Goal: Download file/media

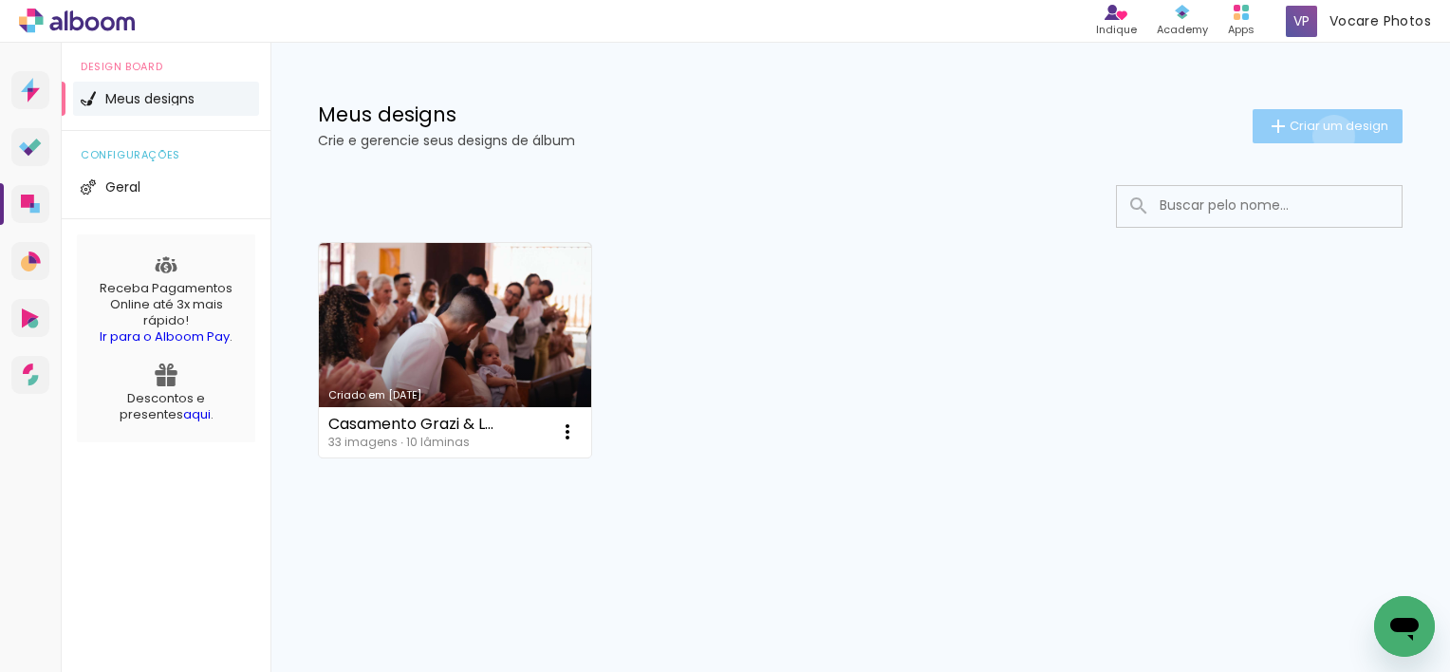
click at [1330, 136] on paper-button "Criar um design" at bounding box center [1327, 126] width 150 height 34
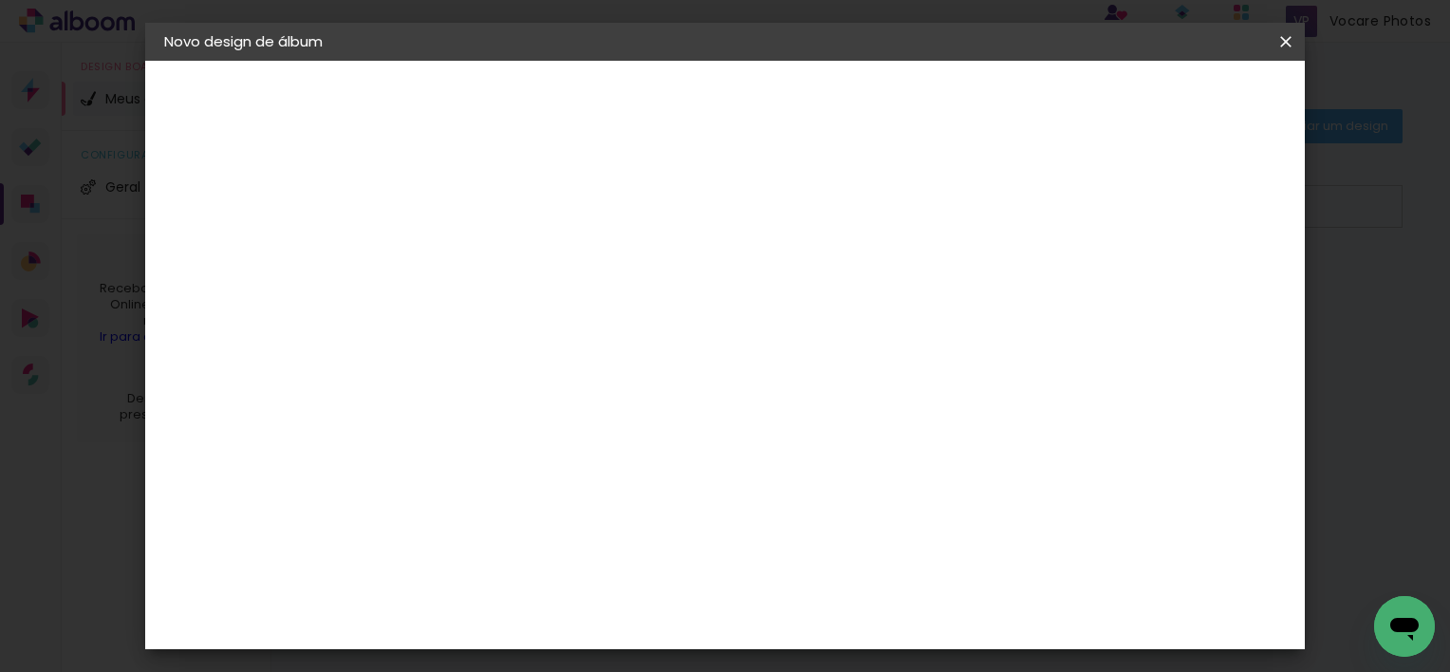
click at [474, 252] on input at bounding box center [474, 254] width 0 height 29
type input "Crisma"
type paper-input "Crisma"
click at [669, 94] on paper-button "Avançar" at bounding box center [622, 100] width 93 height 32
click at [478, 360] on input at bounding box center [523, 361] width 192 height 24
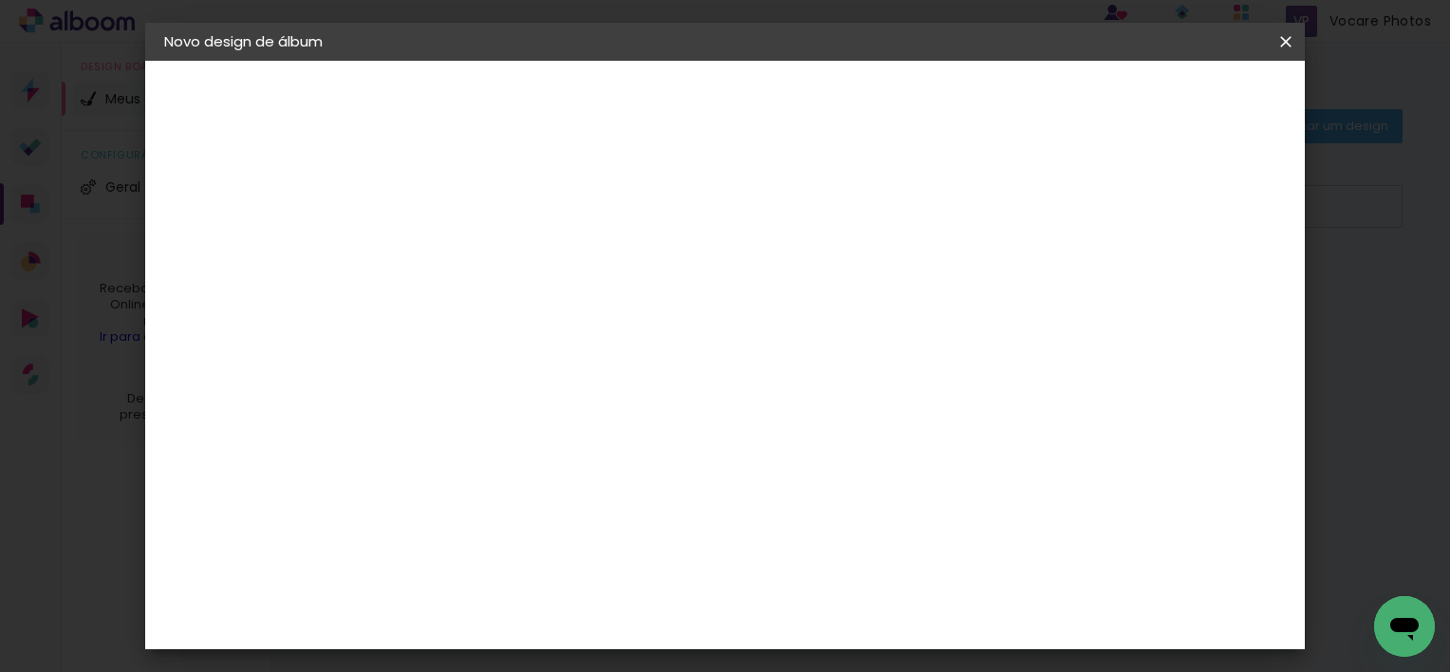
type input "master"
type paper-input "master"
click at [509, 500] on div "Master Album" at bounding box center [487, 503] width 53 height 30
click at [778, 87] on paper-button "Avançar" at bounding box center [731, 100] width 93 height 32
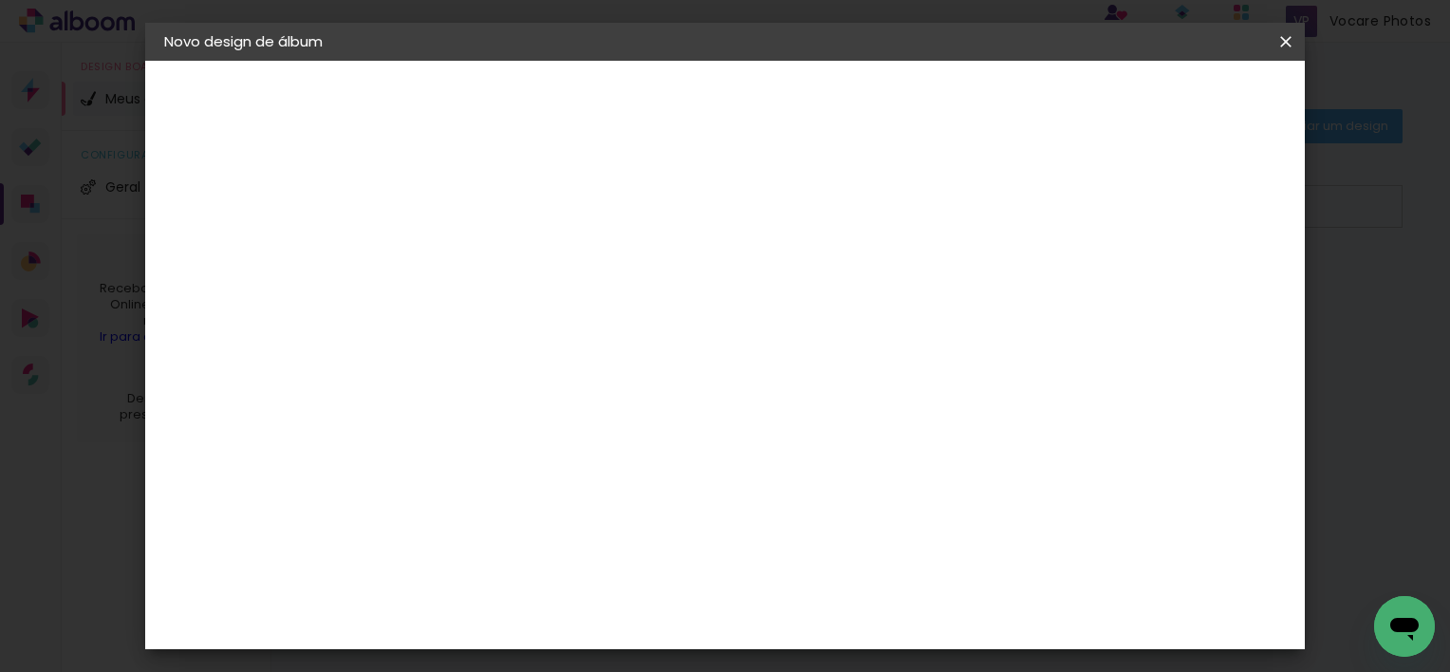
click at [603, 524] on span "15 × 15" at bounding box center [558, 549] width 88 height 50
click at [0, 0] on slot "Avançar" at bounding box center [0, 0] width 0 height 0
click at [845, 207] on div at bounding box center [836, 204] width 17 height 17
type paper-checkbox "on"
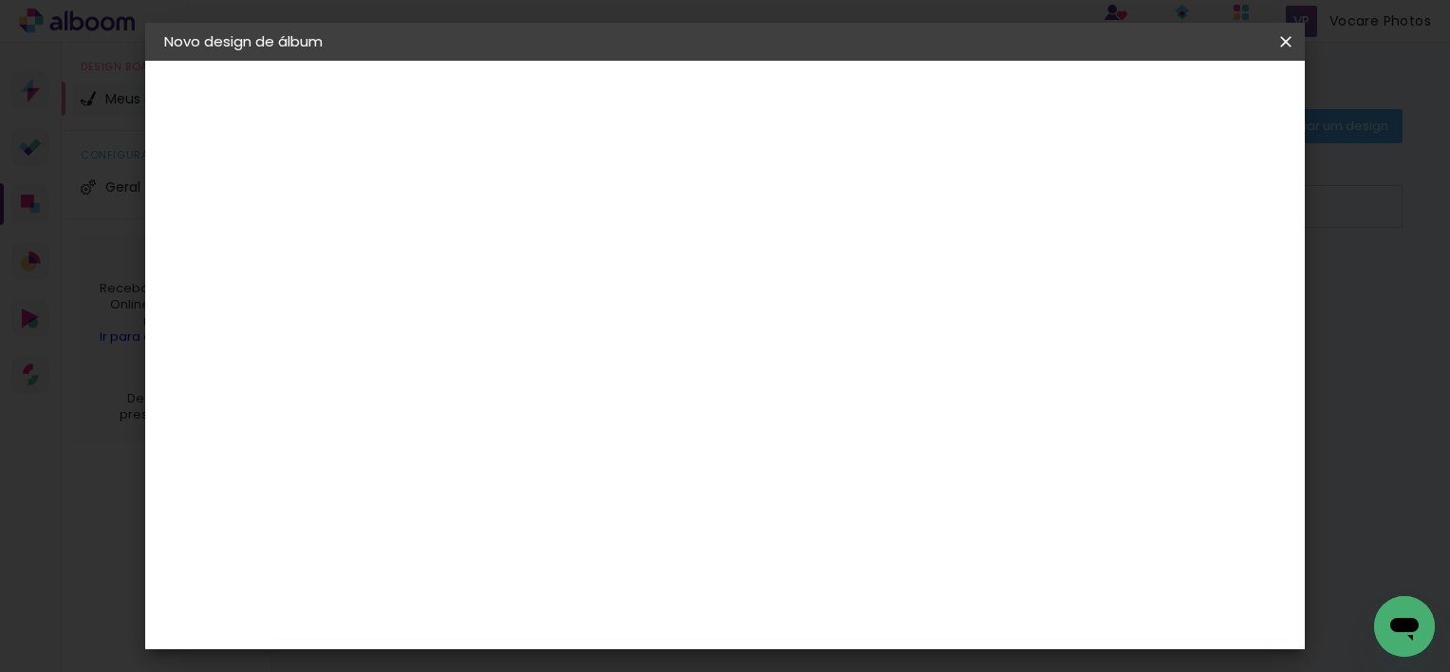
click at [953, 100] on span "Iniciar design" at bounding box center [909, 100] width 86 height 13
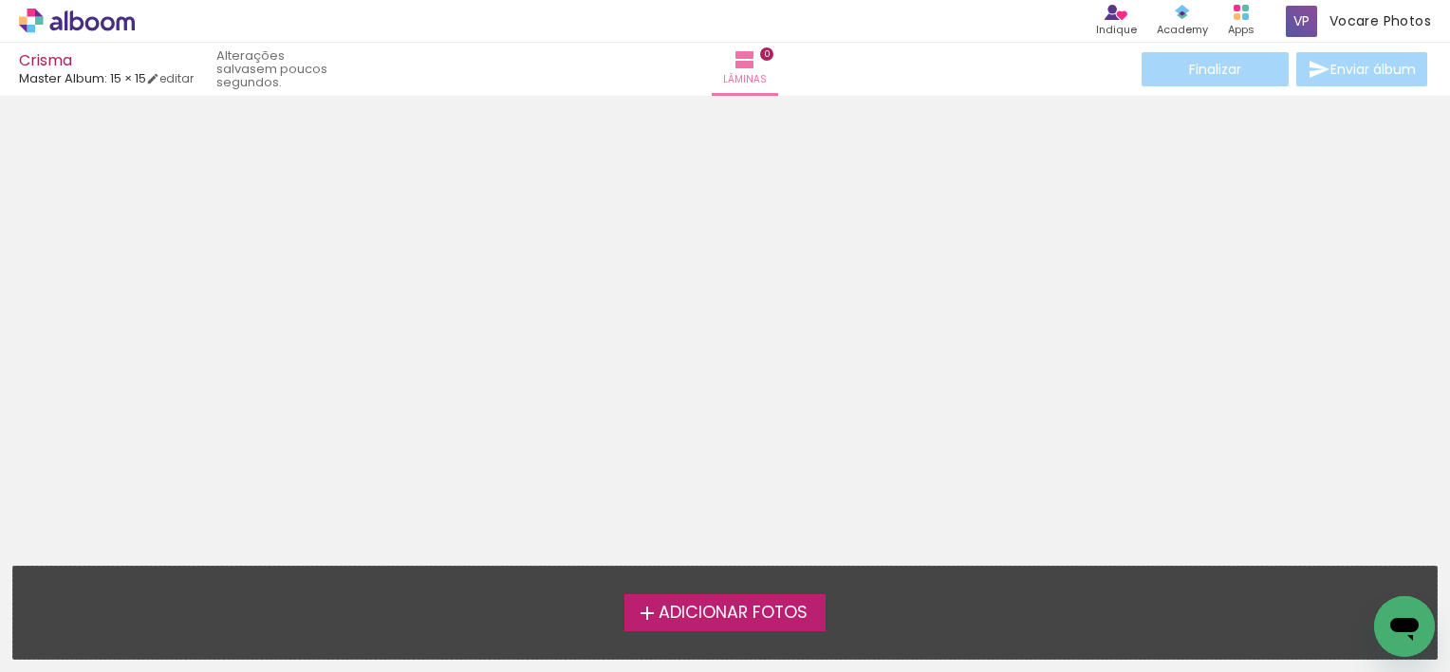
click at [712, 613] on span "Adicionar Fotos" at bounding box center [732, 612] width 149 height 17
click at [0, 0] on input "file" at bounding box center [0, 0] width 0 height 0
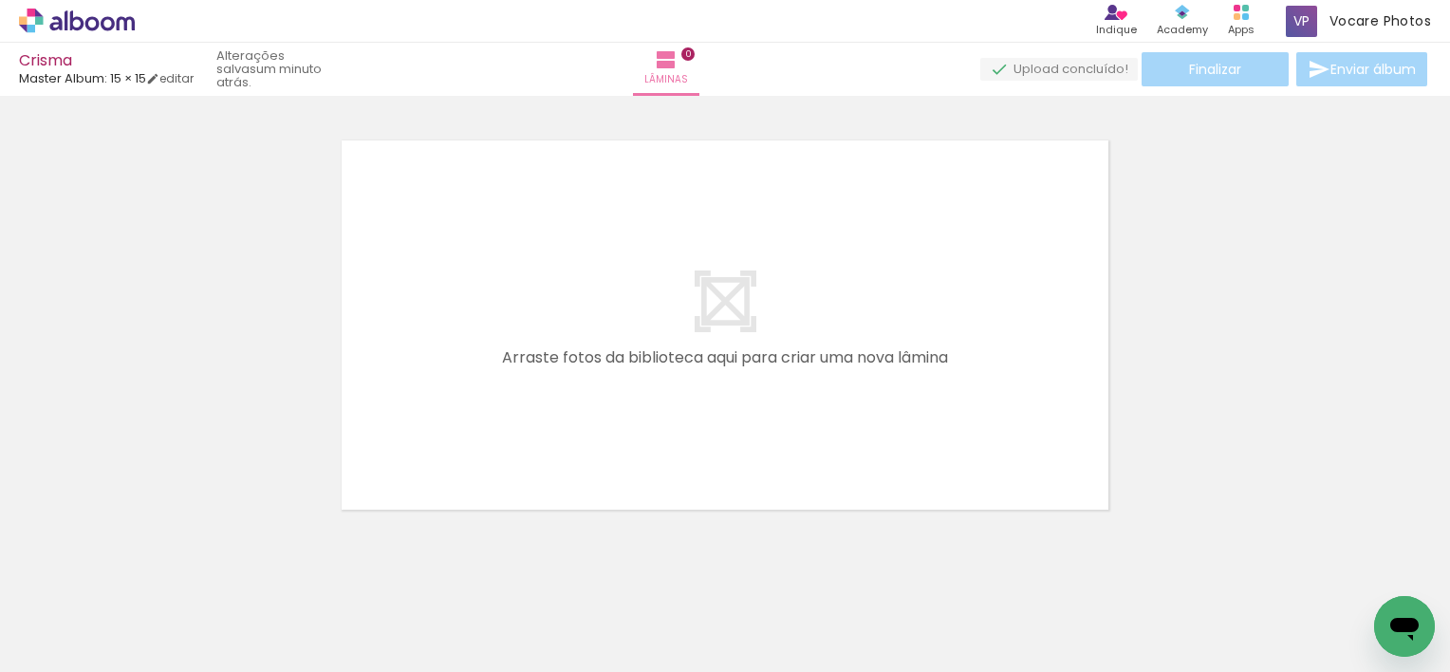
click at [36, 641] on iron-icon at bounding box center [27, 646] width 23 height 23
click at [0, 0] on input "file" at bounding box center [0, 0] width 0 height 0
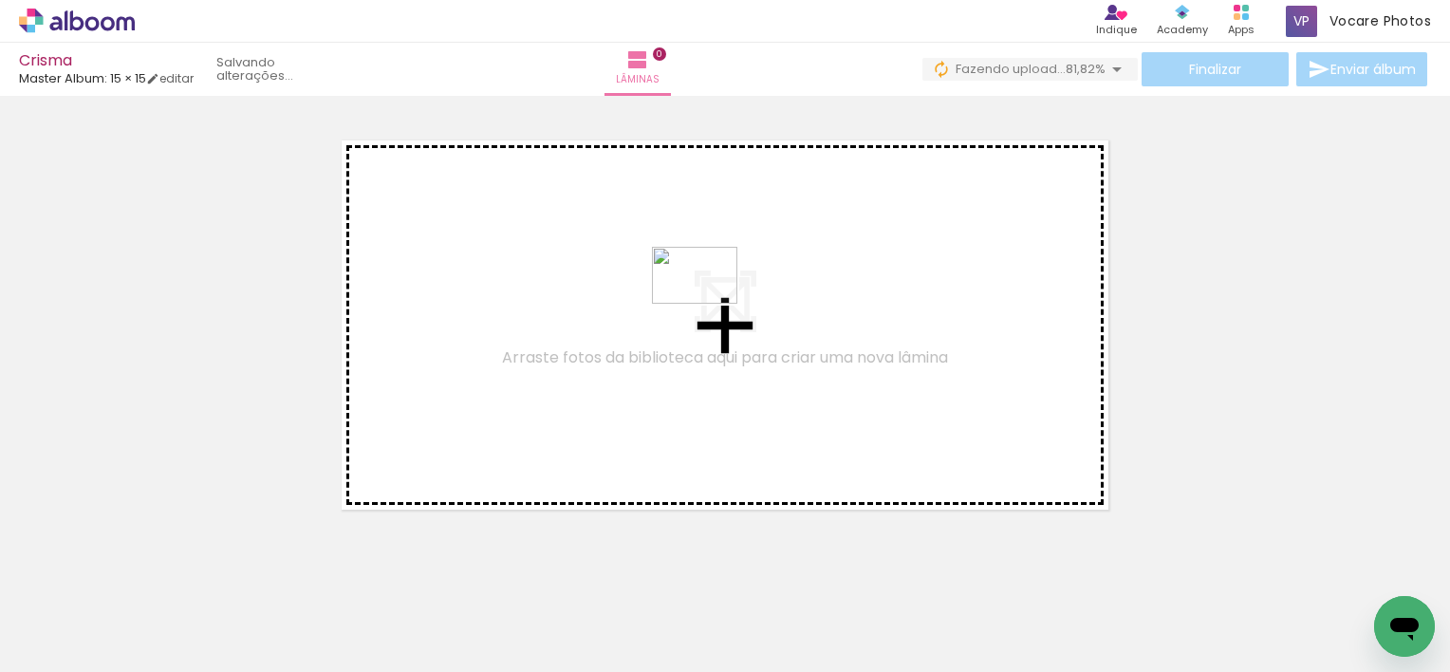
drag, startPoint x: 1276, startPoint y: 615, endPoint x: 709, endPoint y: 304, distance: 647.1
click at [709, 304] on quentale-workspace at bounding box center [725, 336] width 1450 height 672
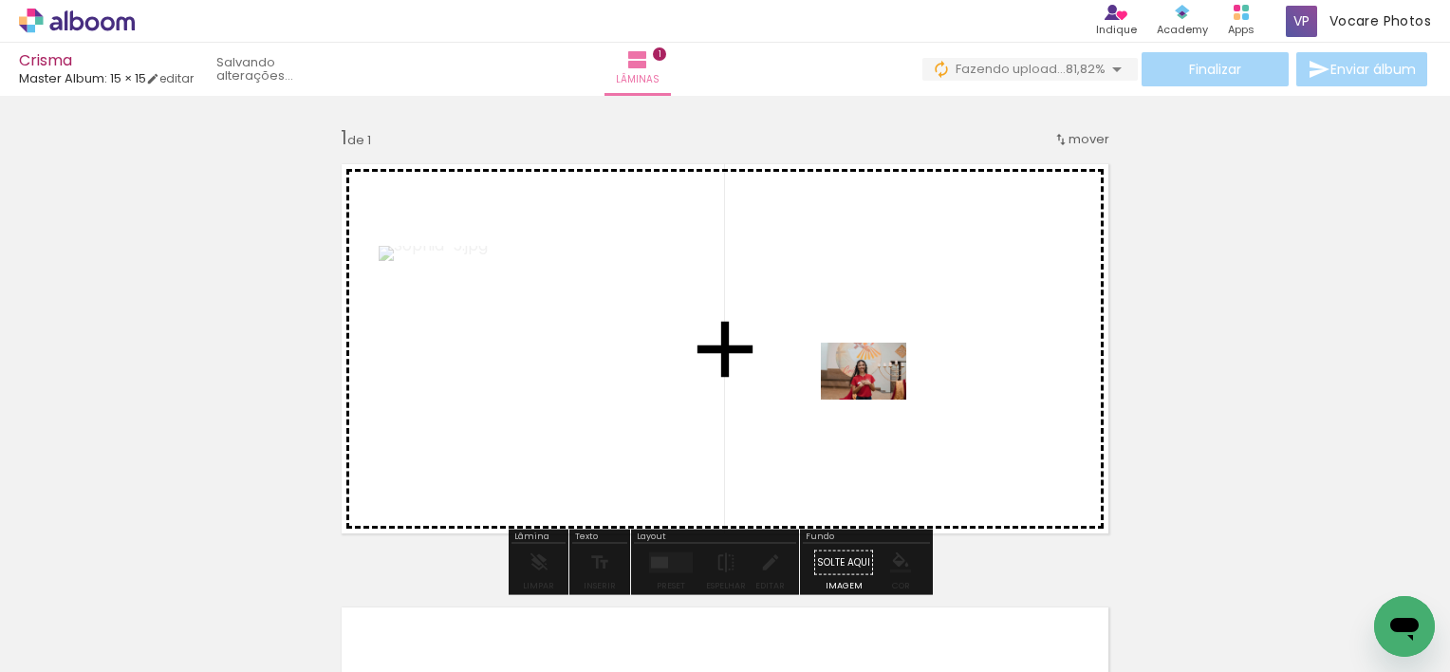
drag, startPoint x: 1129, startPoint y: 623, endPoint x: 878, endPoint y: 399, distance: 336.7
click at [878, 399] on quentale-workspace at bounding box center [725, 336] width 1450 height 672
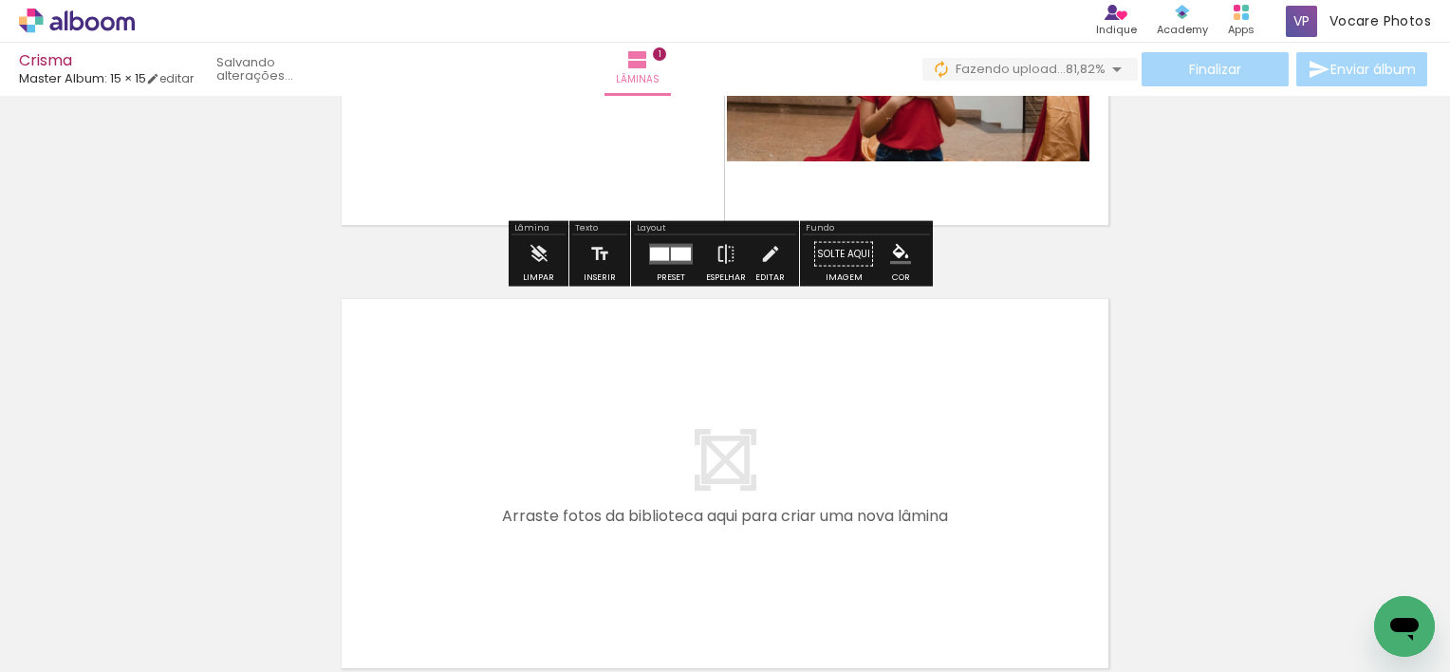
scroll to position [380, 0]
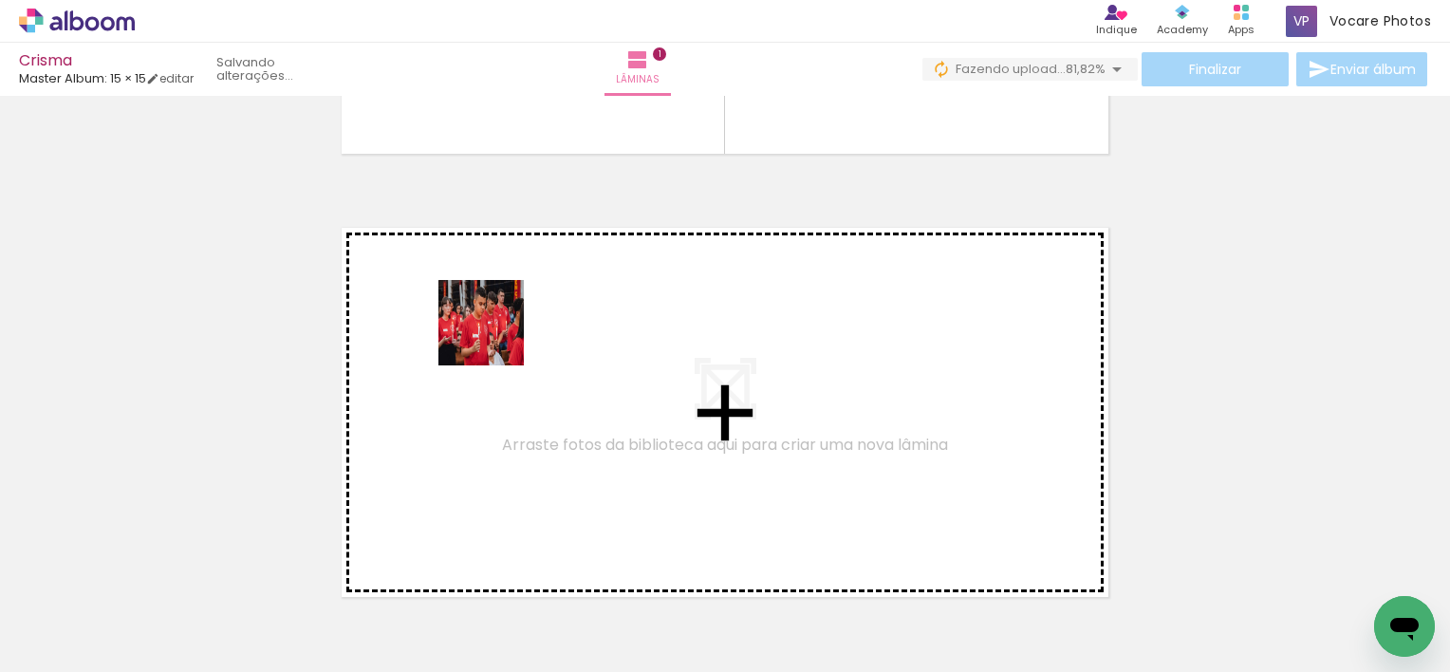
drag, startPoint x: 617, startPoint y: 622, endPoint x: 488, endPoint y: 333, distance: 316.9
click at [488, 333] on quentale-workspace at bounding box center [725, 336] width 1450 height 672
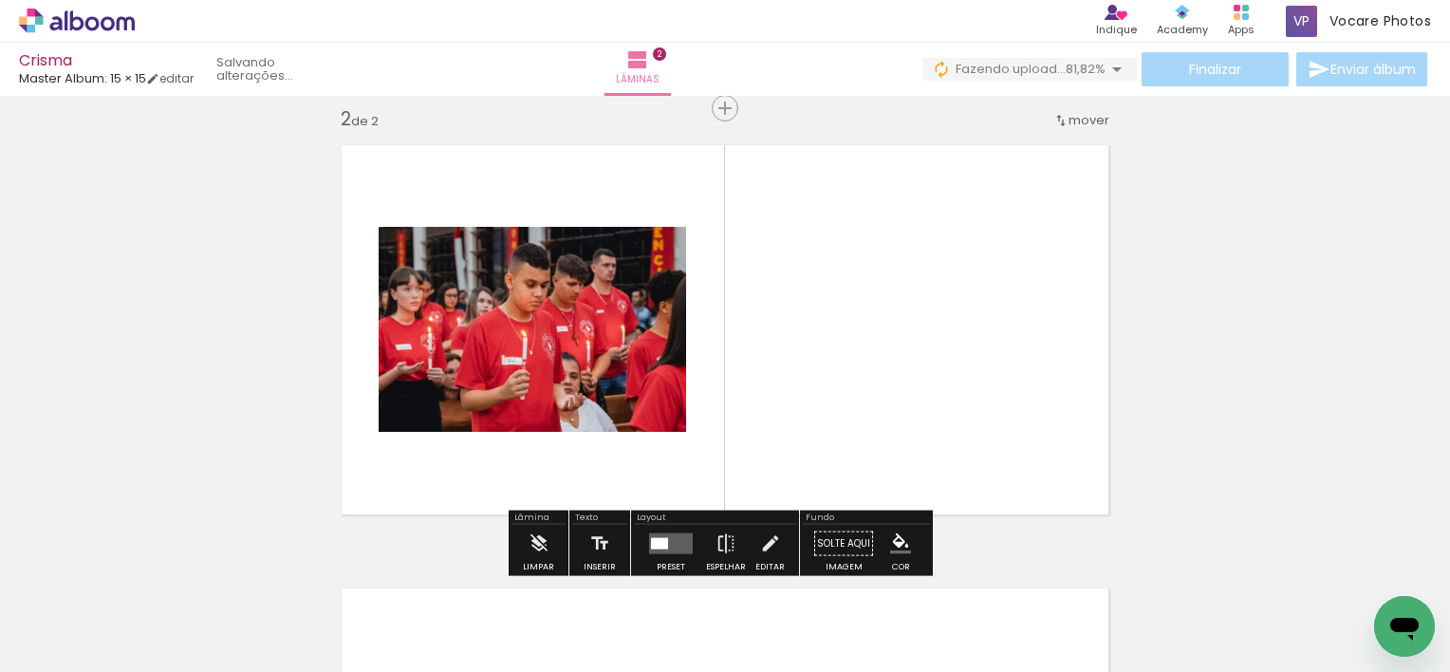
scroll to position [467, 0]
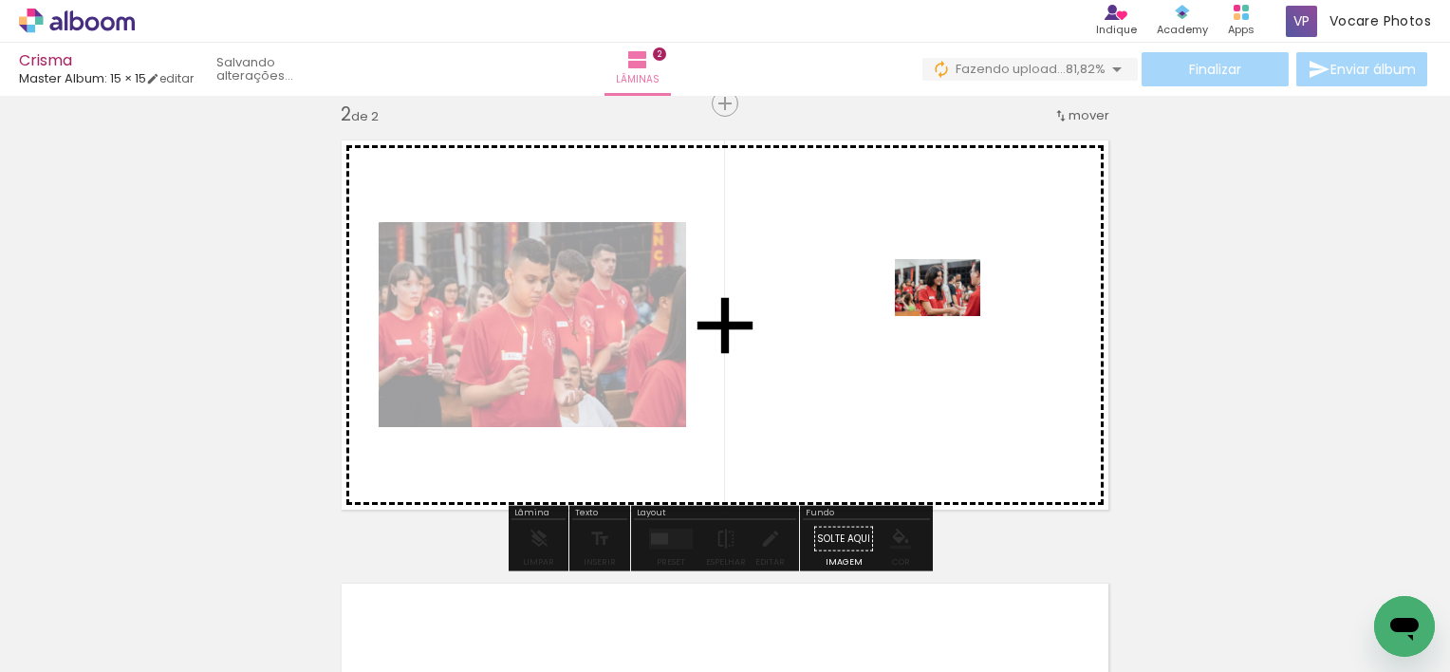
drag, startPoint x: 840, startPoint y: 616, endPoint x: 916, endPoint y: 331, distance: 294.6
click at [916, 331] on quentale-workspace at bounding box center [725, 336] width 1450 height 672
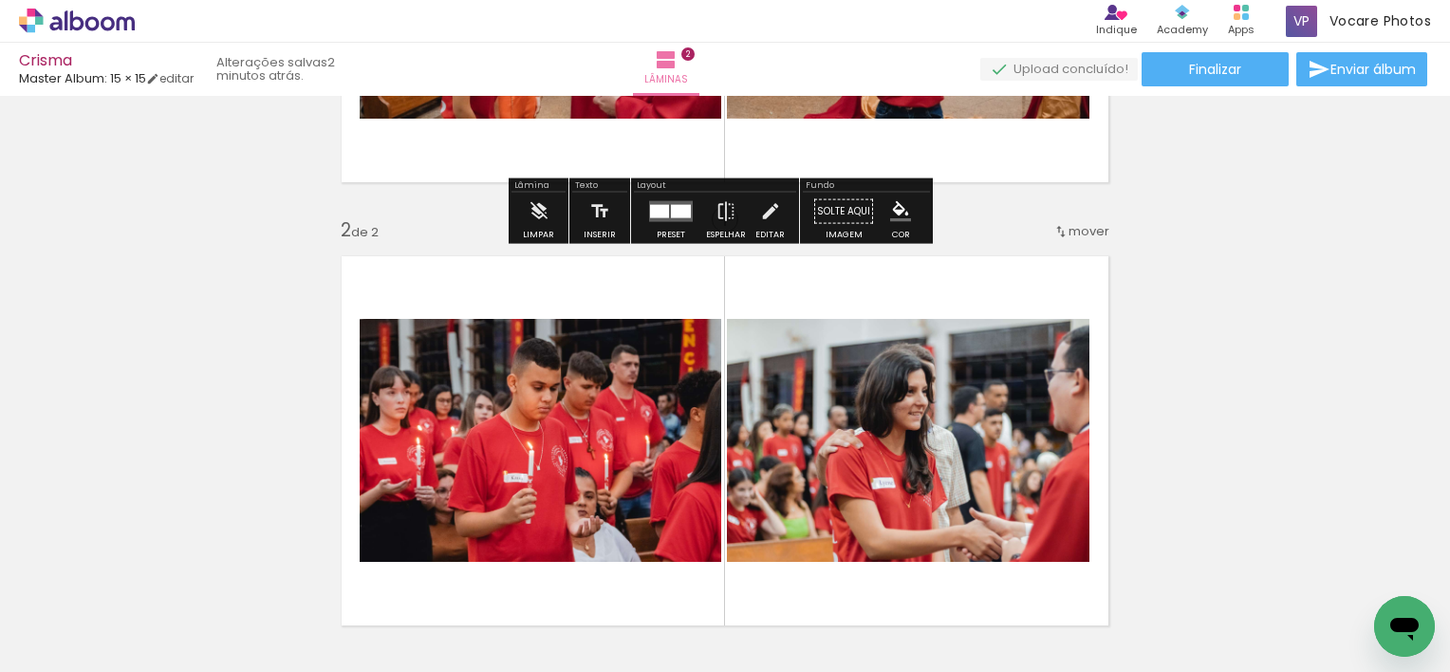
scroll to position [380, 0]
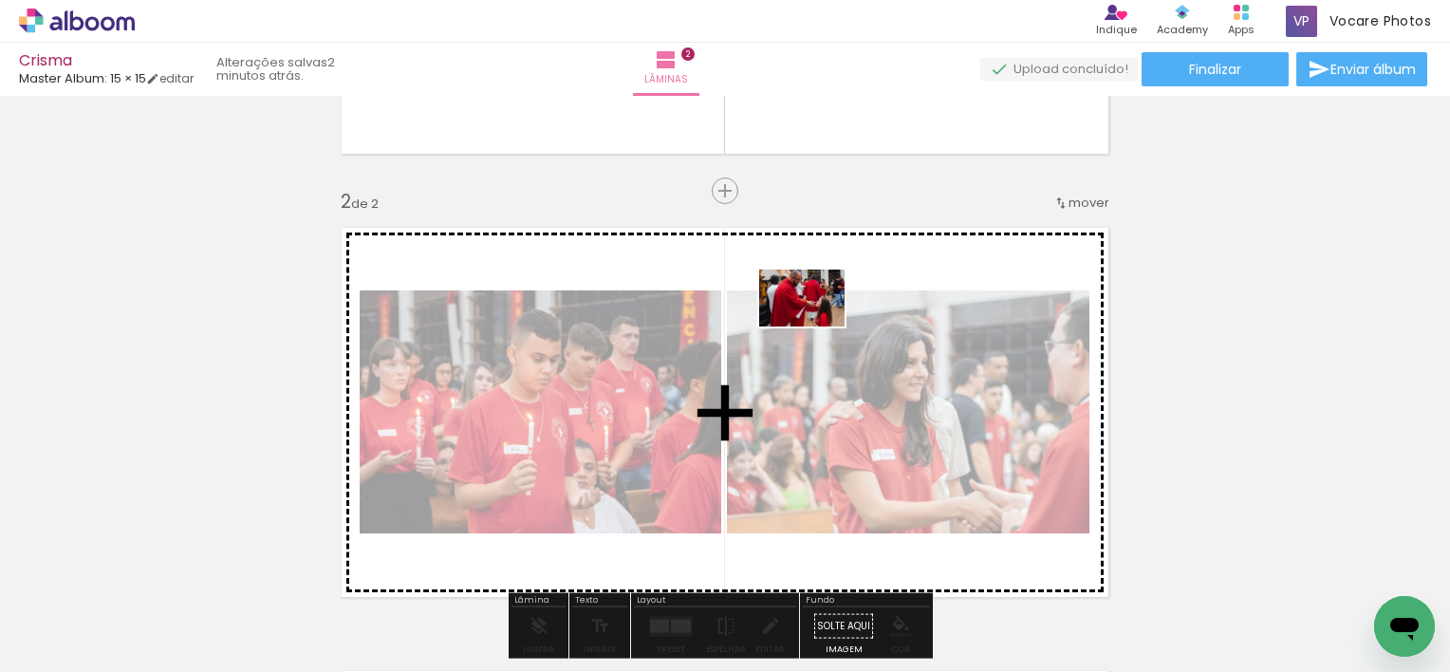
drag, startPoint x: 1046, startPoint y: 591, endPoint x: 802, endPoint y: 319, distance: 365.5
click at [803, 316] on quentale-workspace at bounding box center [725, 336] width 1450 height 672
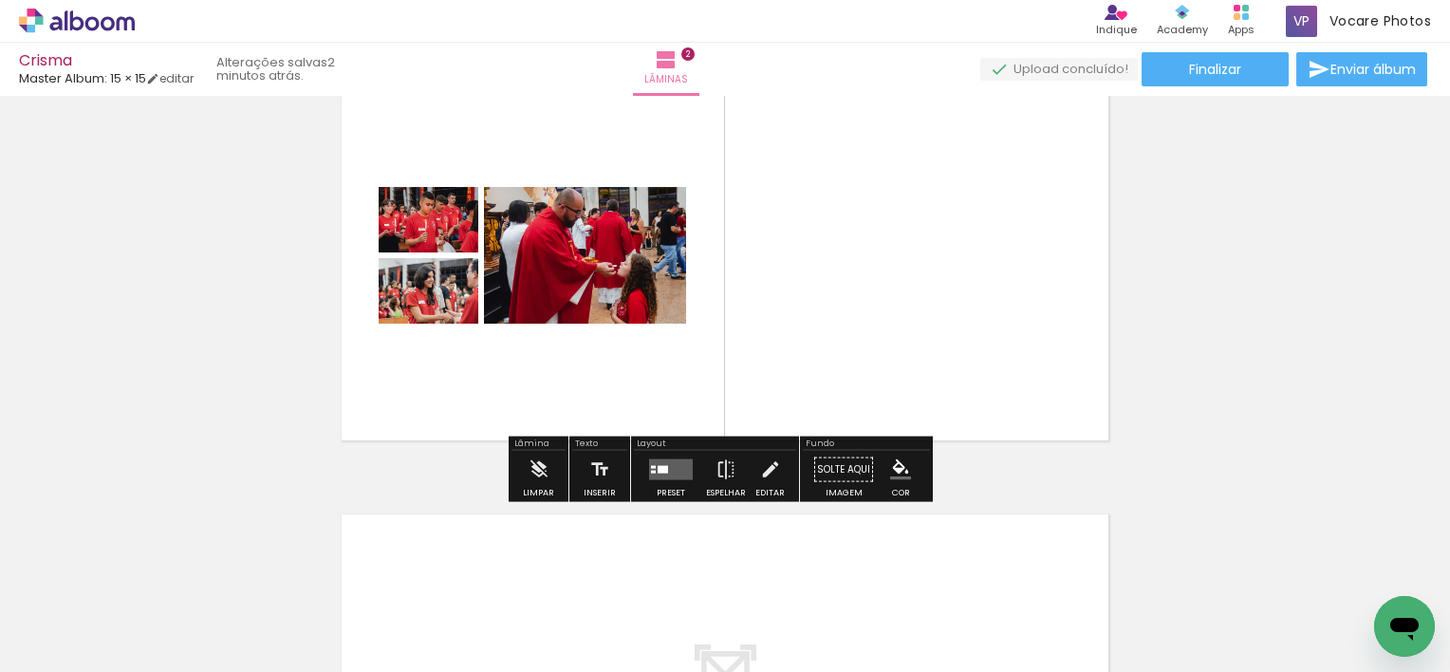
scroll to position [569, 0]
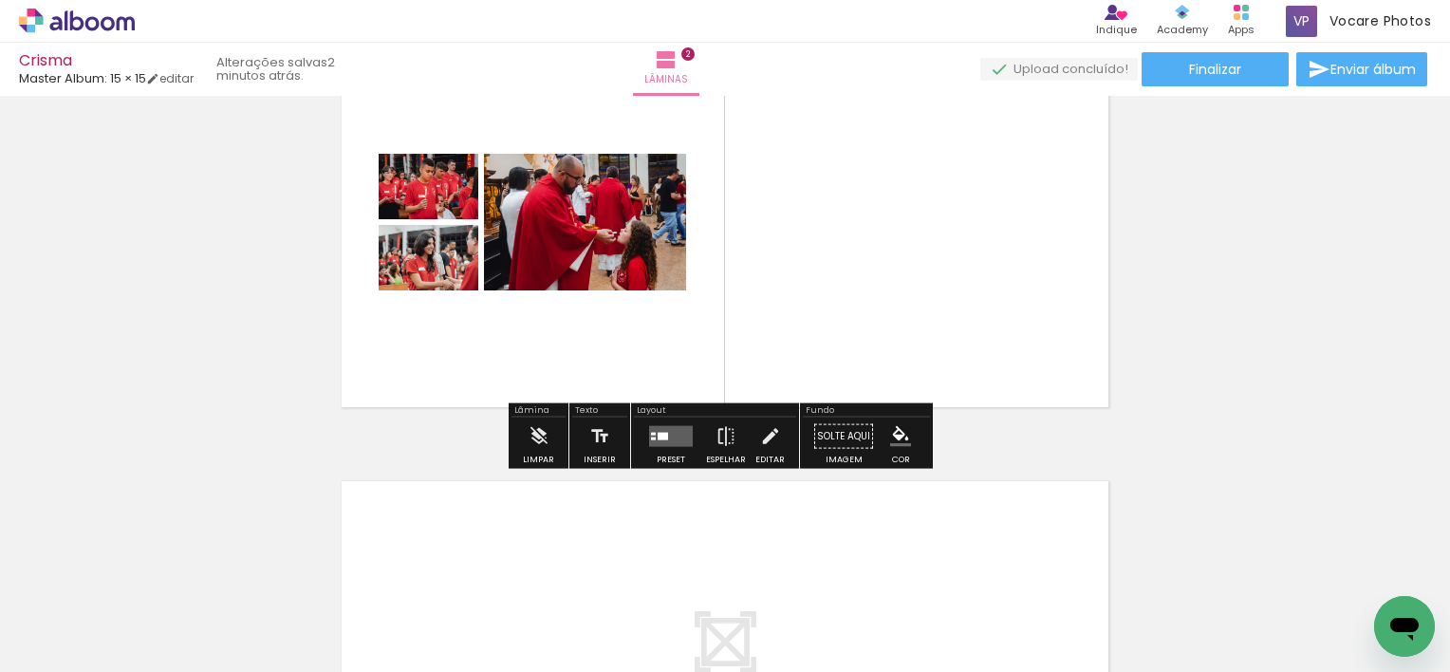
click at [668, 438] on quentale-layouter at bounding box center [671, 436] width 44 height 21
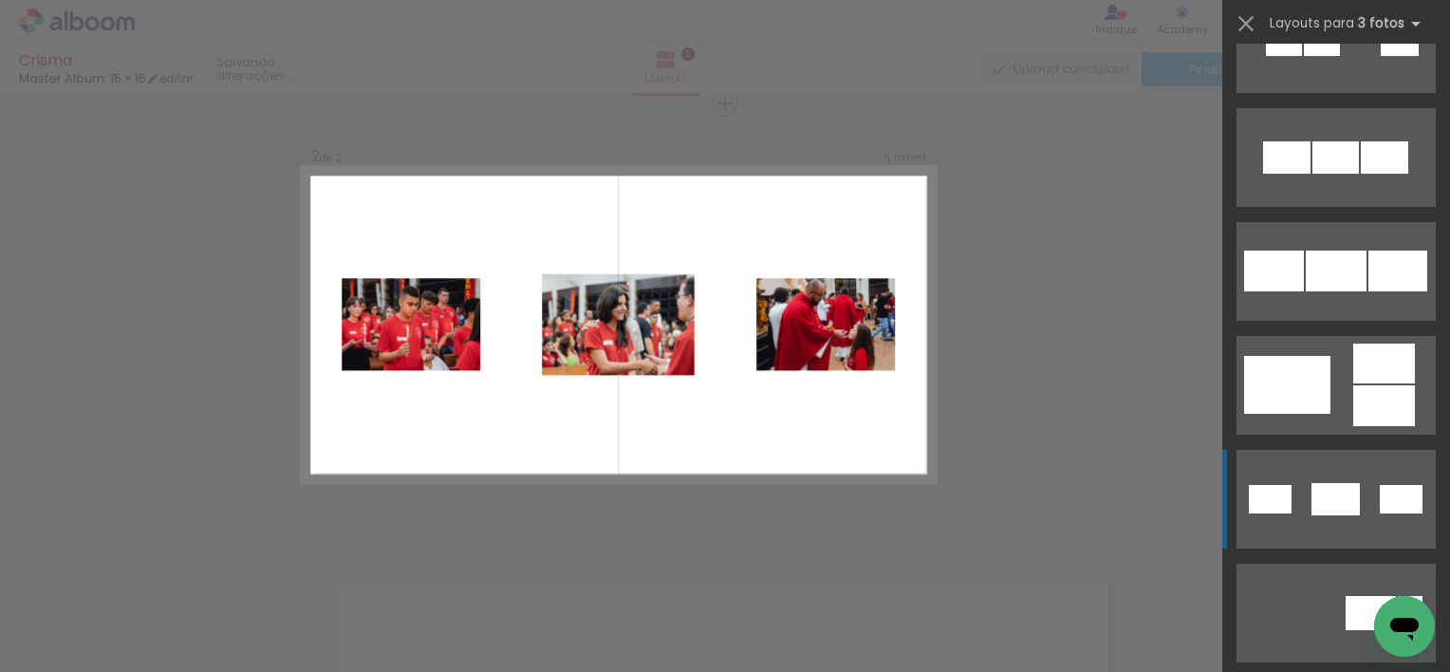
scroll to position [190, 0]
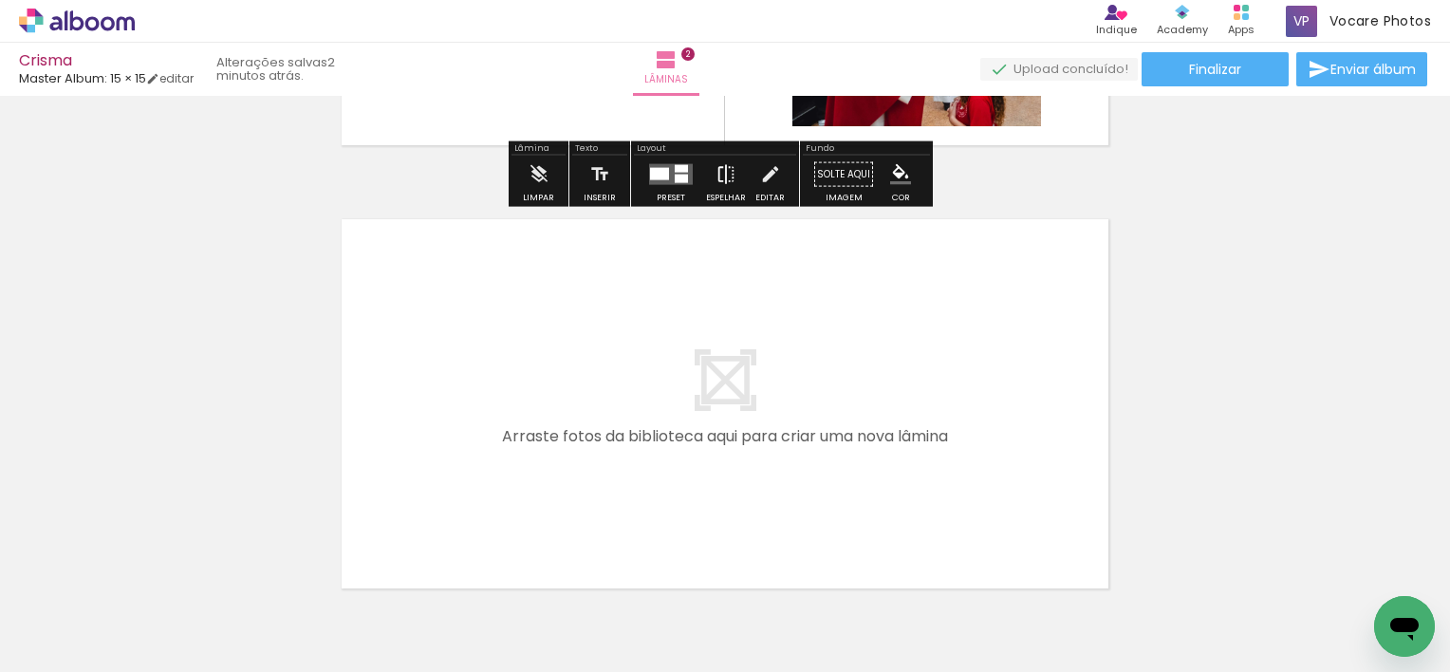
scroll to position [854, 0]
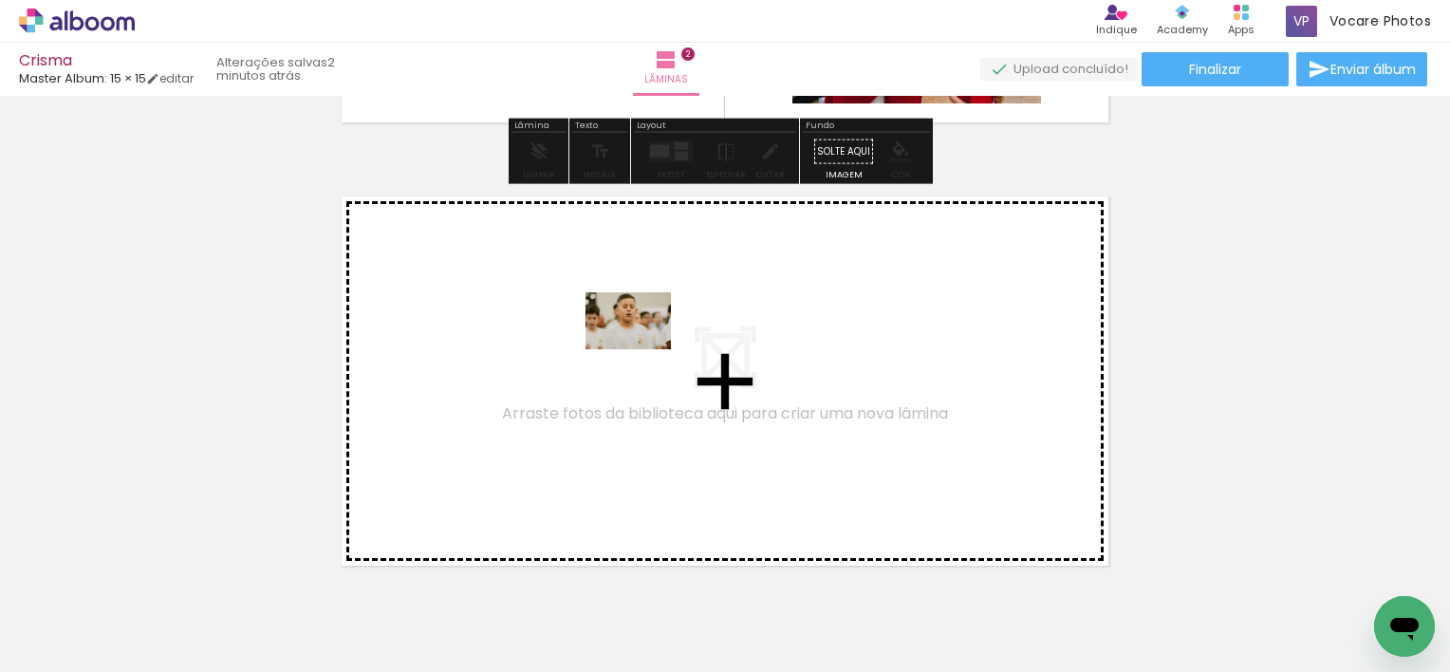
drag, startPoint x: 223, startPoint y: 621, endPoint x: 642, endPoint y: 349, distance: 500.0
click at [642, 349] on quentale-workspace at bounding box center [725, 336] width 1450 height 672
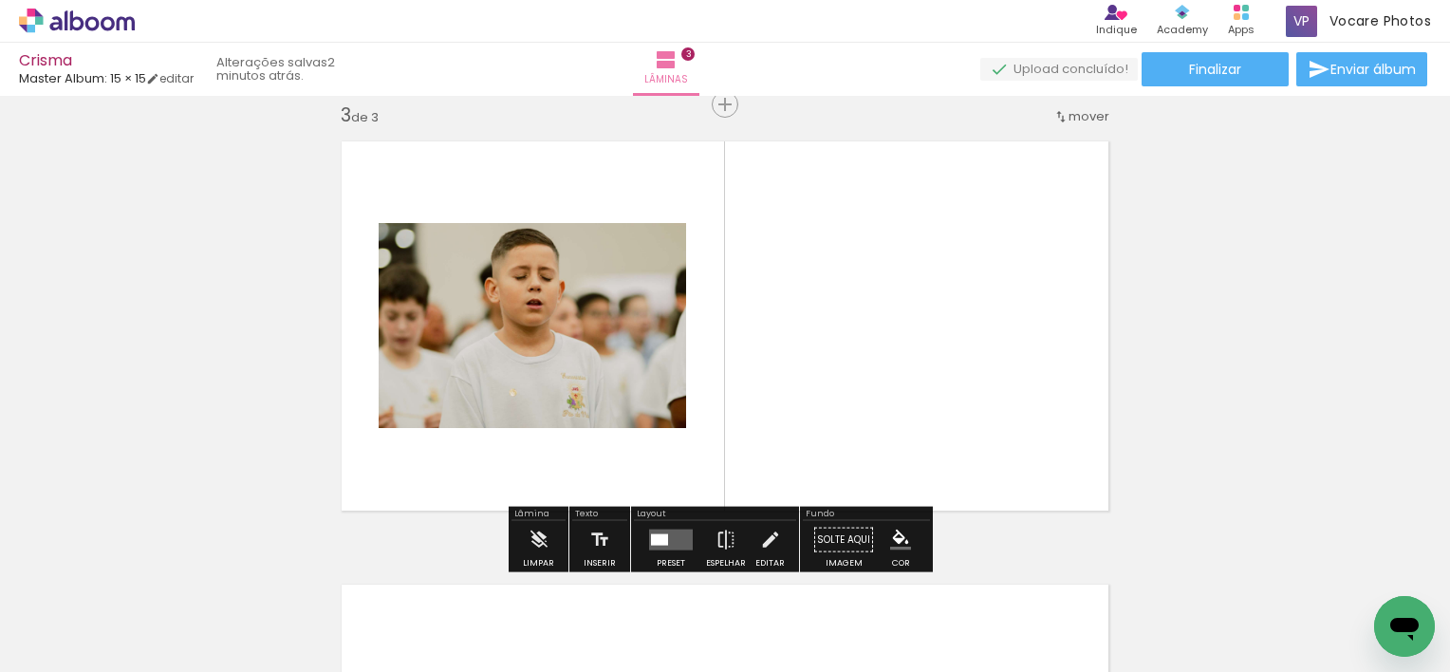
scroll to position [910, 0]
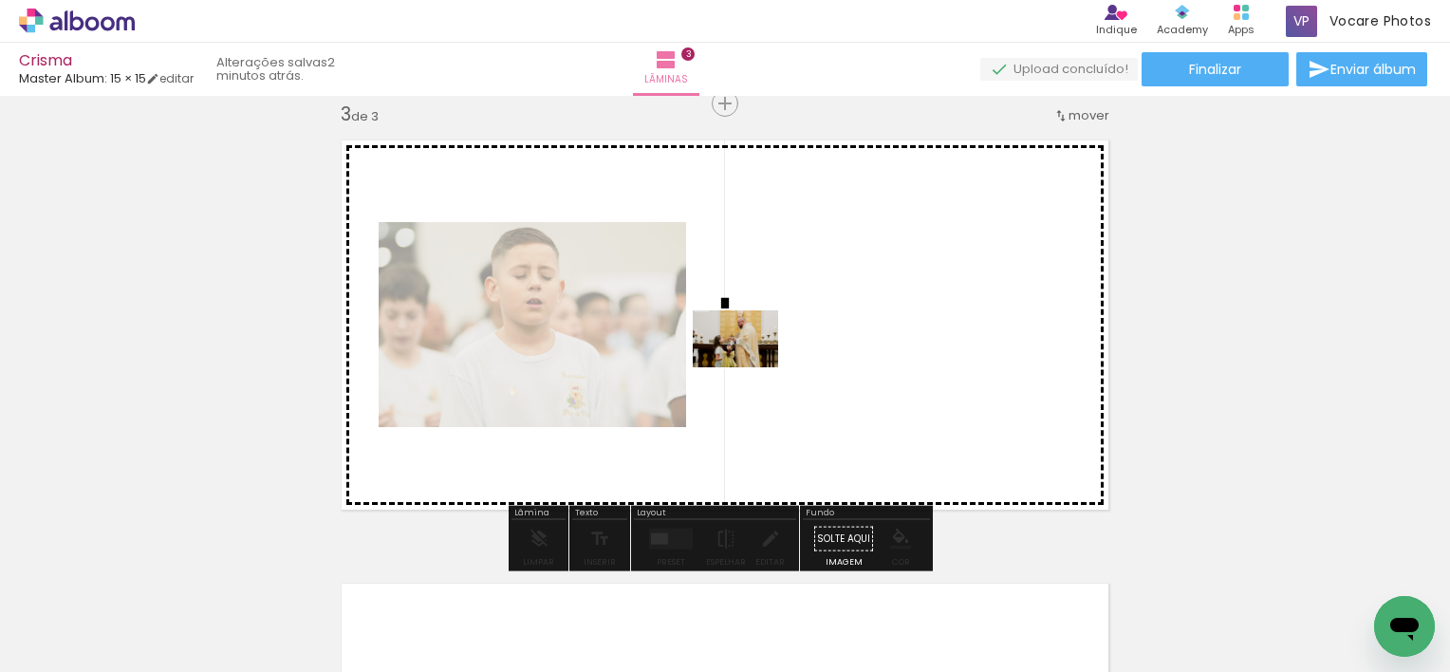
drag, startPoint x: 313, startPoint y: 619, endPoint x: 750, endPoint y: 368, distance: 503.2
click at [750, 368] on quentale-workspace at bounding box center [725, 336] width 1450 height 672
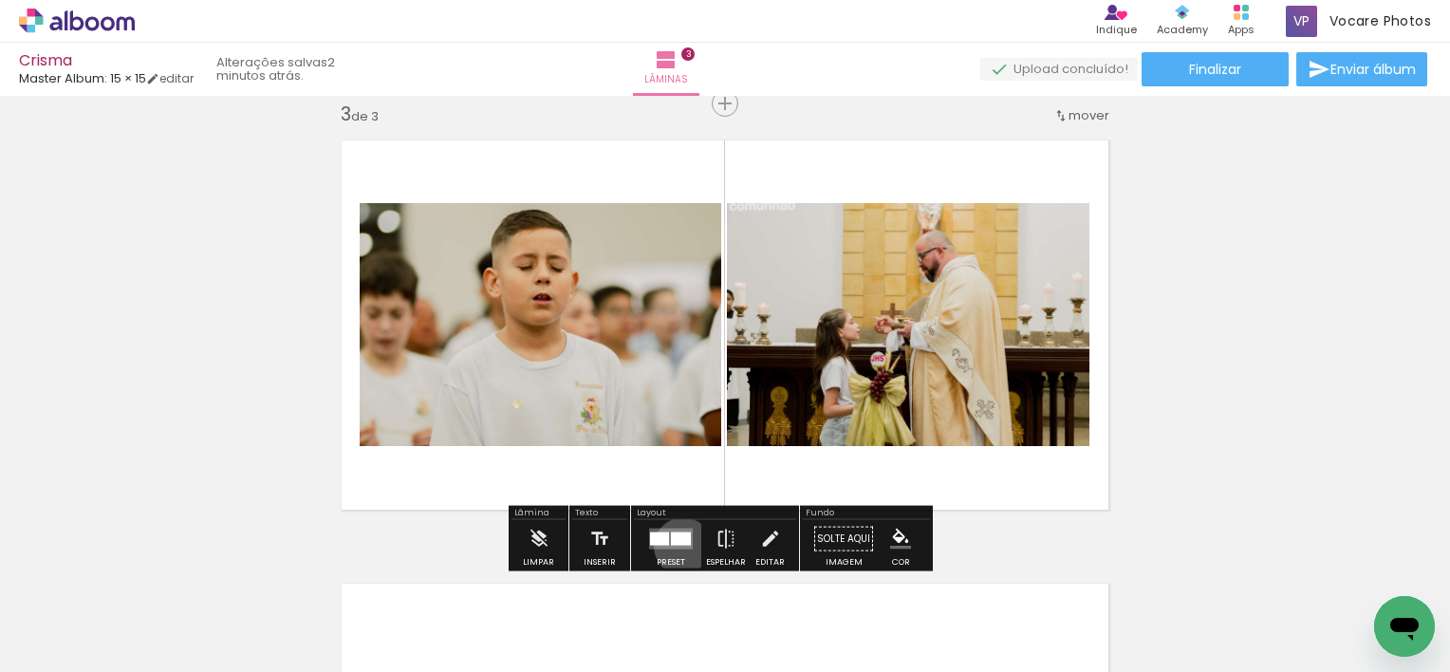
click at [678, 546] on quentale-layouter at bounding box center [671, 538] width 44 height 21
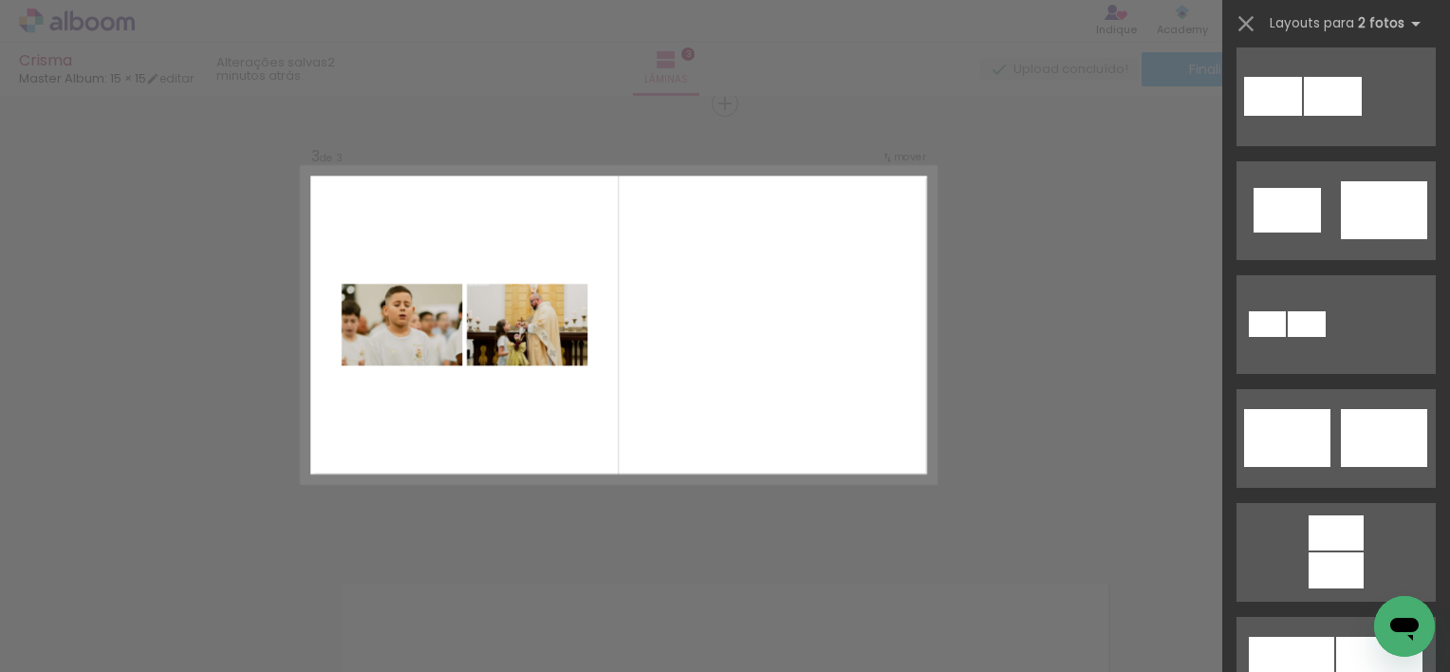
scroll to position [474, 0]
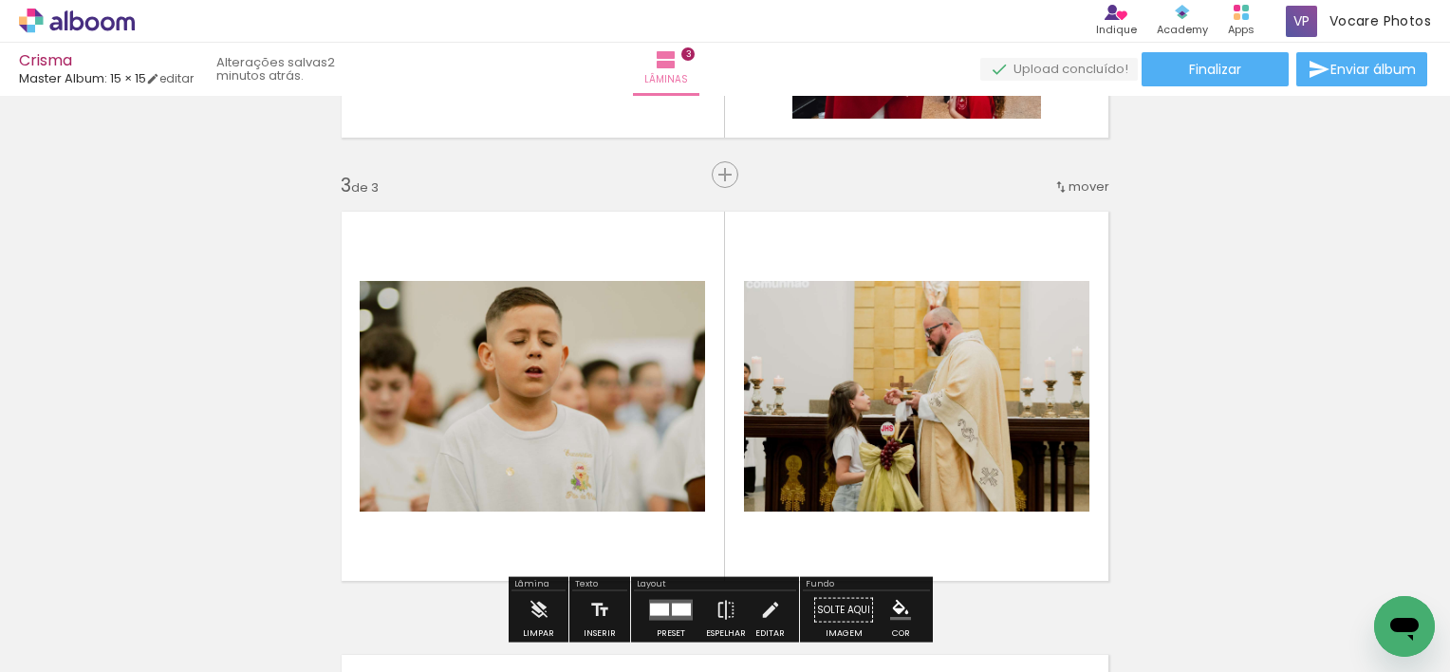
scroll to position [1195, 0]
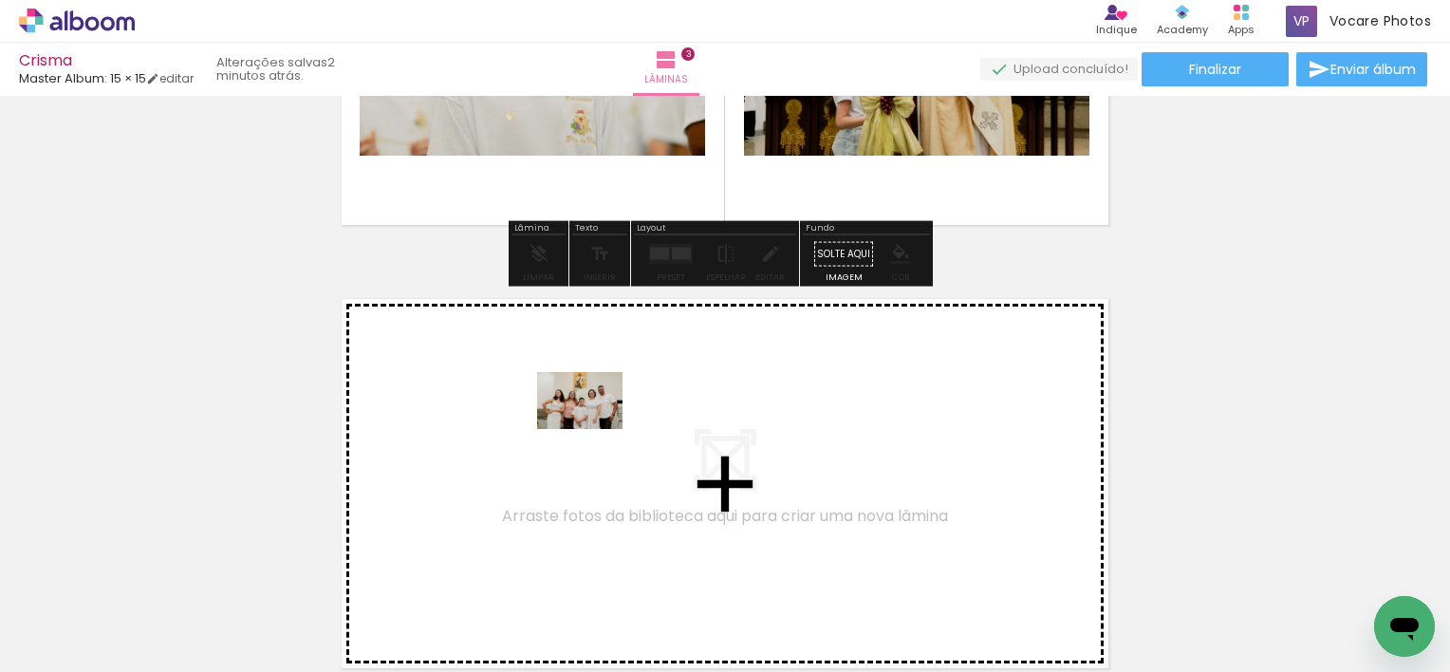
drag, startPoint x: 613, startPoint y: 520, endPoint x: 594, endPoint y: 429, distance: 93.0
click at [594, 429] on quentale-workspace at bounding box center [725, 336] width 1450 height 672
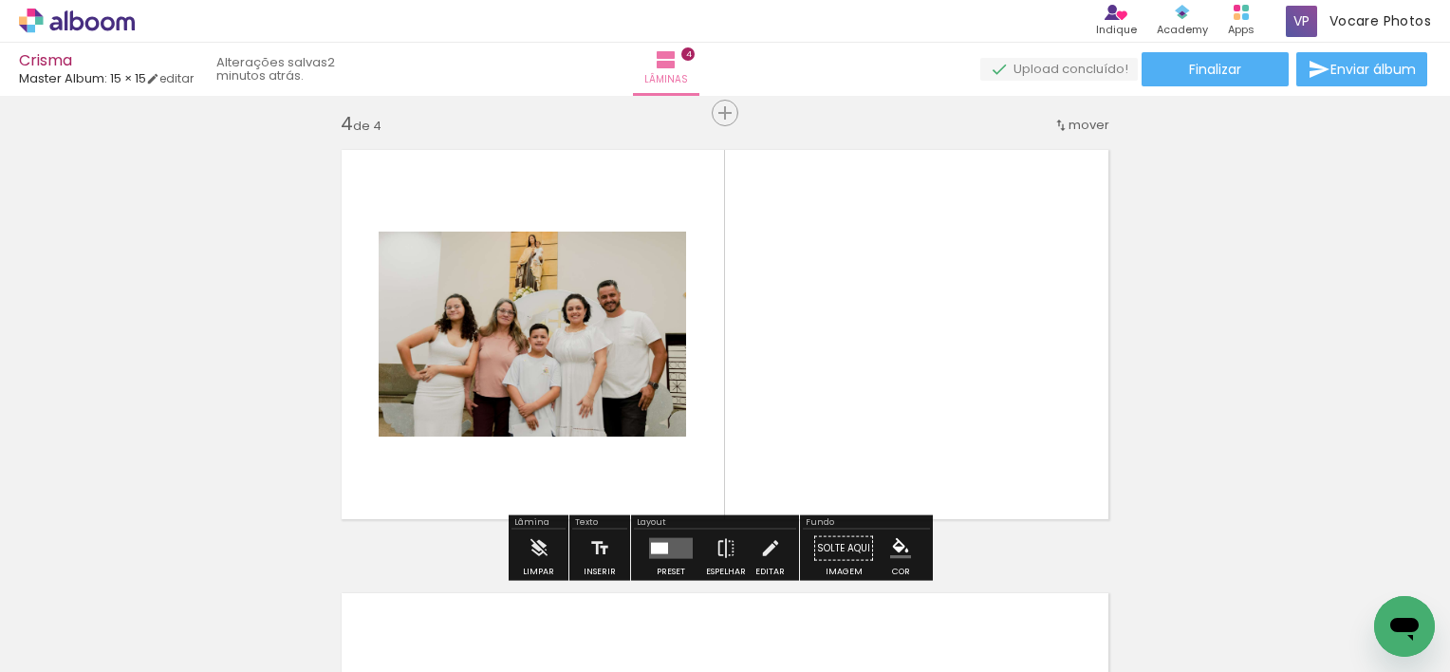
scroll to position [1353, 0]
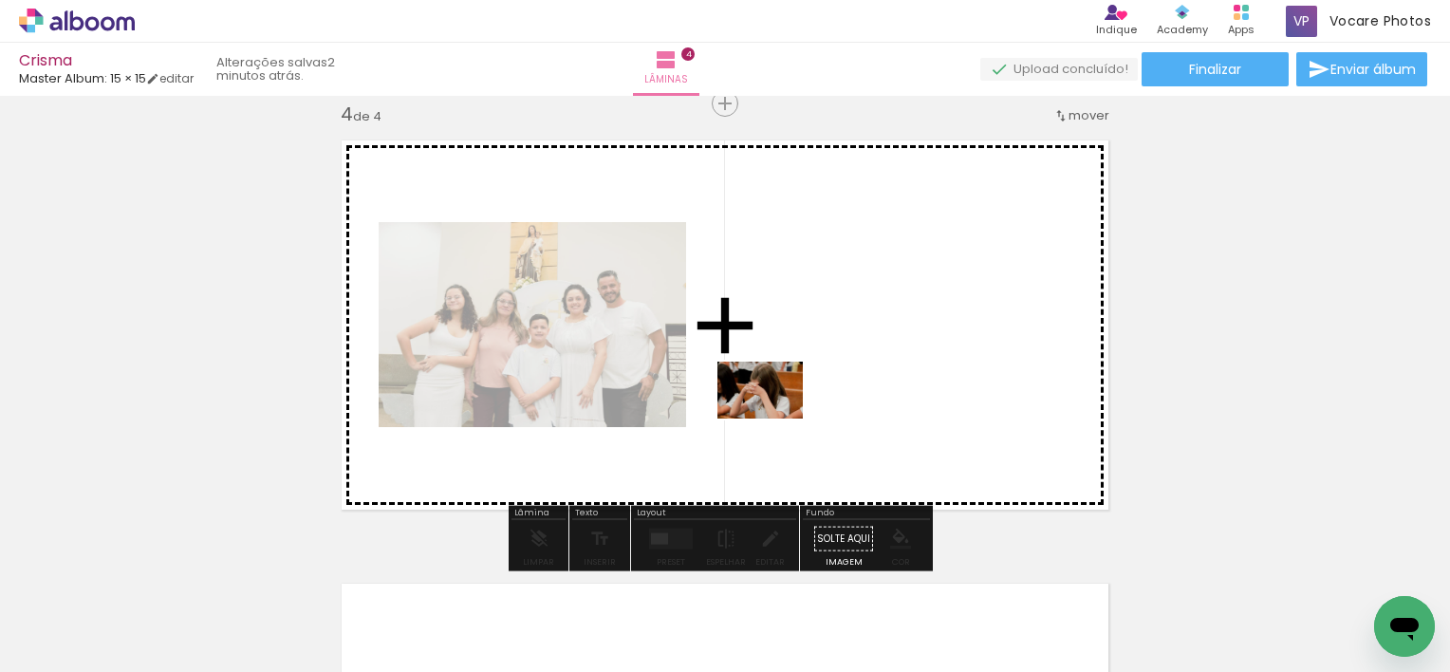
drag, startPoint x: 429, startPoint y: 618, endPoint x: 854, endPoint y: 388, distance: 483.1
click at [854, 388] on quentale-workspace at bounding box center [725, 336] width 1450 height 672
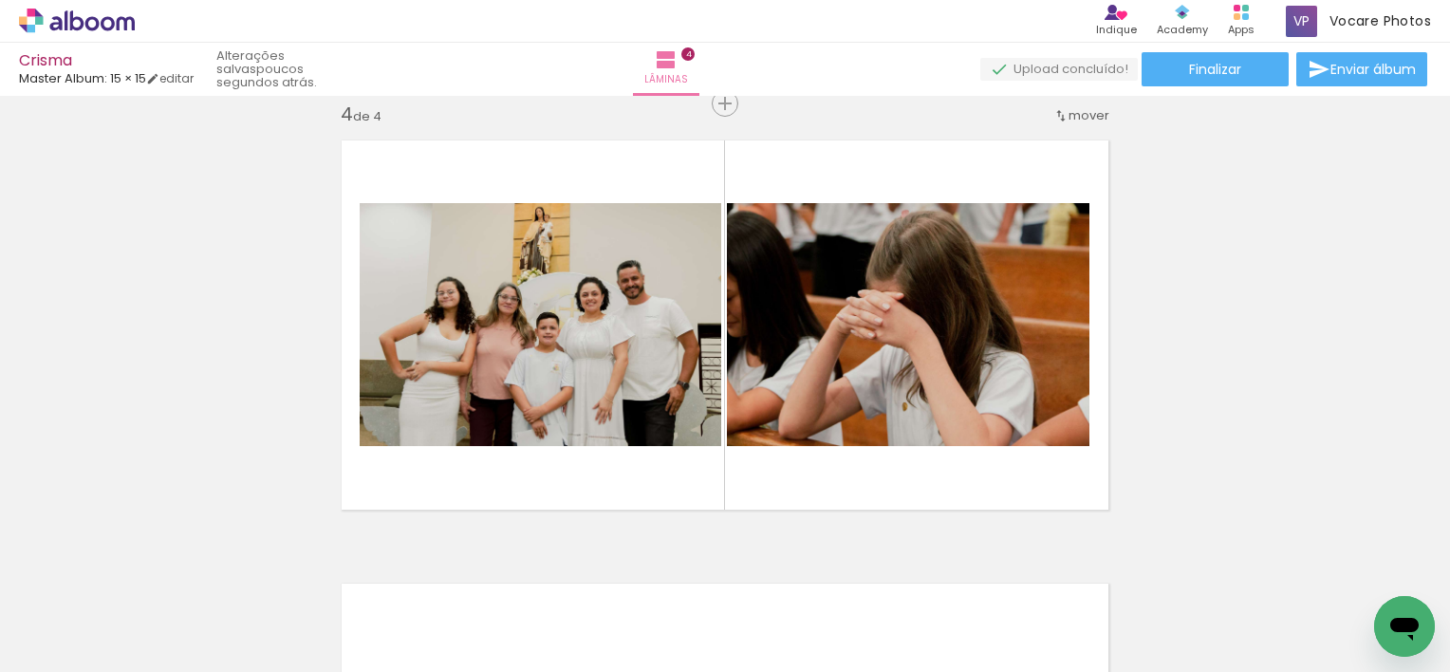
scroll to position [0, 0]
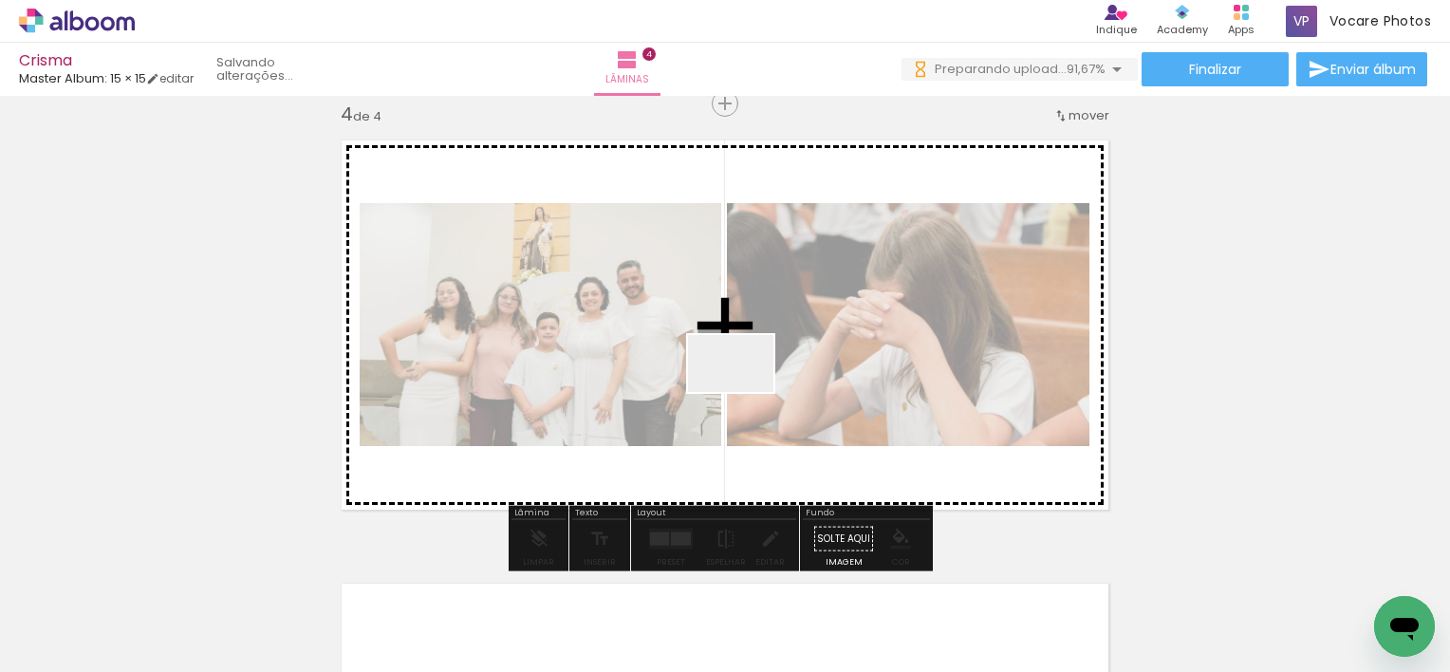
drag, startPoint x: 1364, startPoint y: 619, endPoint x: 769, endPoint y: 414, distance: 630.1
click at [769, 412] on quentale-workspace at bounding box center [725, 336] width 1450 height 672
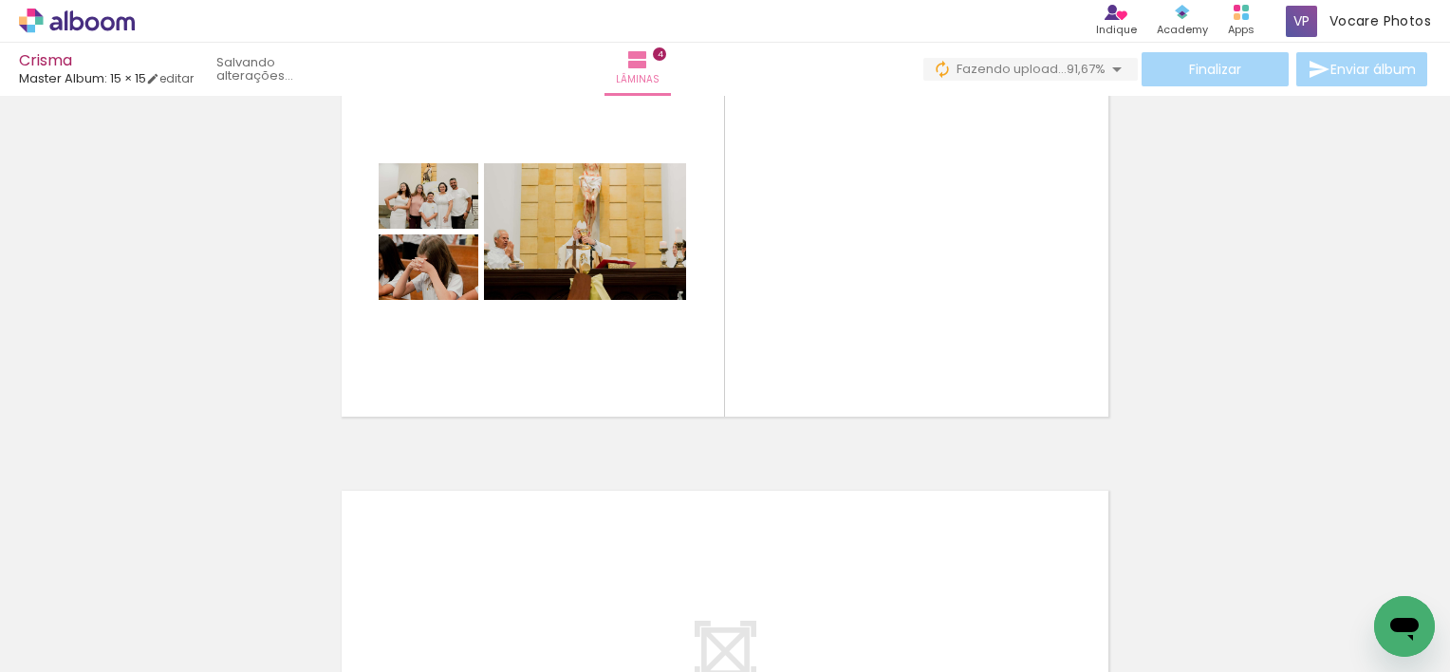
scroll to position [1448, 0]
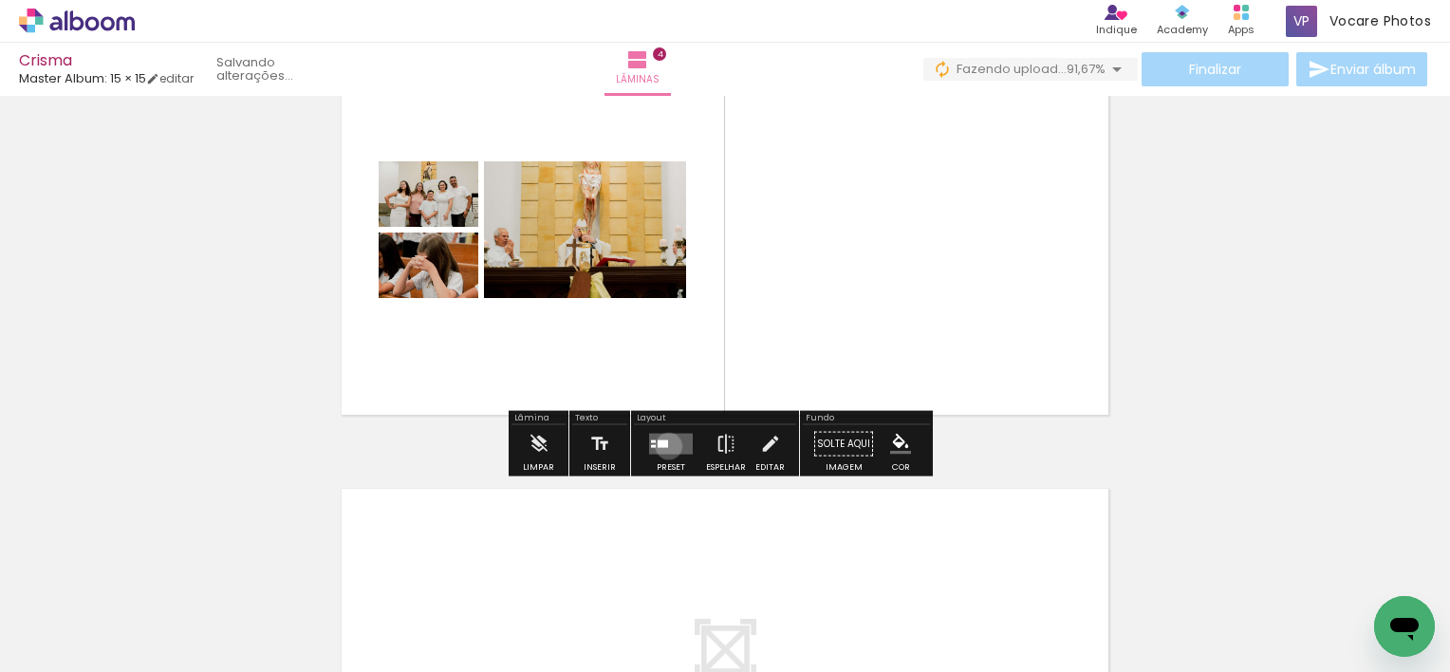
click at [664, 445] on quentale-layouter at bounding box center [671, 444] width 44 height 21
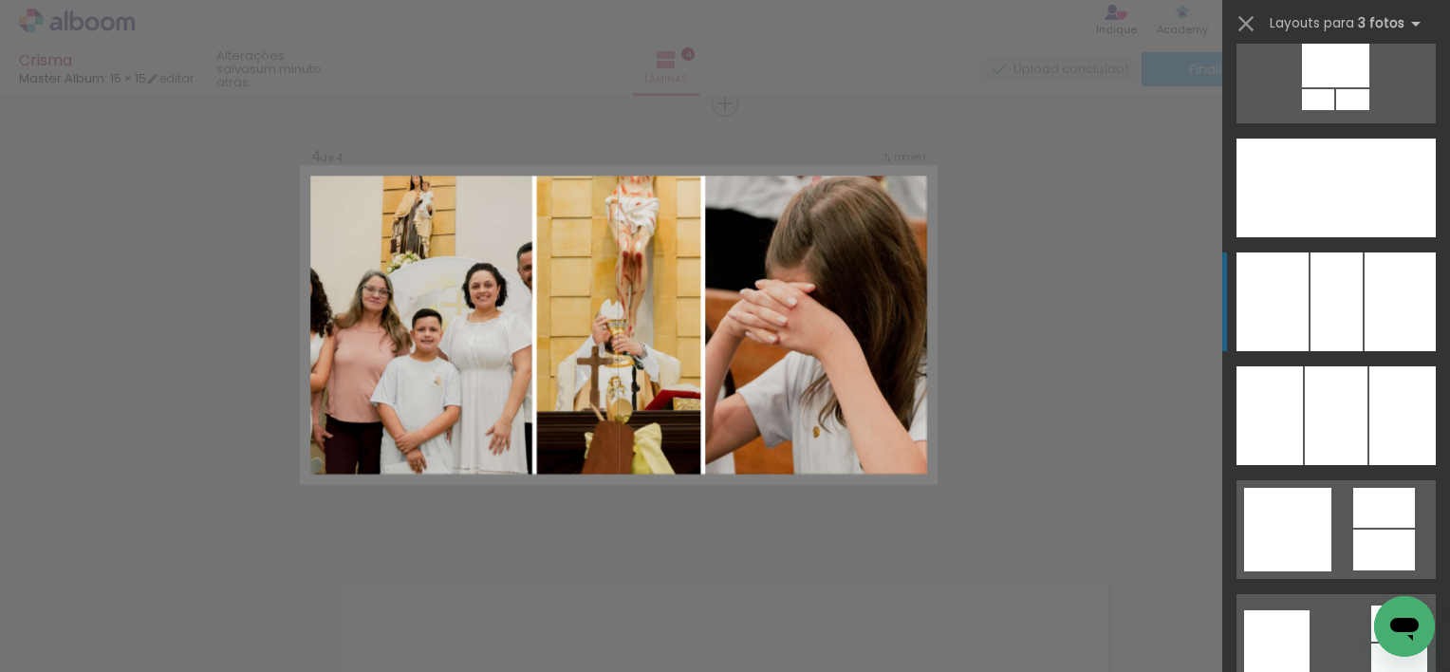
scroll to position [4744, 0]
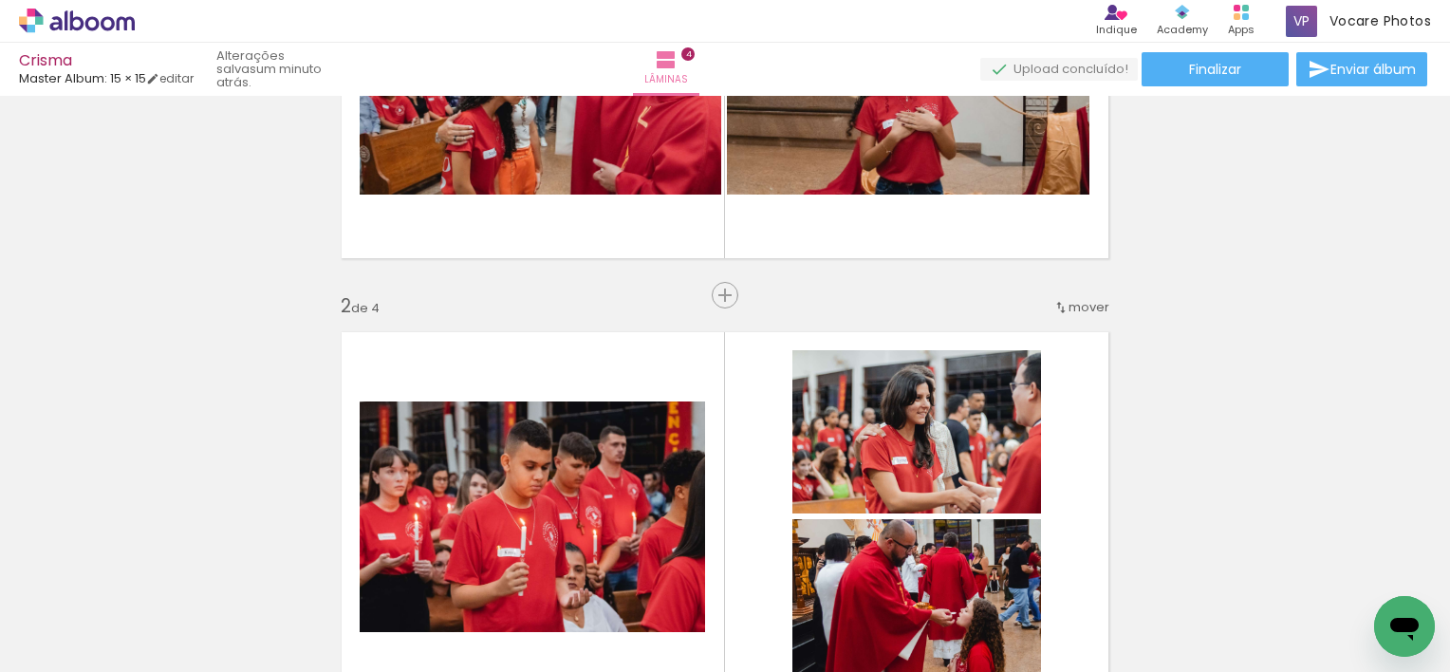
scroll to position [285, 0]
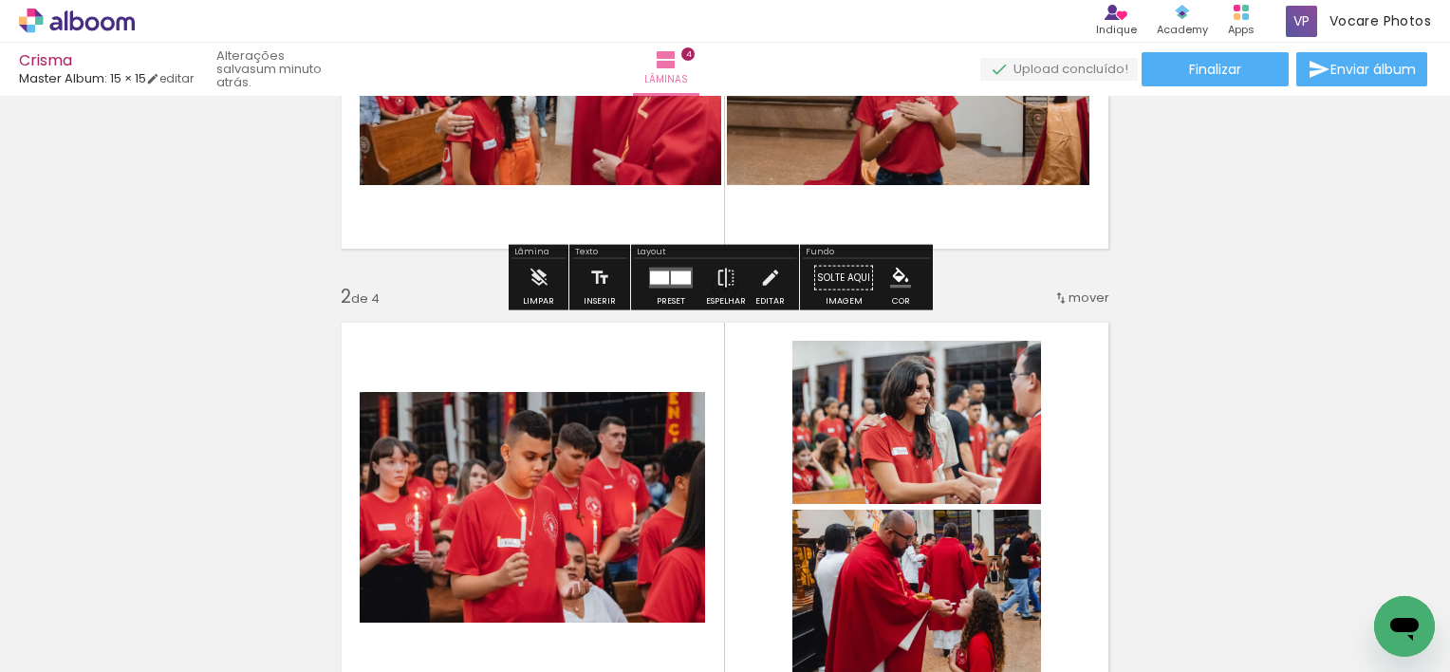
click at [663, 278] on div at bounding box center [659, 277] width 19 height 13
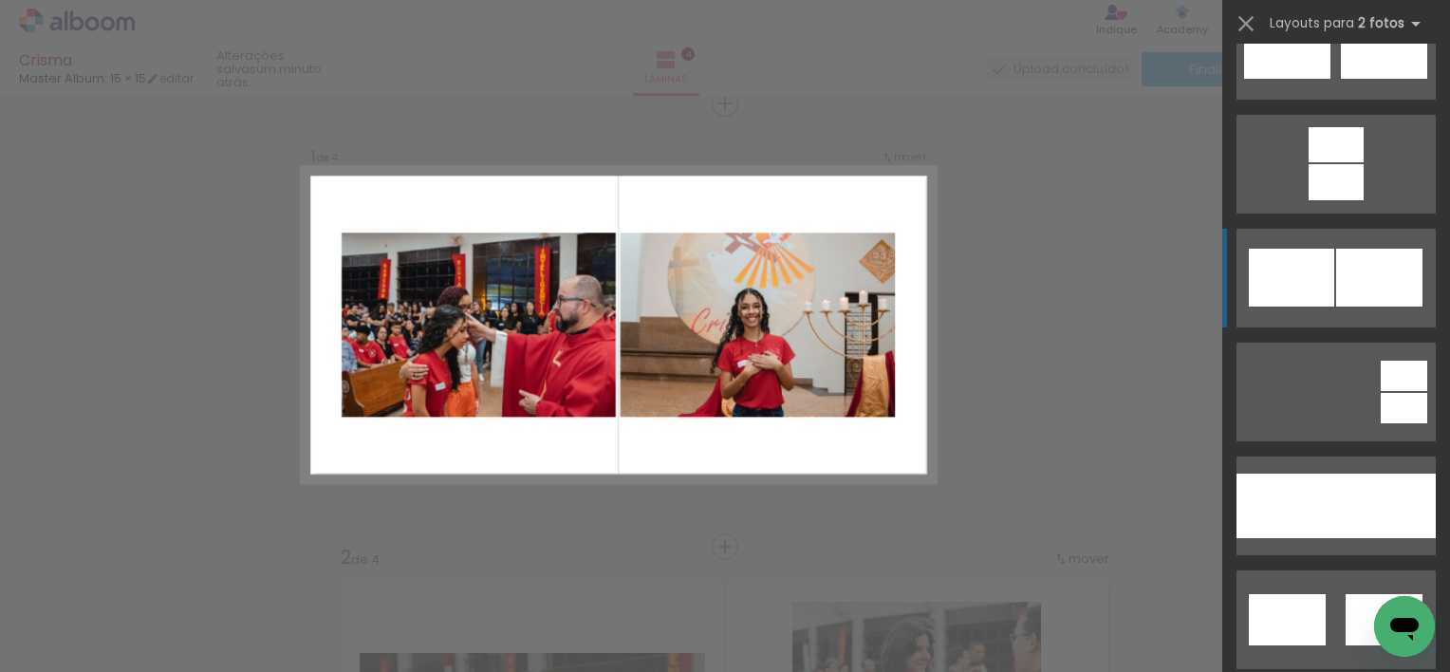
scroll to position [759, 0]
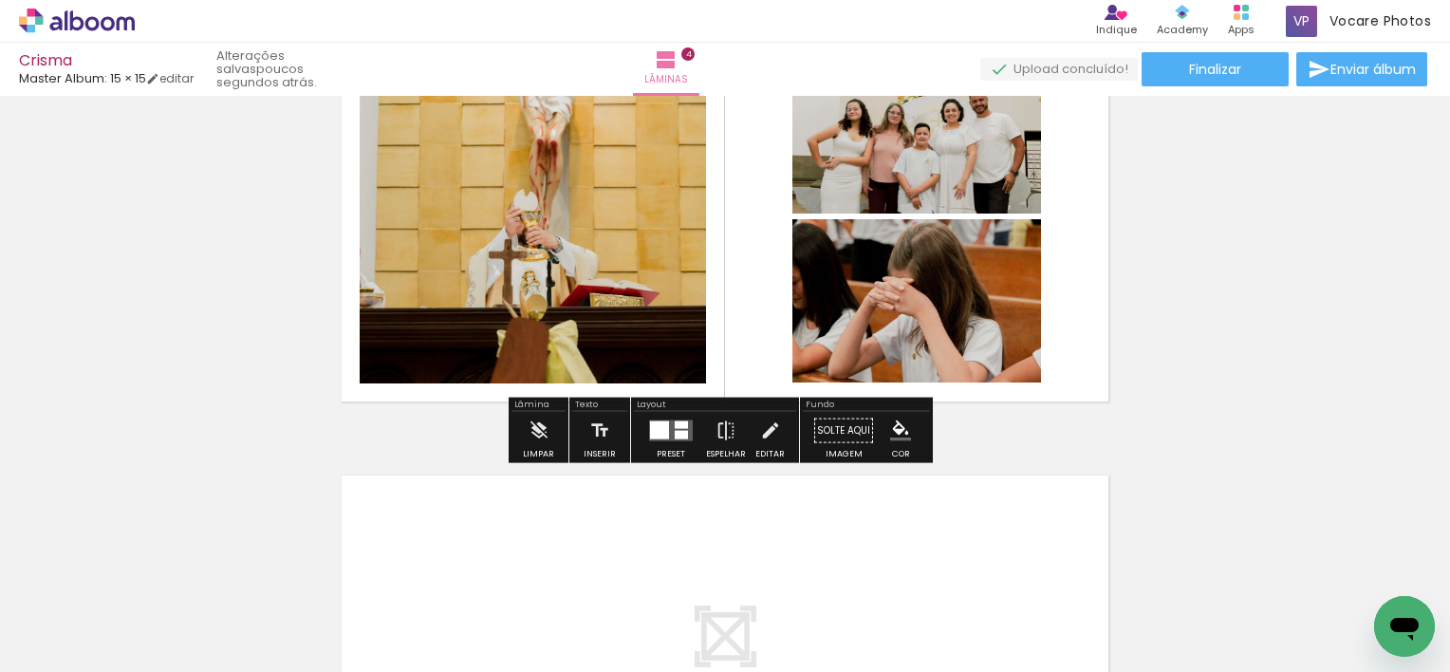
scroll to position [1423, 0]
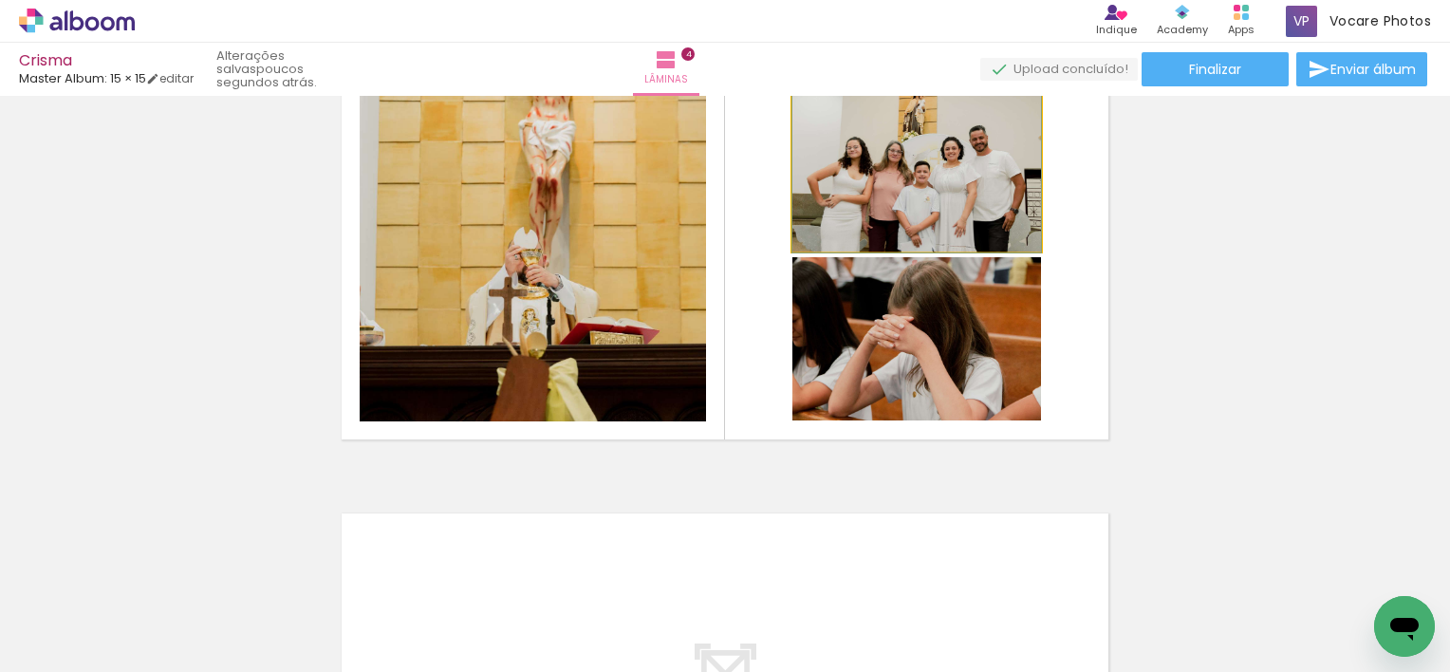
click at [900, 184] on quentale-photo at bounding box center [916, 169] width 249 height 163
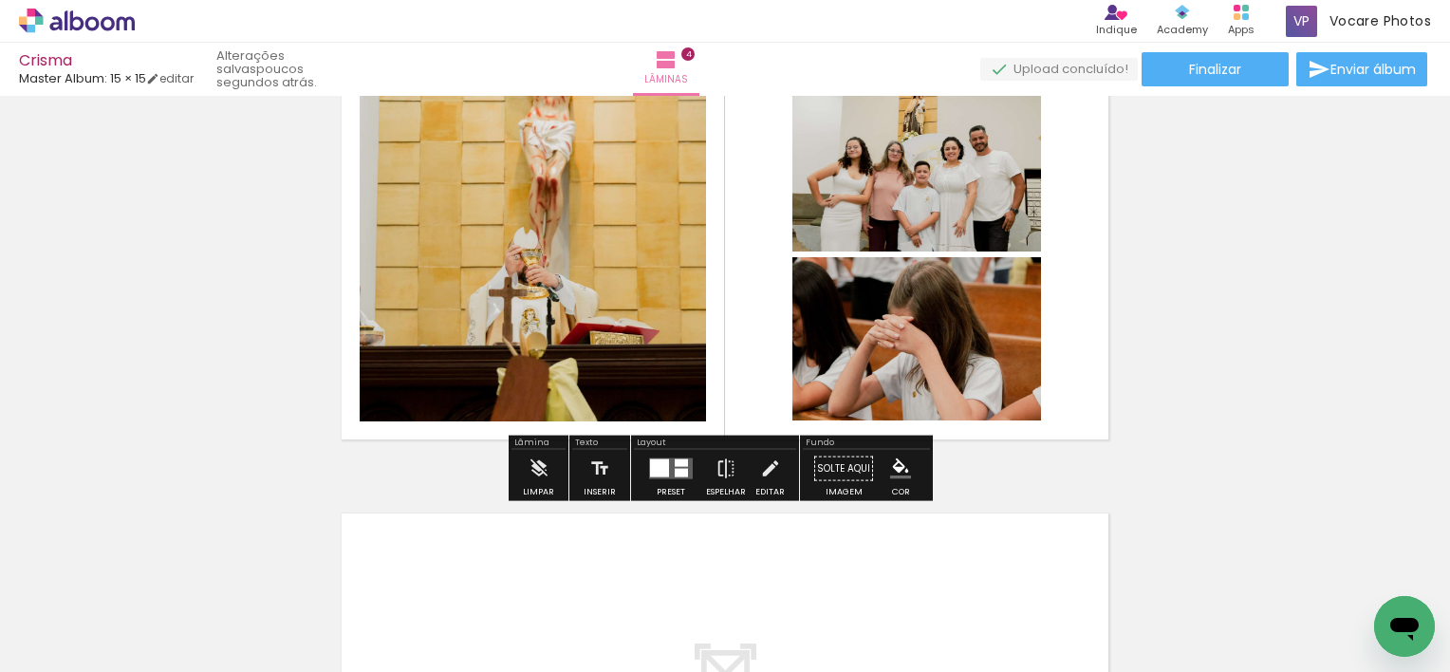
click at [899, 185] on quentale-photo at bounding box center [916, 169] width 249 height 163
click at [660, 251] on quentale-photo at bounding box center [533, 254] width 346 height 333
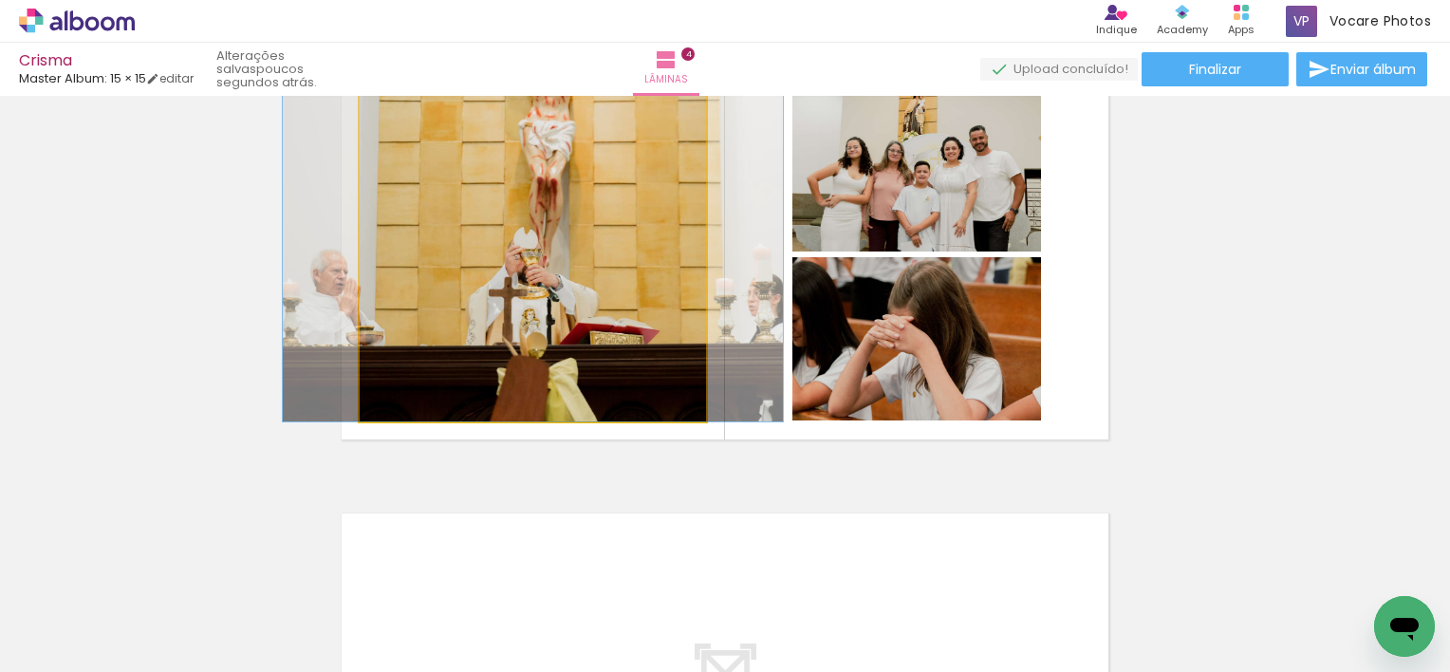
click at [660, 251] on quentale-photo at bounding box center [533, 254] width 346 height 333
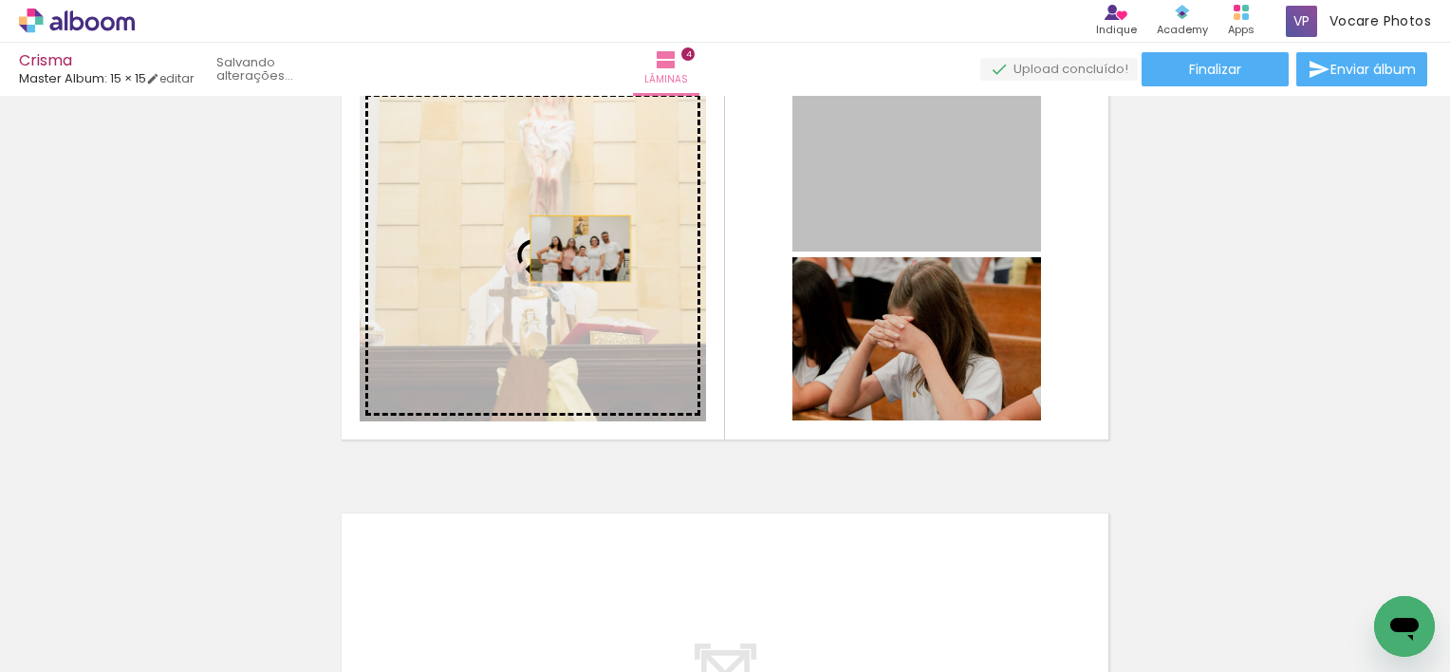
drag, startPoint x: 847, startPoint y: 176, endPoint x: 573, endPoint y: 249, distance: 283.5
click at [0, 0] on slot at bounding box center [0, 0] width 0 height 0
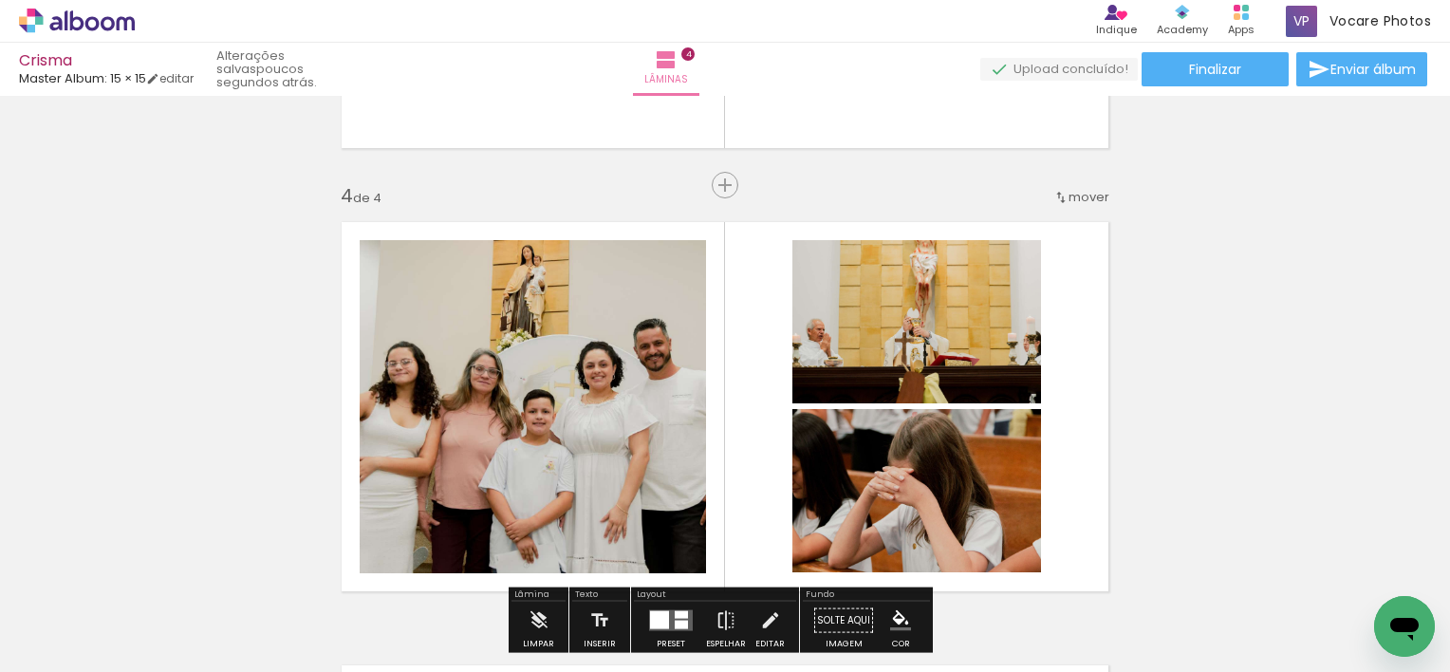
scroll to position [1233, 0]
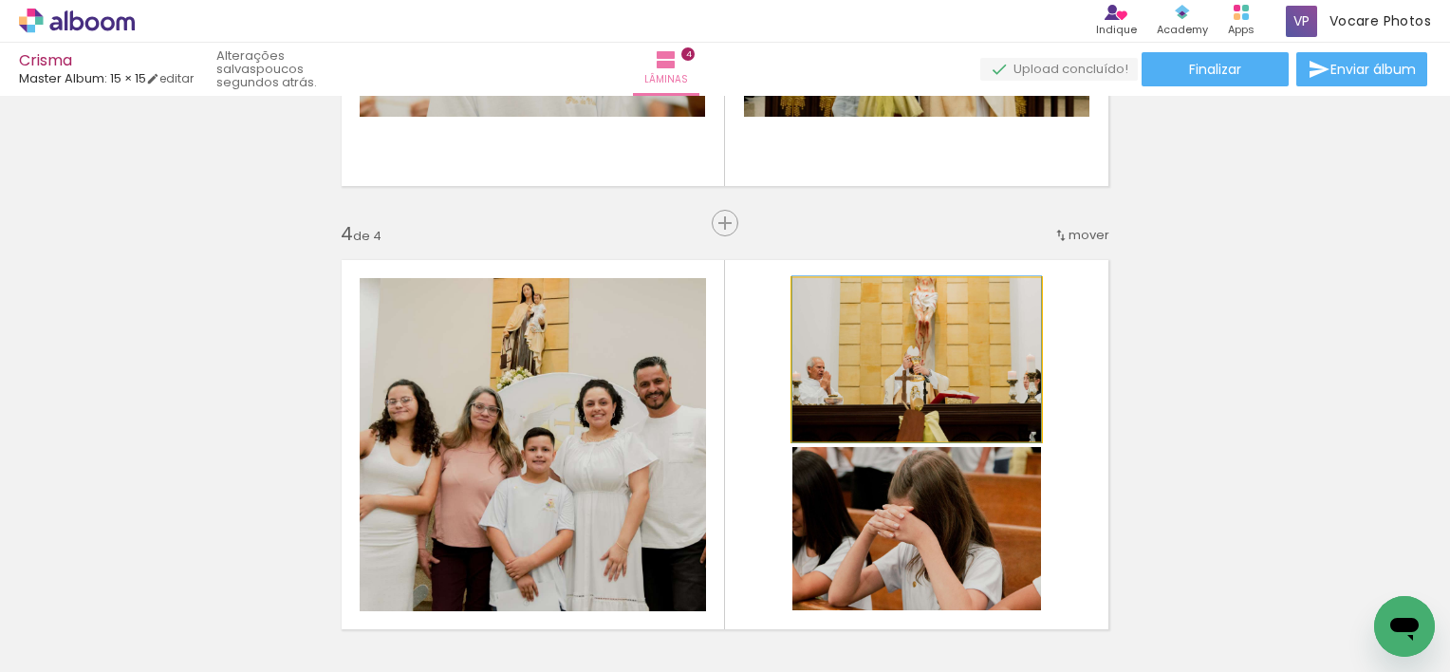
click at [923, 358] on quentale-photo at bounding box center [916, 359] width 249 height 163
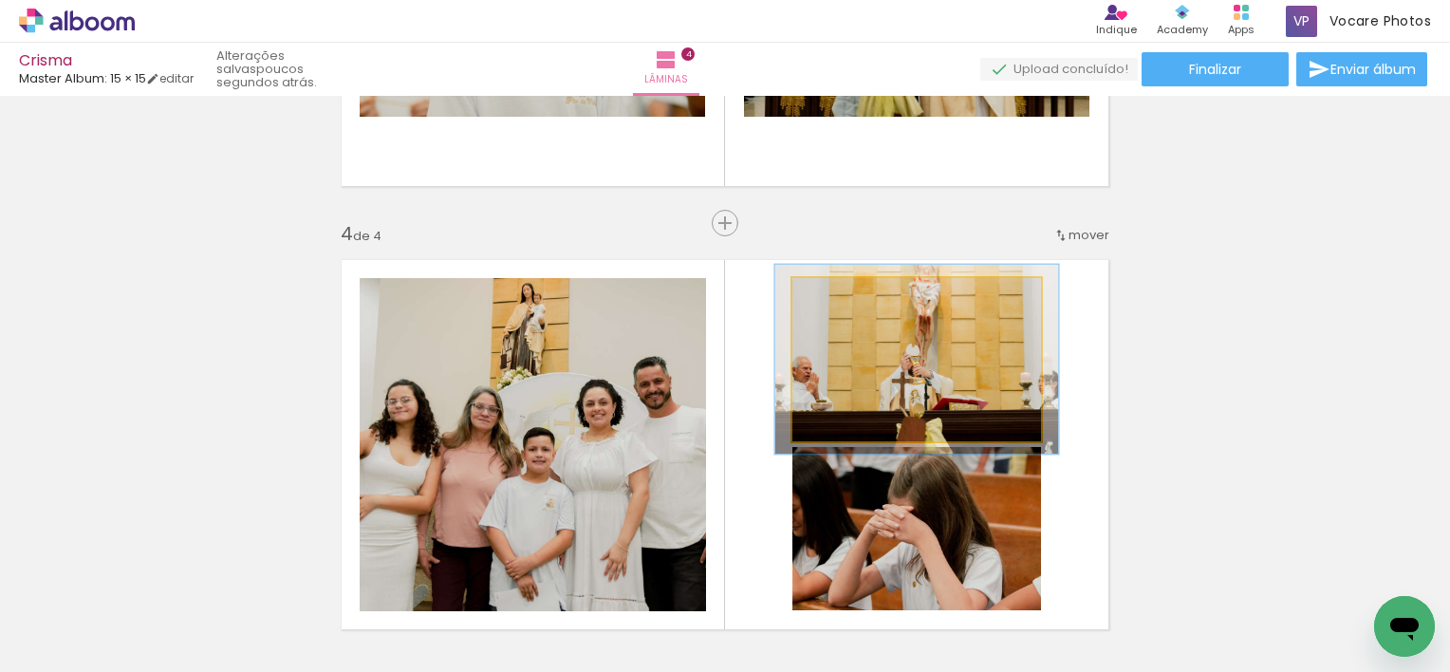
drag, startPoint x: 833, startPoint y: 296, endPoint x: 843, endPoint y: 297, distance: 9.5
type paper-slider "114"
click at [843, 297] on div at bounding box center [846, 297] width 17 height 17
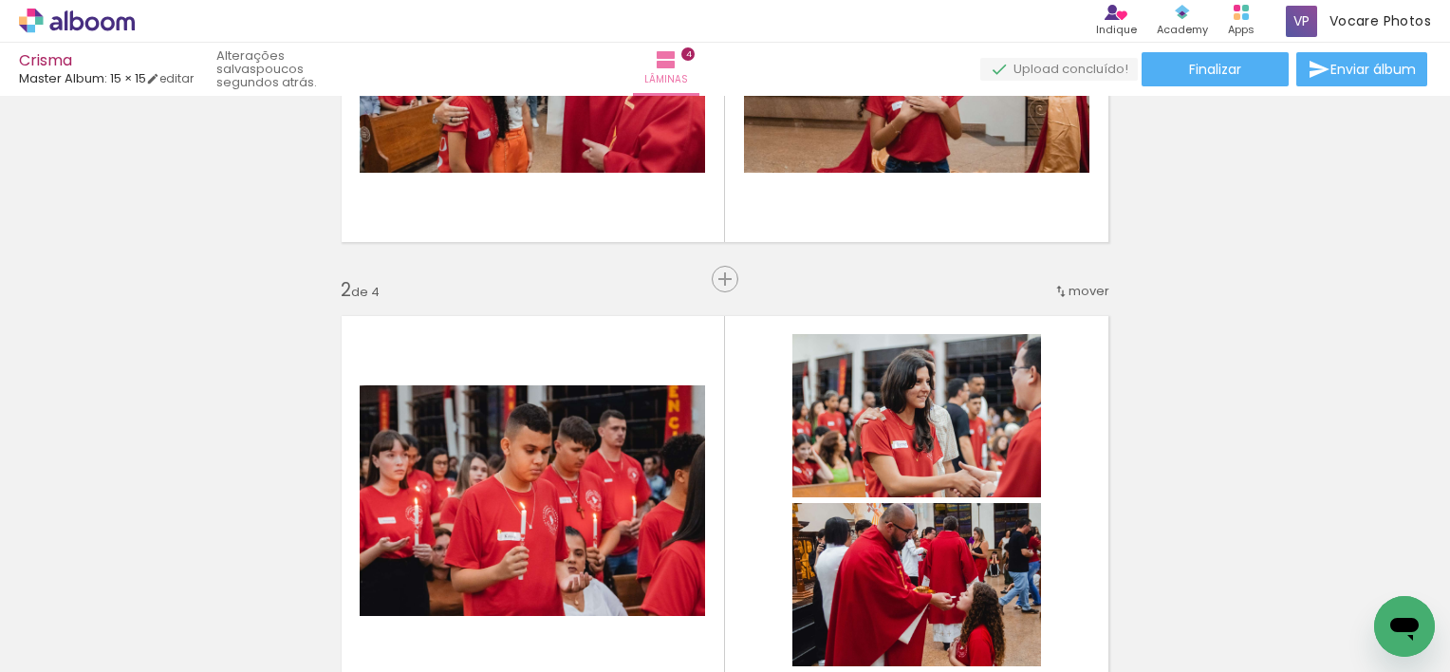
scroll to position [285, 0]
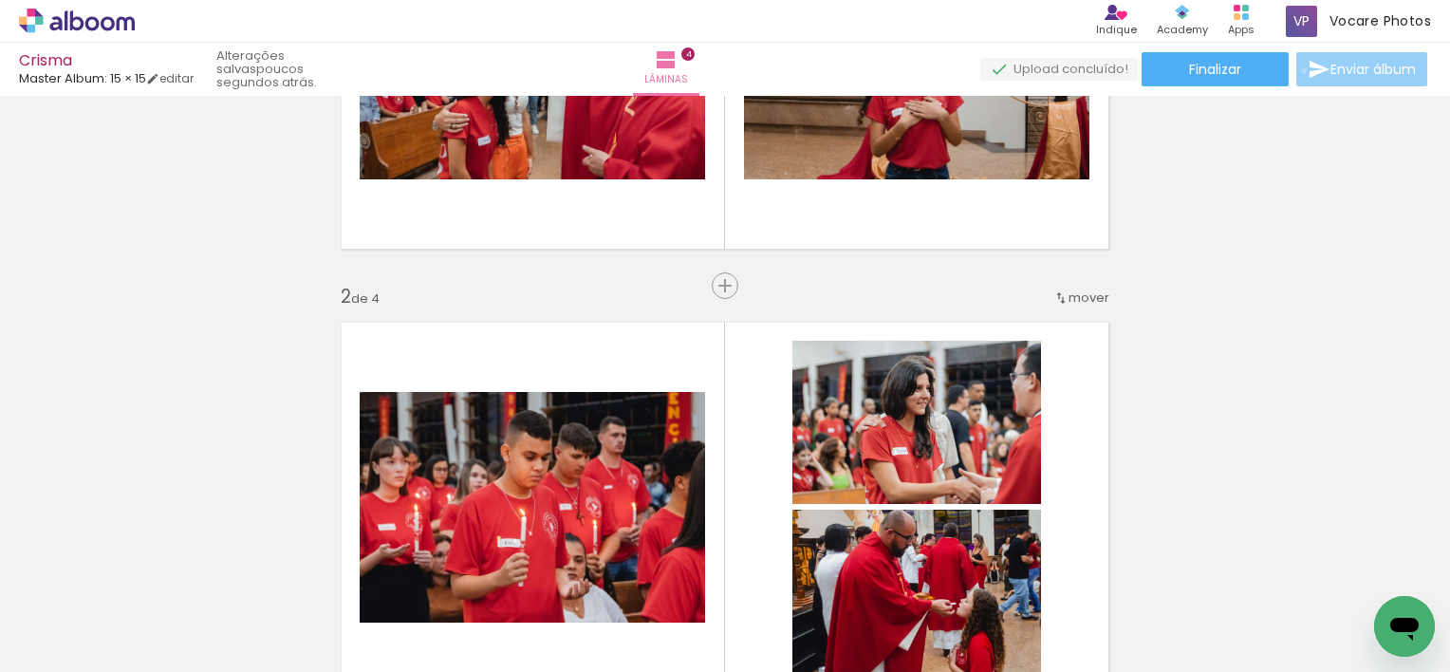
click at [1299, 71] on paper-button "Enviar álbum" at bounding box center [1361, 69] width 131 height 34
type input "[EMAIL_ADDRESS][DOMAIN_NAME]"
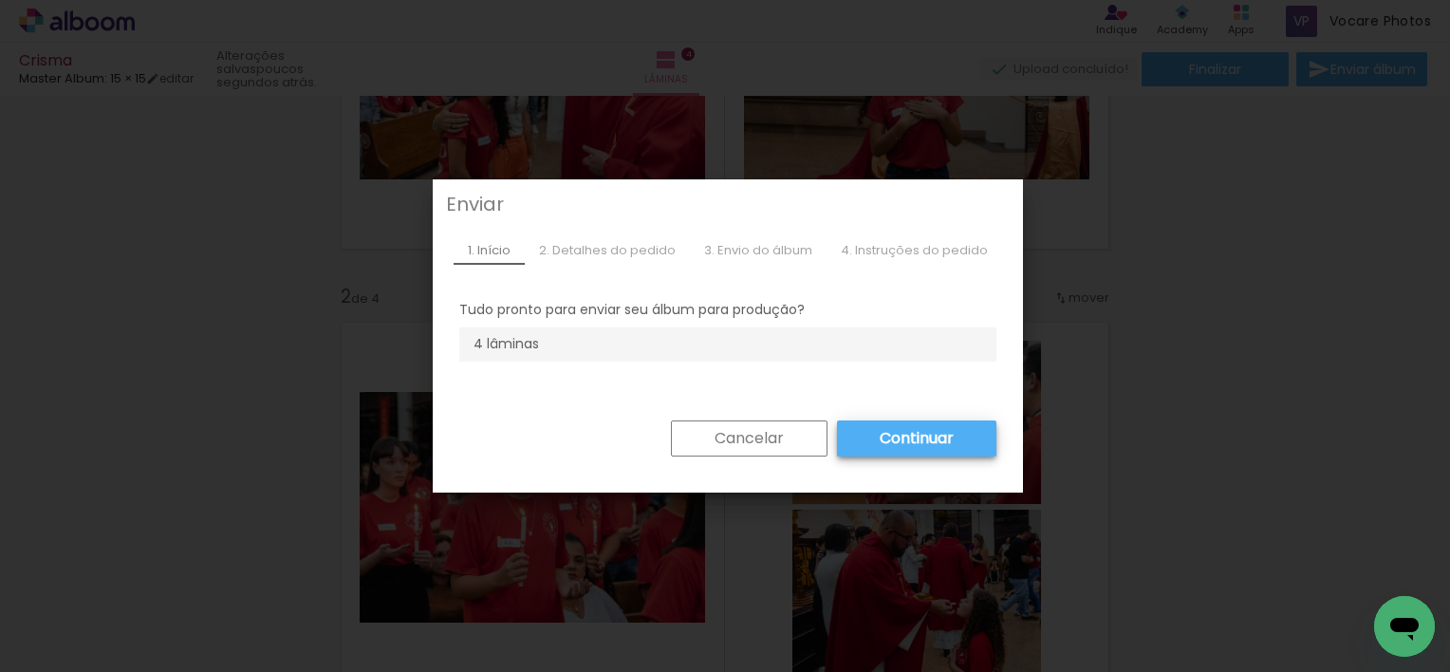
click at [838, 431] on paper-button "Continuar" at bounding box center [916, 438] width 159 height 36
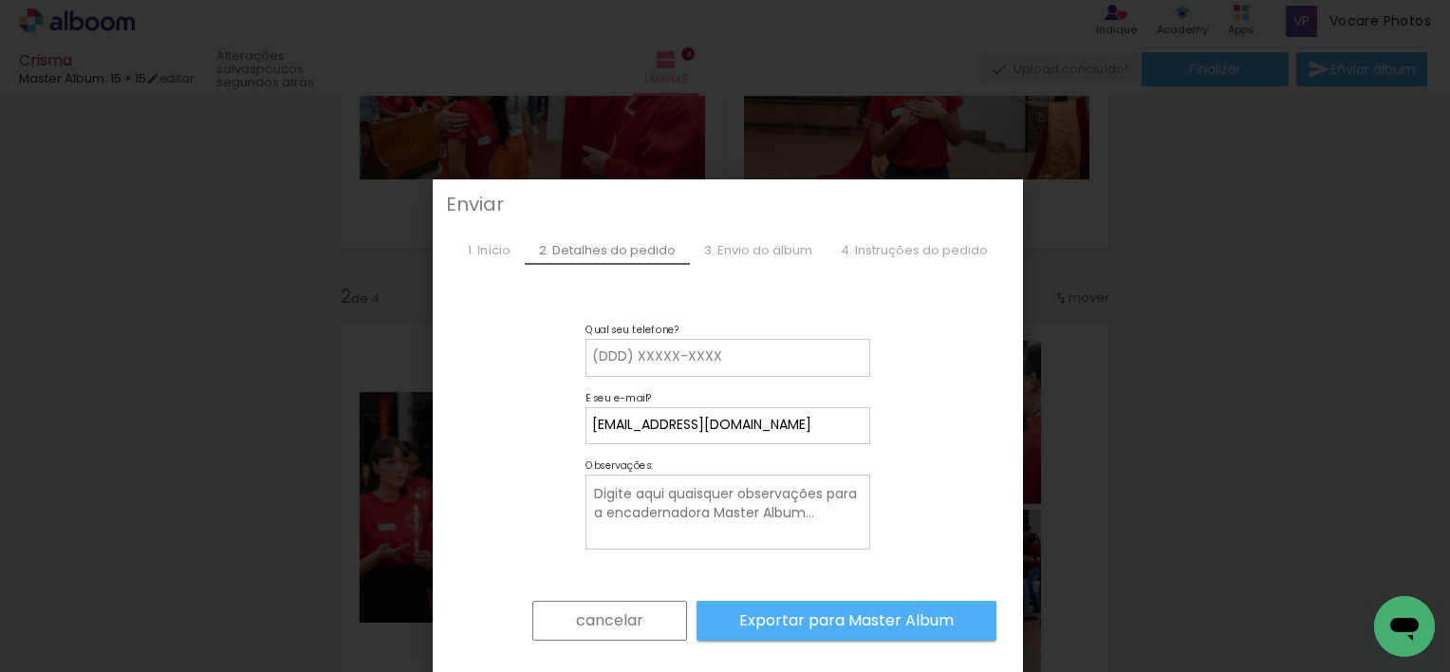
click at [690, 360] on input at bounding box center [727, 356] width 271 height 19
type input "12981856835"
type paper-input "12981856835"
click at [776, 254] on div "3. Envio do álbum" at bounding box center [758, 250] width 137 height 28
click at [760, 605] on paper-button "Exportar para Master Album" at bounding box center [846, 621] width 300 height 40
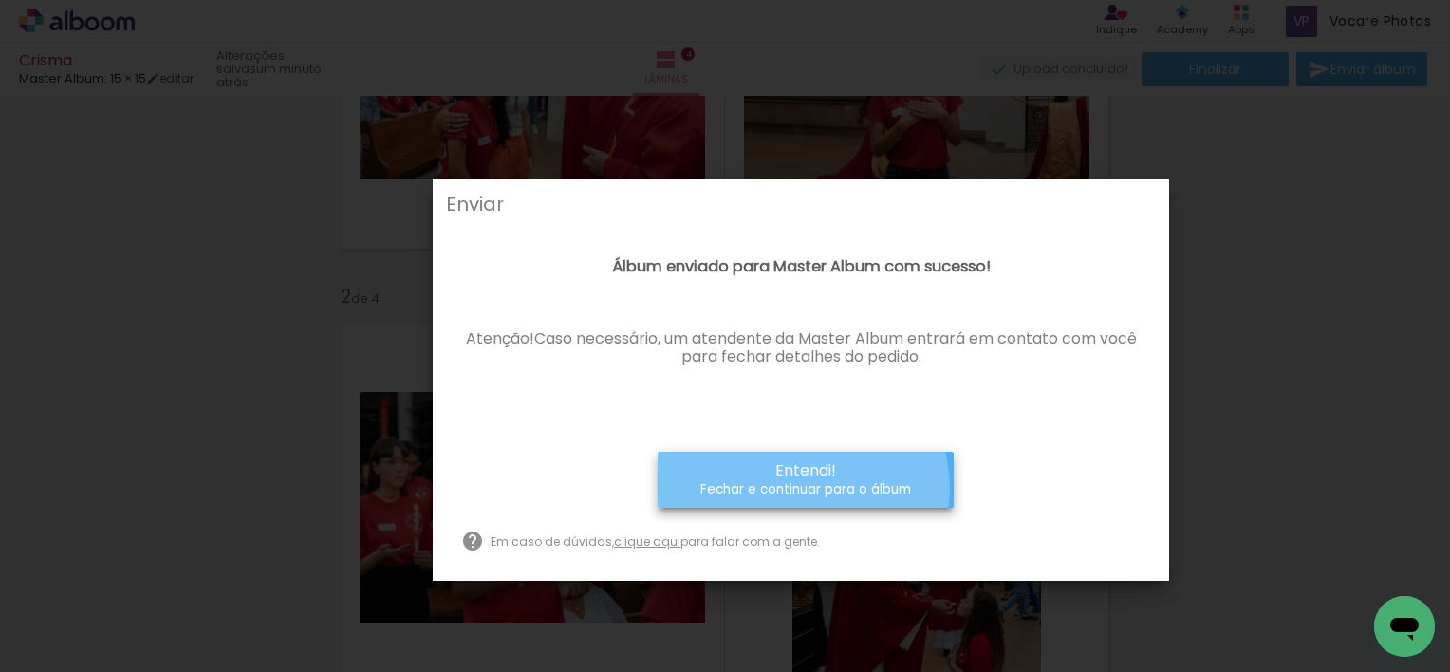
click at [789, 488] on small "Fechar e continuar para o álbum" at bounding box center [805, 489] width 211 height 19
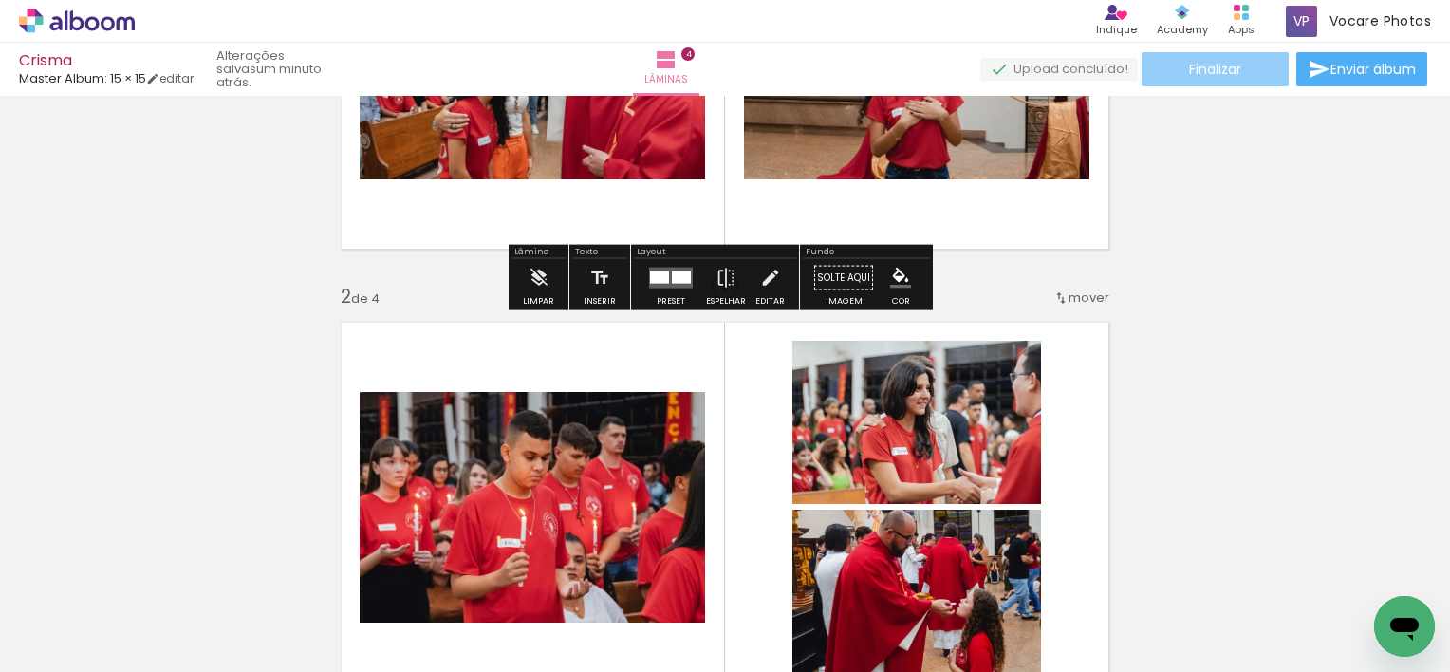
click at [1215, 70] on span "Finalizar" at bounding box center [1215, 69] width 52 height 13
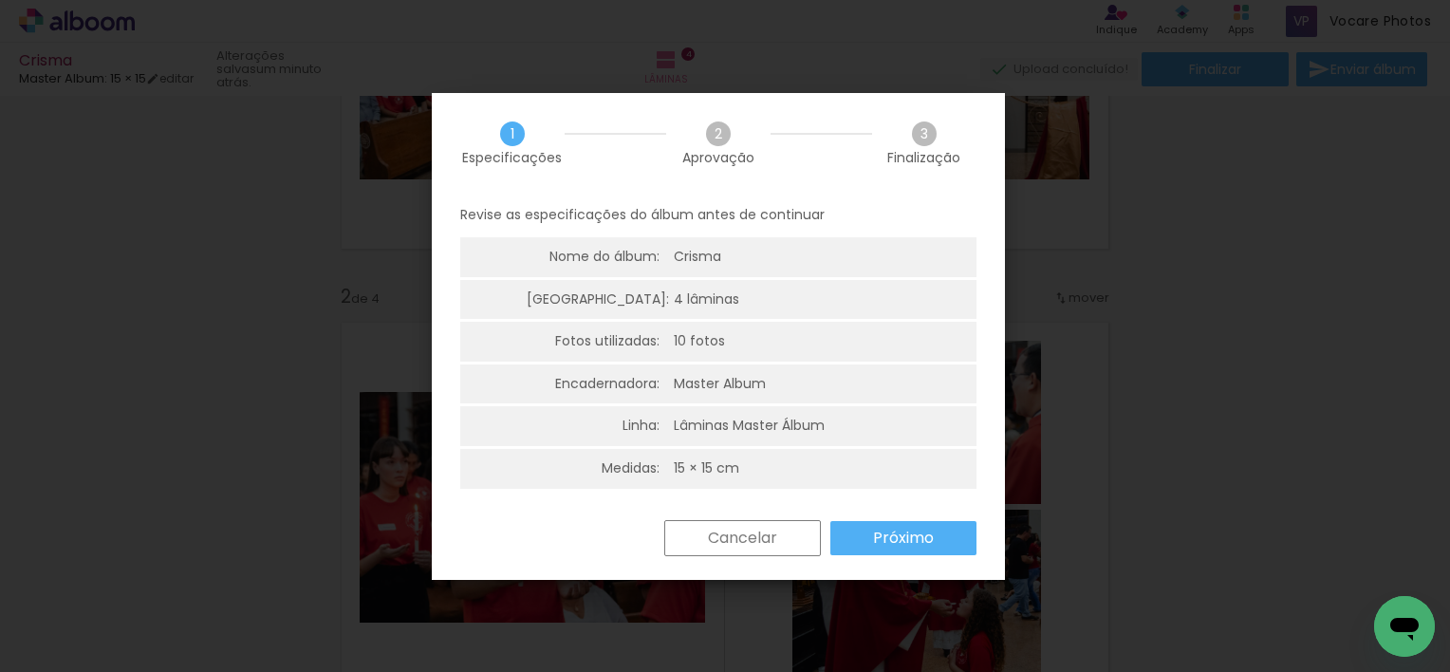
scroll to position [4, 0]
click at [0, 0] on slot "Próximo" at bounding box center [0, 0] width 0 height 0
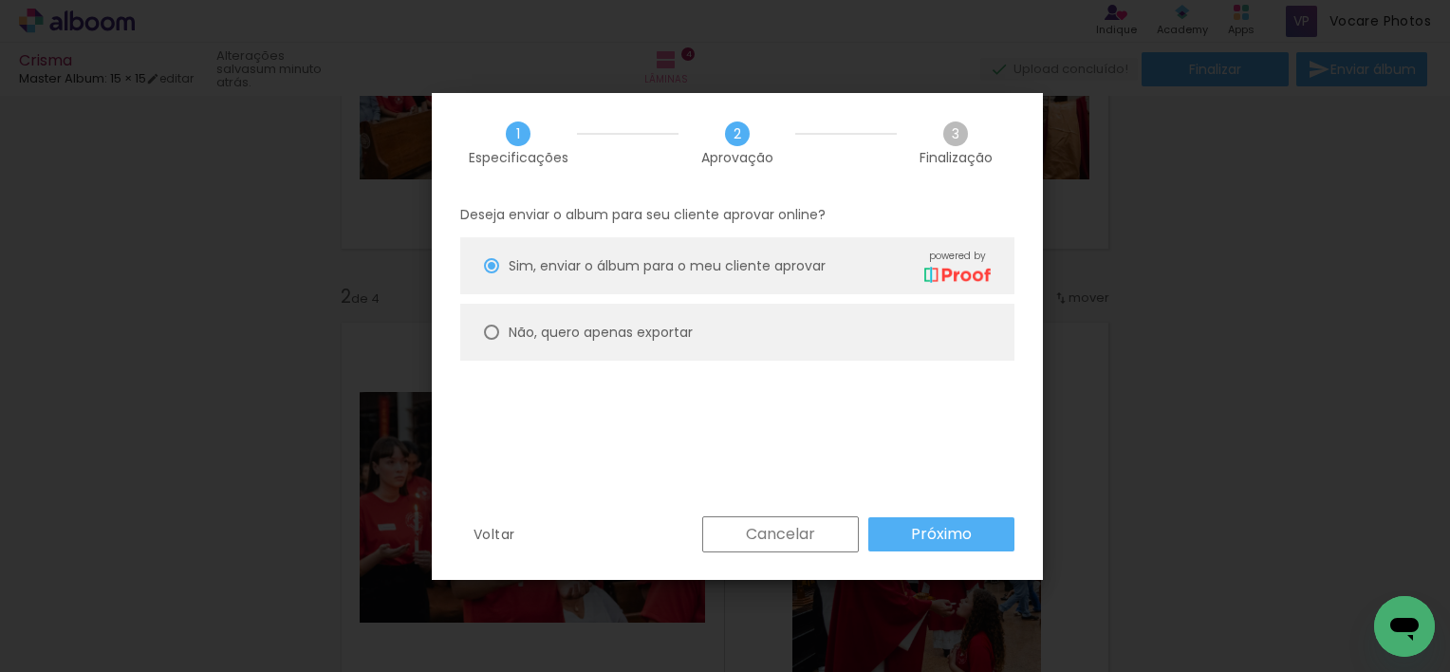
click at [0, 0] on slot "Não, quero apenas exportar" at bounding box center [0, 0] width 0 height 0
type paper-radio-button "on"
click at [0, 0] on slot "Próximo" at bounding box center [0, 0] width 0 height 0
type input "Alta, 300 DPI"
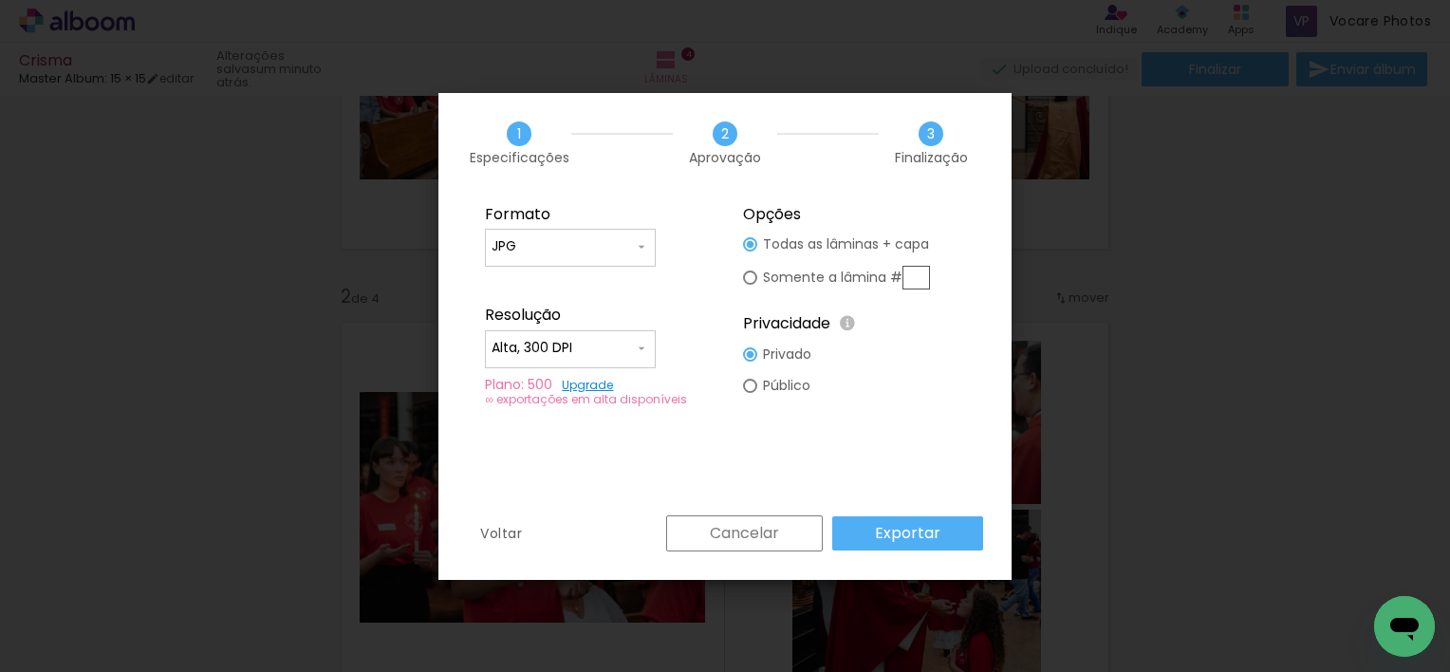
click at [593, 254] on input "JPG" at bounding box center [562, 246] width 142 height 19
click at [593, 254] on paper-item "JPG" at bounding box center [570, 244] width 171 height 38
click at [0, 0] on slot "Público" at bounding box center [0, 0] width 0 height 0
type paper-radio-button "on"
click at [624, 358] on div at bounding box center [570, 359] width 158 height 2
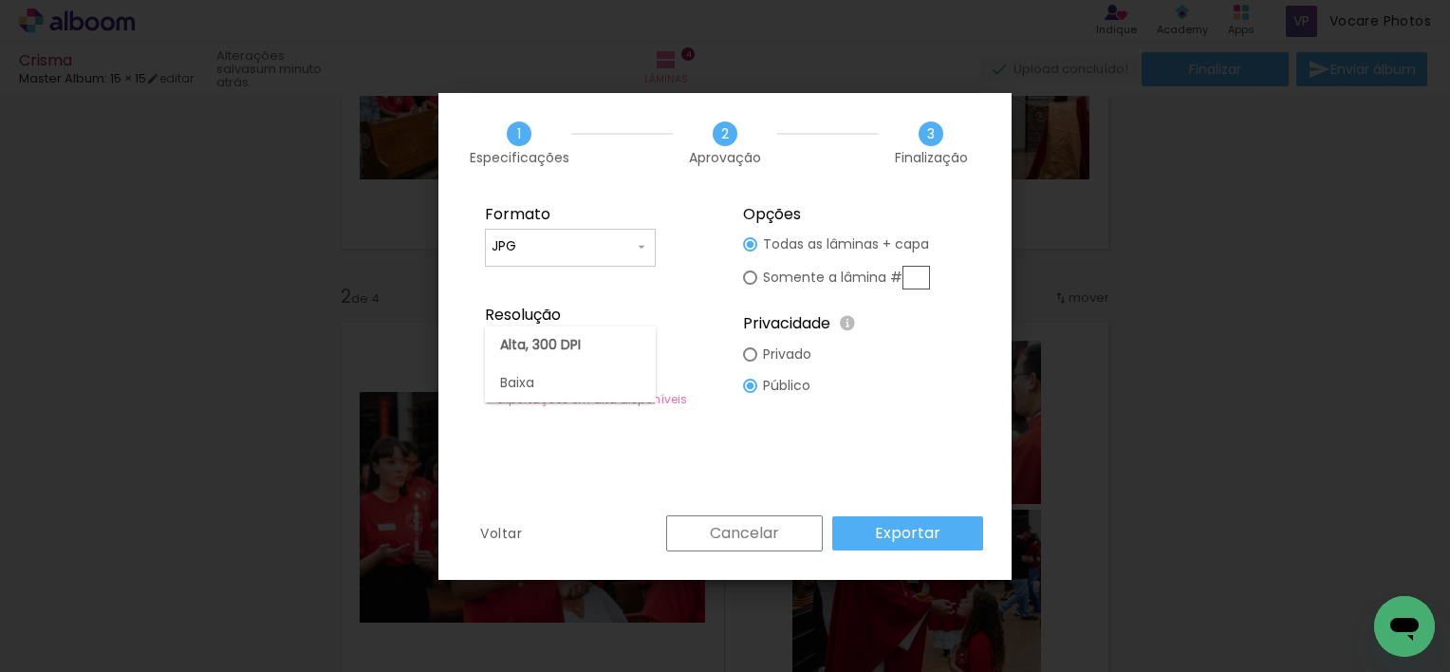
click at [624, 357] on paper-item "Alta, 300 DPI" at bounding box center [570, 345] width 171 height 38
click at [873, 531] on paper-button "Exportar" at bounding box center [907, 533] width 151 height 34
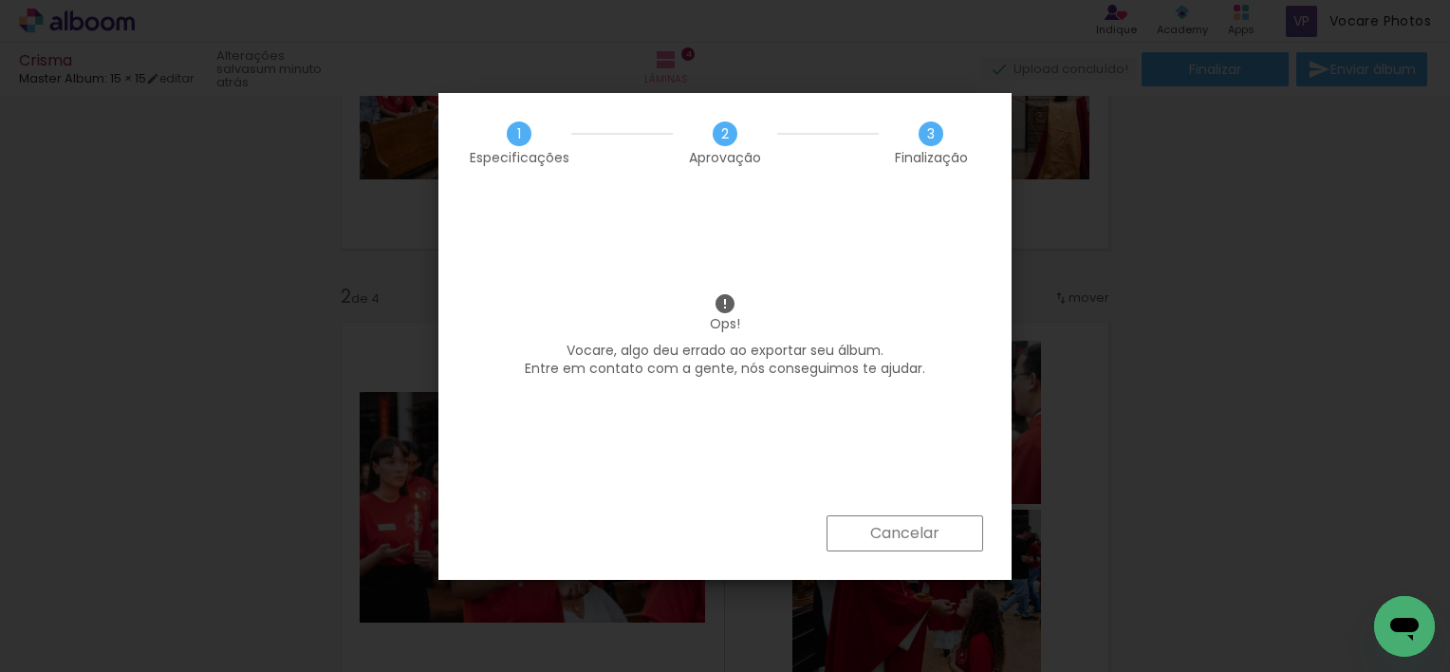
click at [862, 515] on paper-button "Cancelar" at bounding box center [904, 533] width 157 height 36
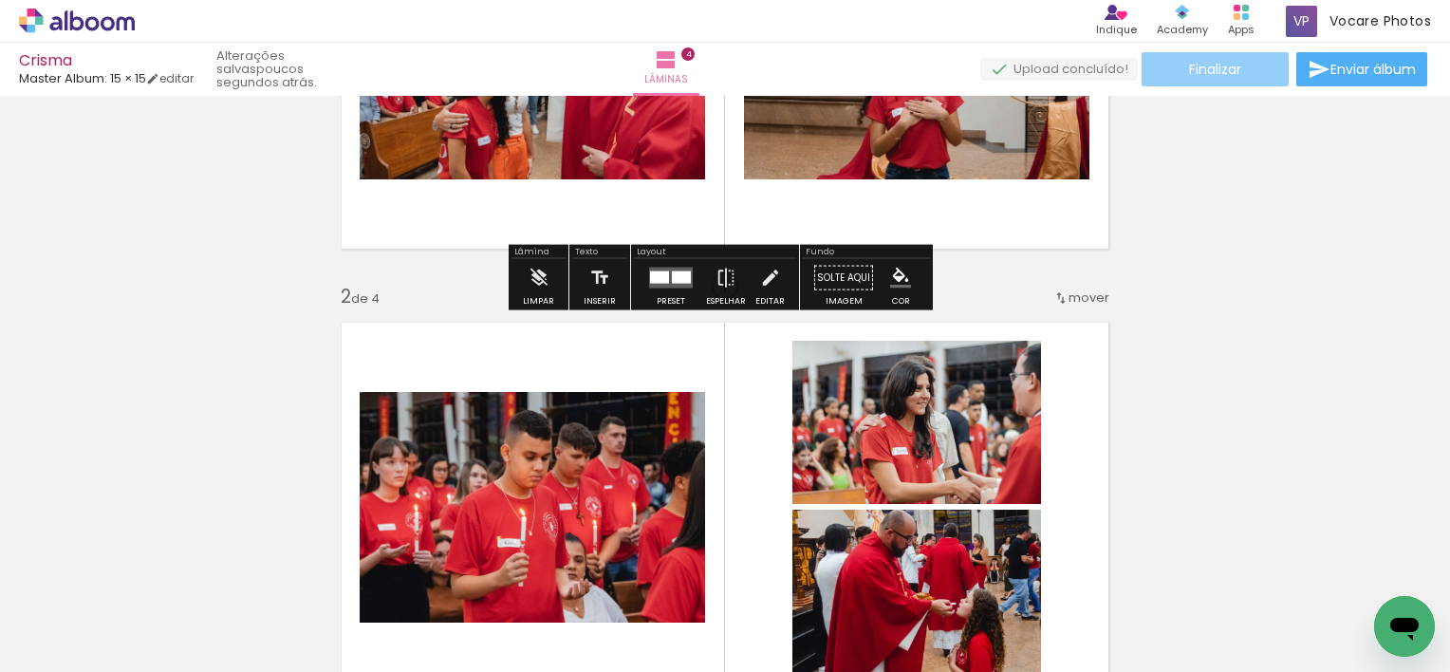
click at [1196, 67] on span "Finalizar" at bounding box center [1215, 69] width 52 height 13
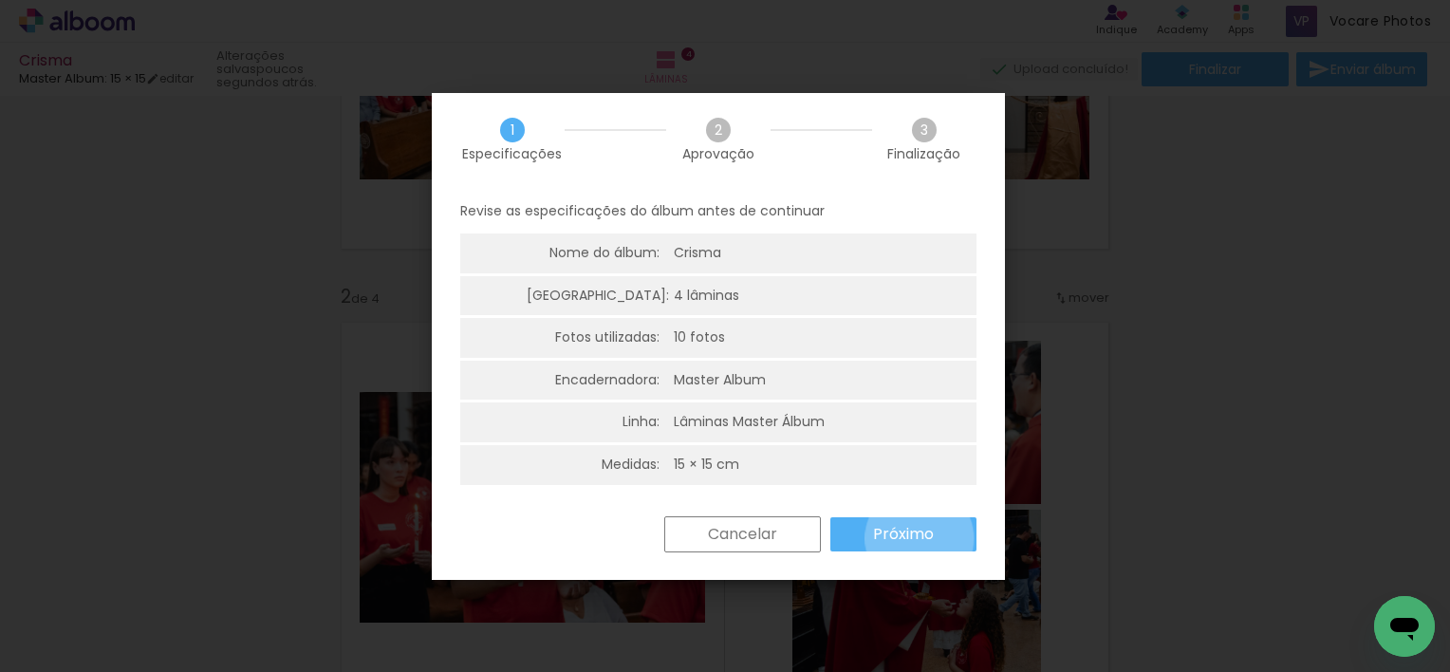
click at [0, 0] on slot "Próximo" at bounding box center [0, 0] width 0 height 0
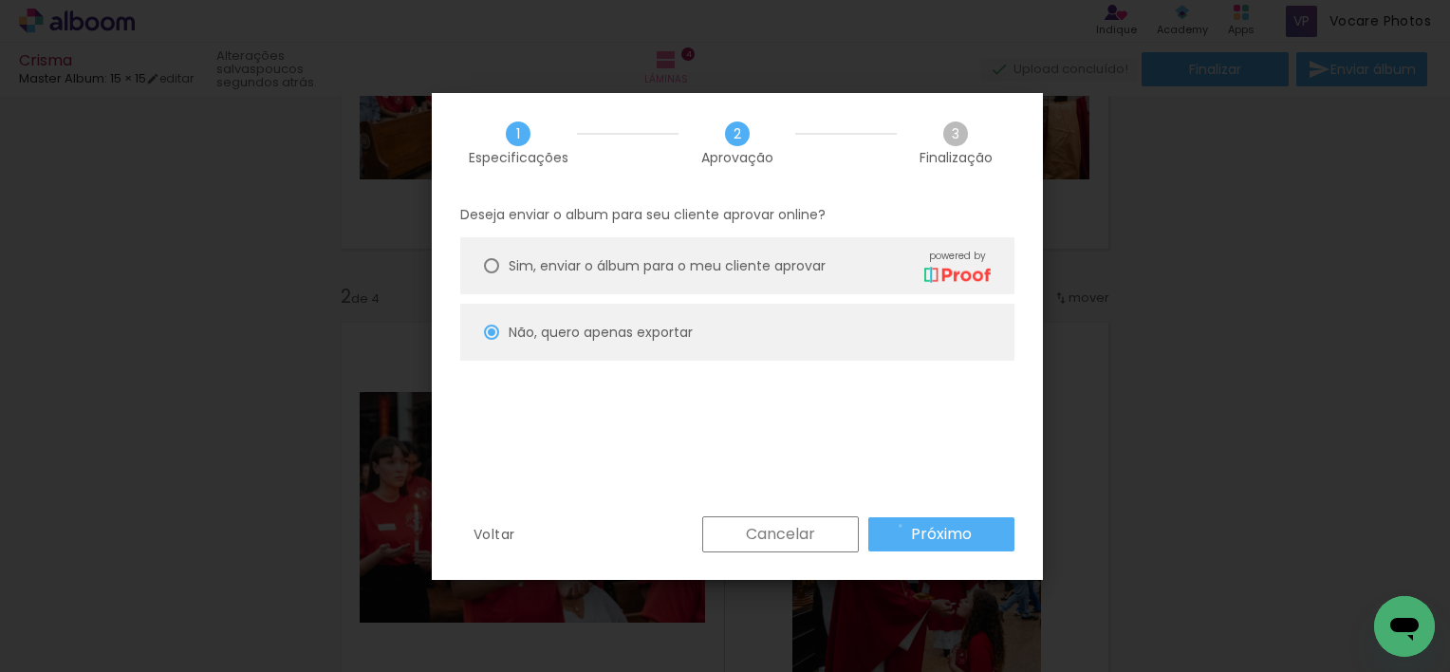
click at [900, 526] on paper-button "Próximo" at bounding box center [941, 534] width 146 height 34
type input "Alta, 300 DPI"
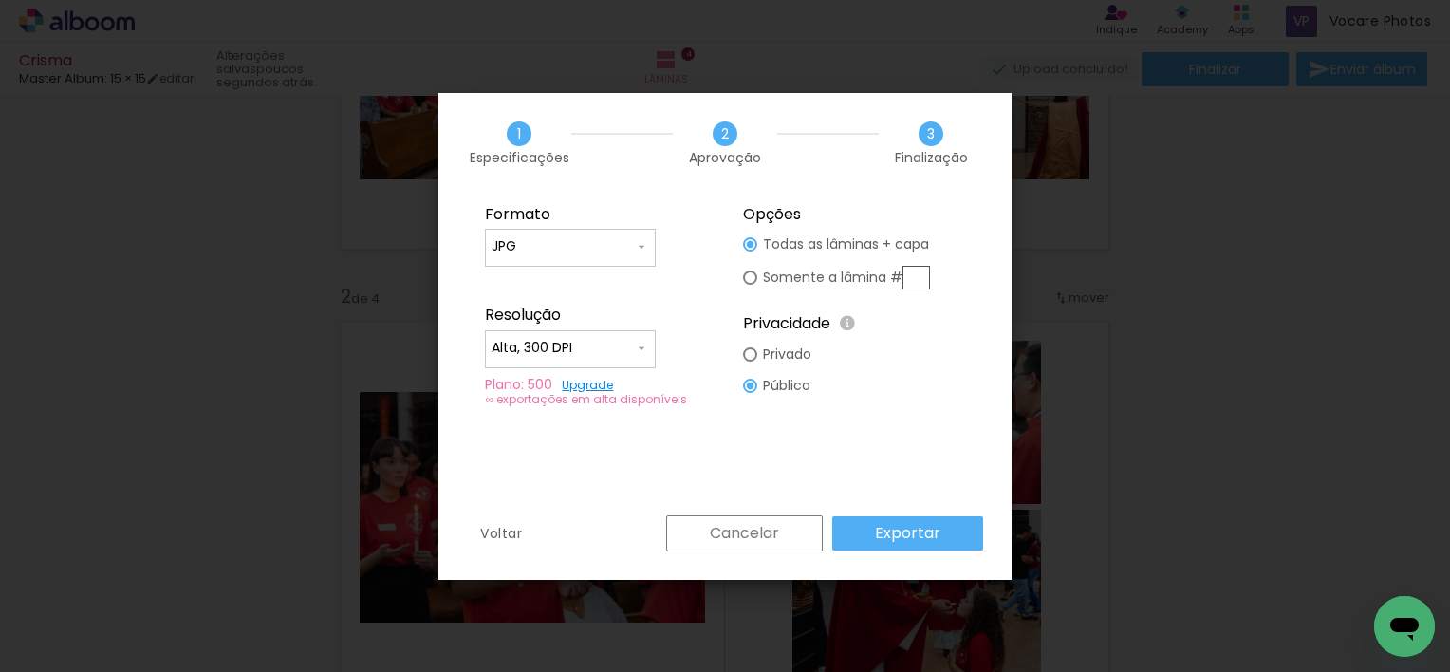
click at [748, 251] on div at bounding box center [750, 244] width 14 height 14
type paper-radio-button "on"
click at [915, 280] on input "text" at bounding box center [916, 278] width 28 height 24
click at [759, 251] on paper-radio-button "Todas as lâminas + capa" at bounding box center [836, 244] width 187 height 31
type paper-radio-button "on"
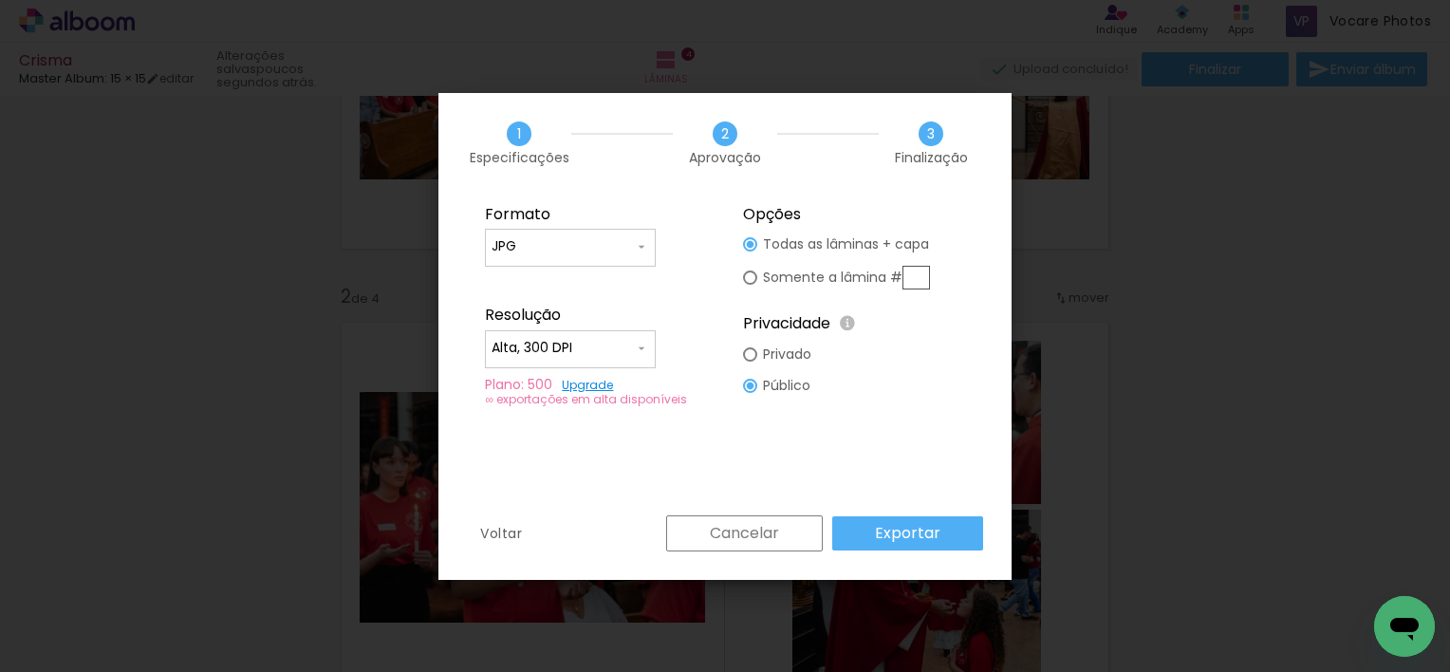
click at [581, 346] on input "Alta, 300 DPI" at bounding box center [562, 348] width 142 height 19
click at [581, 346] on paper-item "Alta, 300 DPI" at bounding box center [570, 345] width 171 height 38
click at [862, 535] on paper-button "Exportar" at bounding box center [907, 533] width 151 height 34
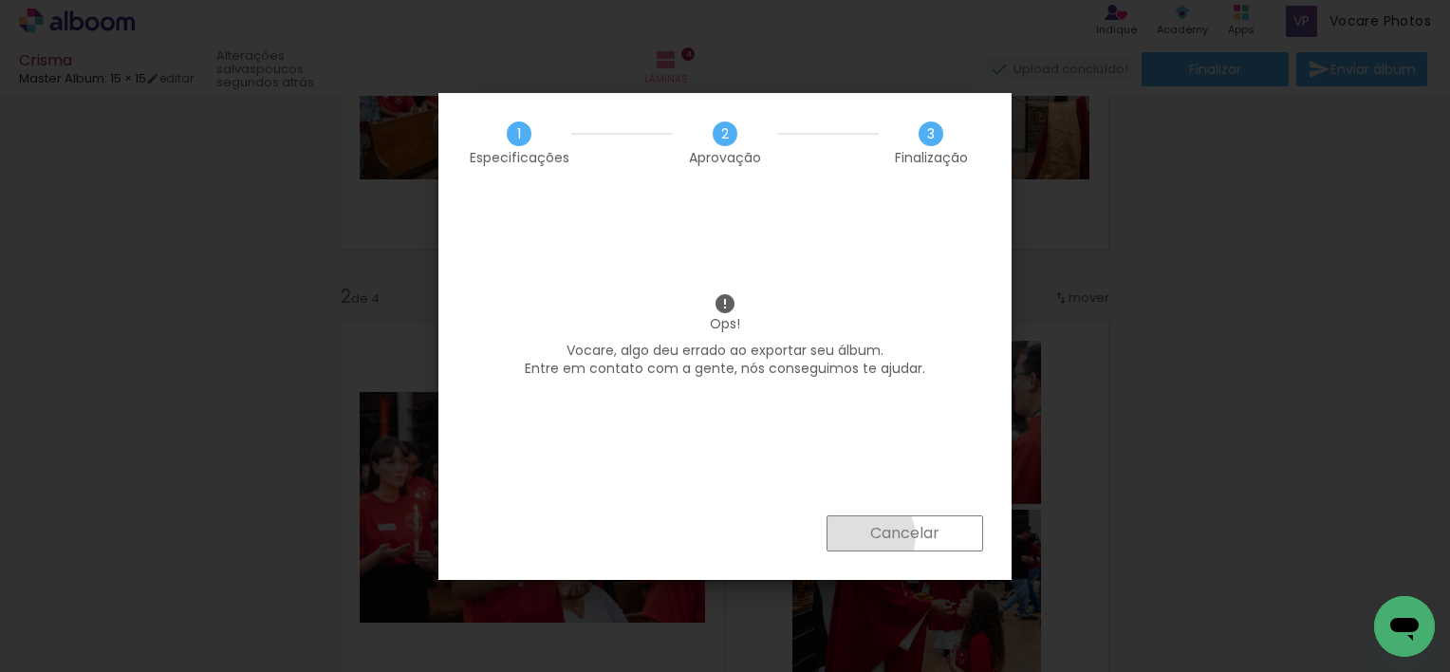
click at [861, 536] on paper-button "Cancelar" at bounding box center [904, 533] width 157 height 36
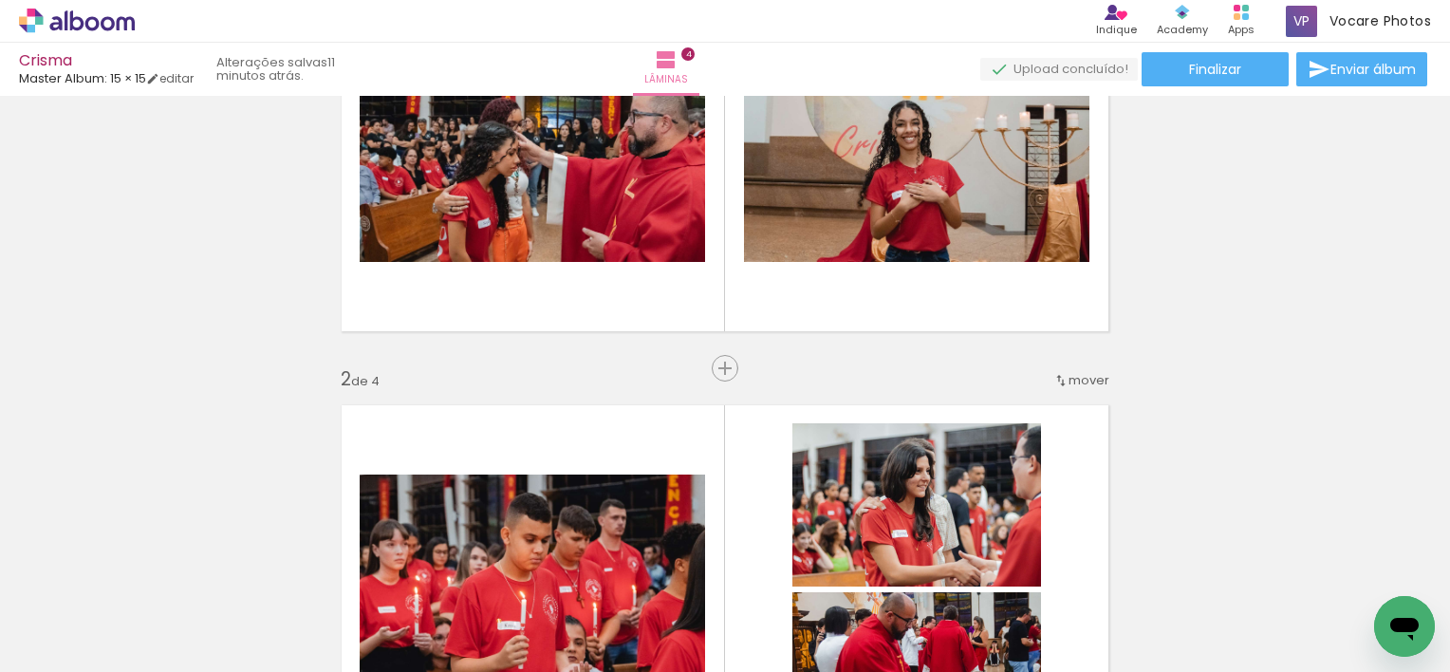
scroll to position [0, 0]
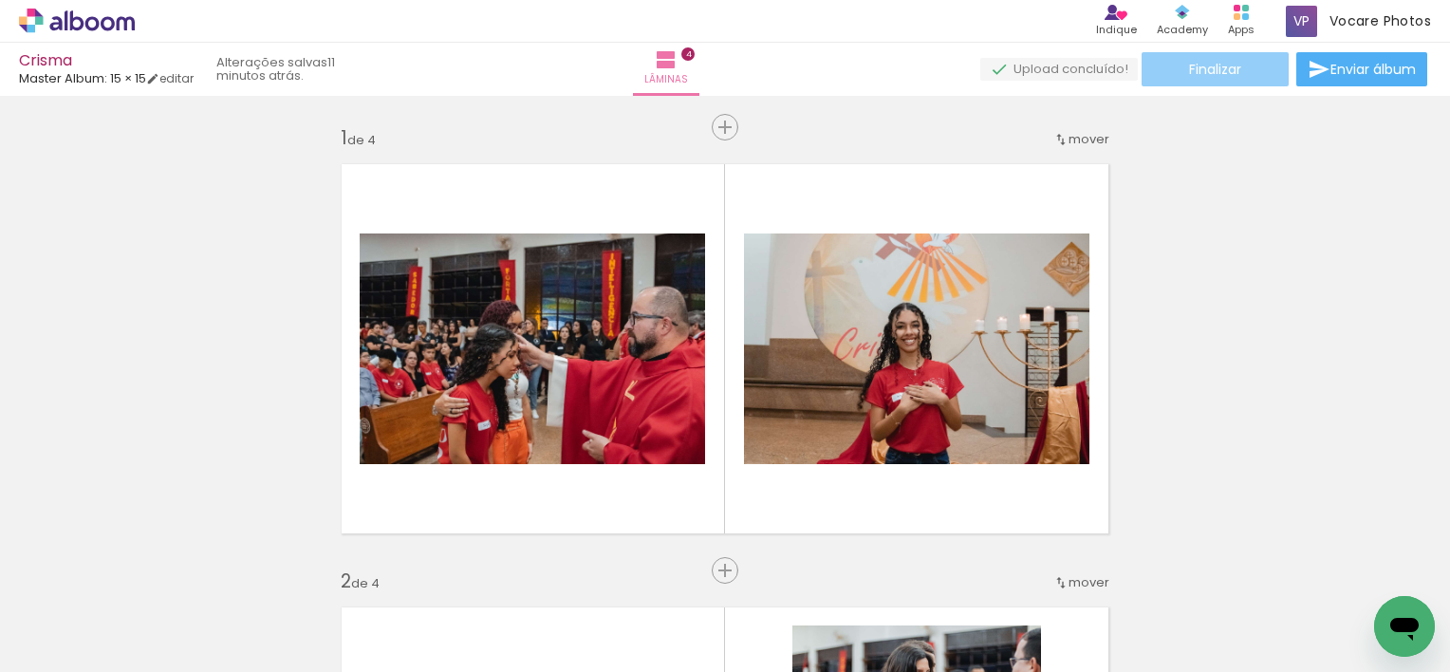
click at [1204, 65] on span "Finalizar" at bounding box center [1215, 69] width 52 height 13
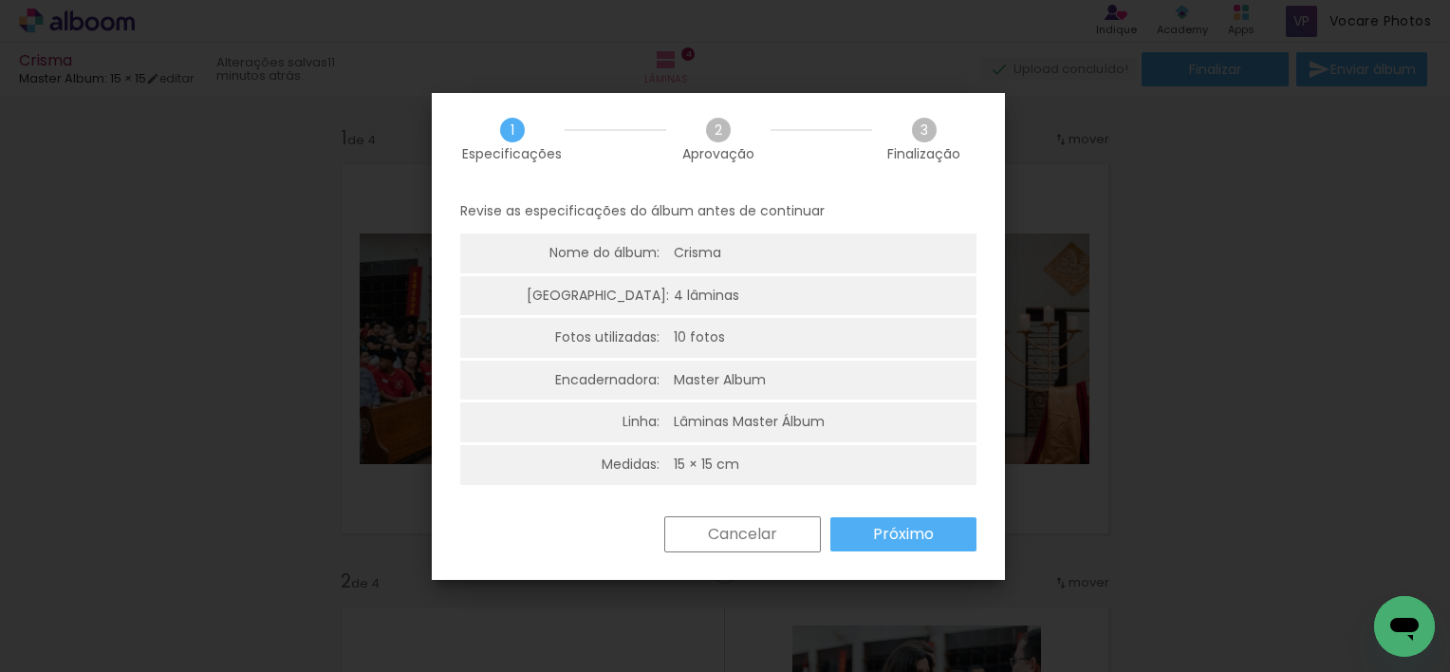
click at [862, 532] on paper-button "Próximo" at bounding box center [903, 534] width 146 height 34
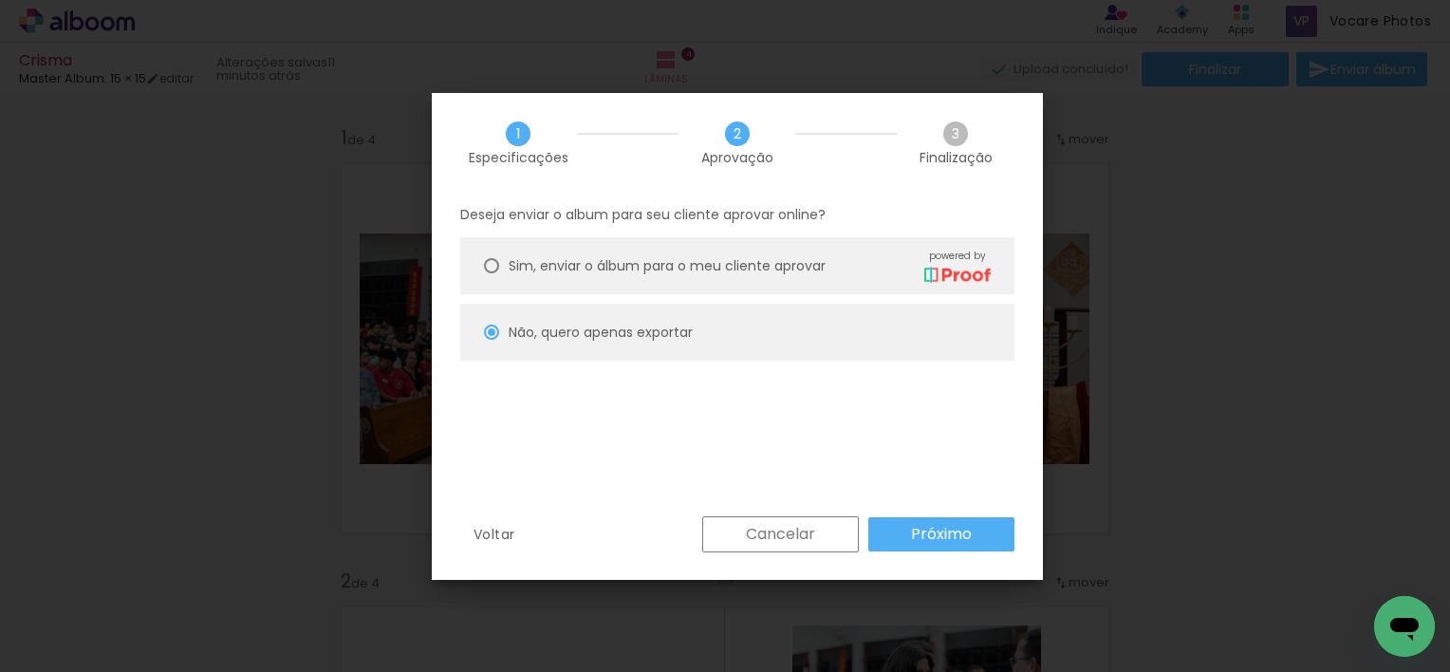
click at [729, 267] on span "Sim, enviar o álbum para o meu cliente aprovar" at bounding box center [667, 266] width 317 height 20
type paper-radio-button "on"
click at [889, 535] on paper-button "Próximo" at bounding box center [941, 534] width 146 height 34
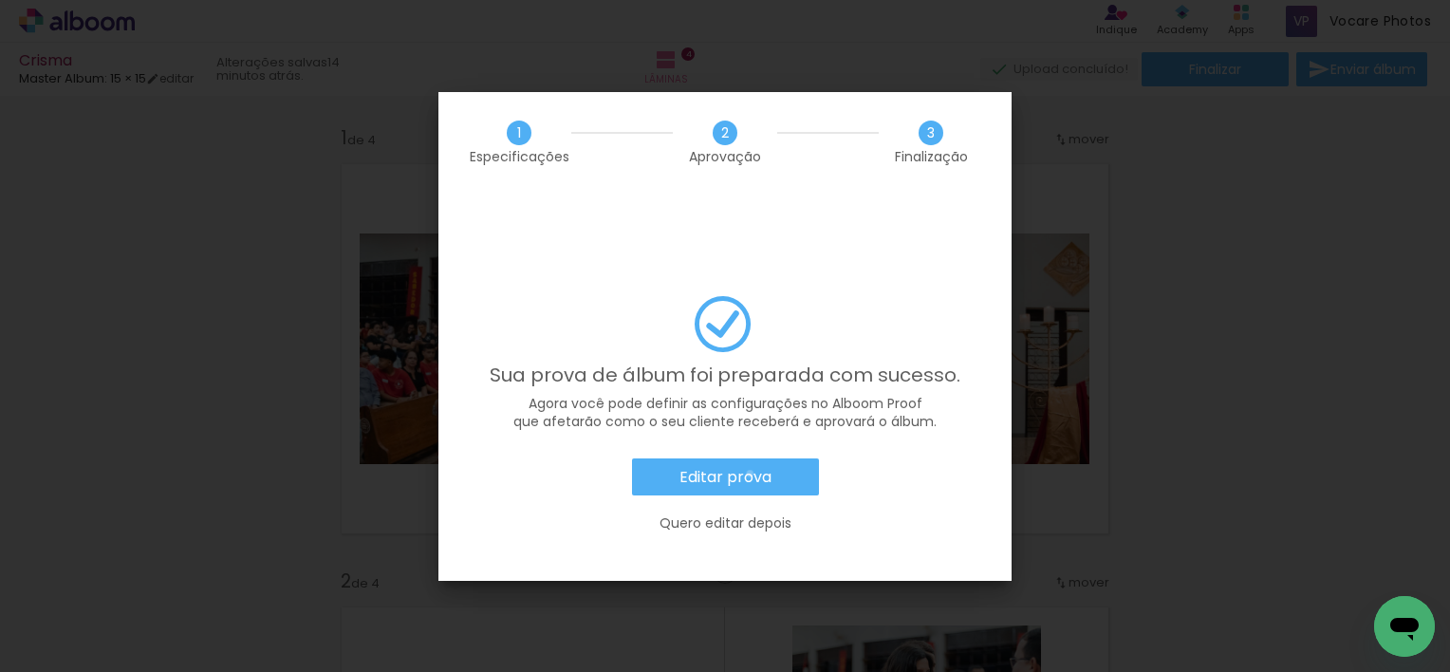
click at [0, 0] on slot "Editar prova" at bounding box center [0, 0] width 0 height 0
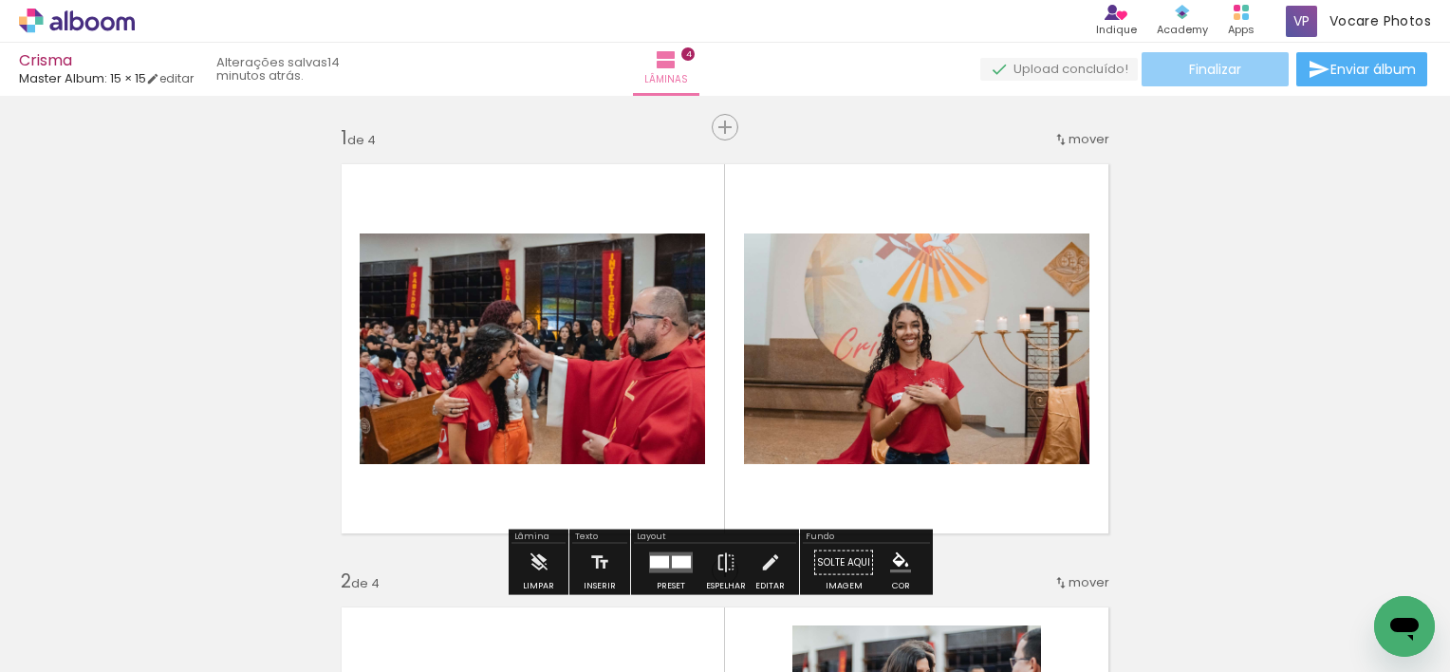
click at [1228, 65] on span "Finalizar" at bounding box center [1215, 69] width 52 height 13
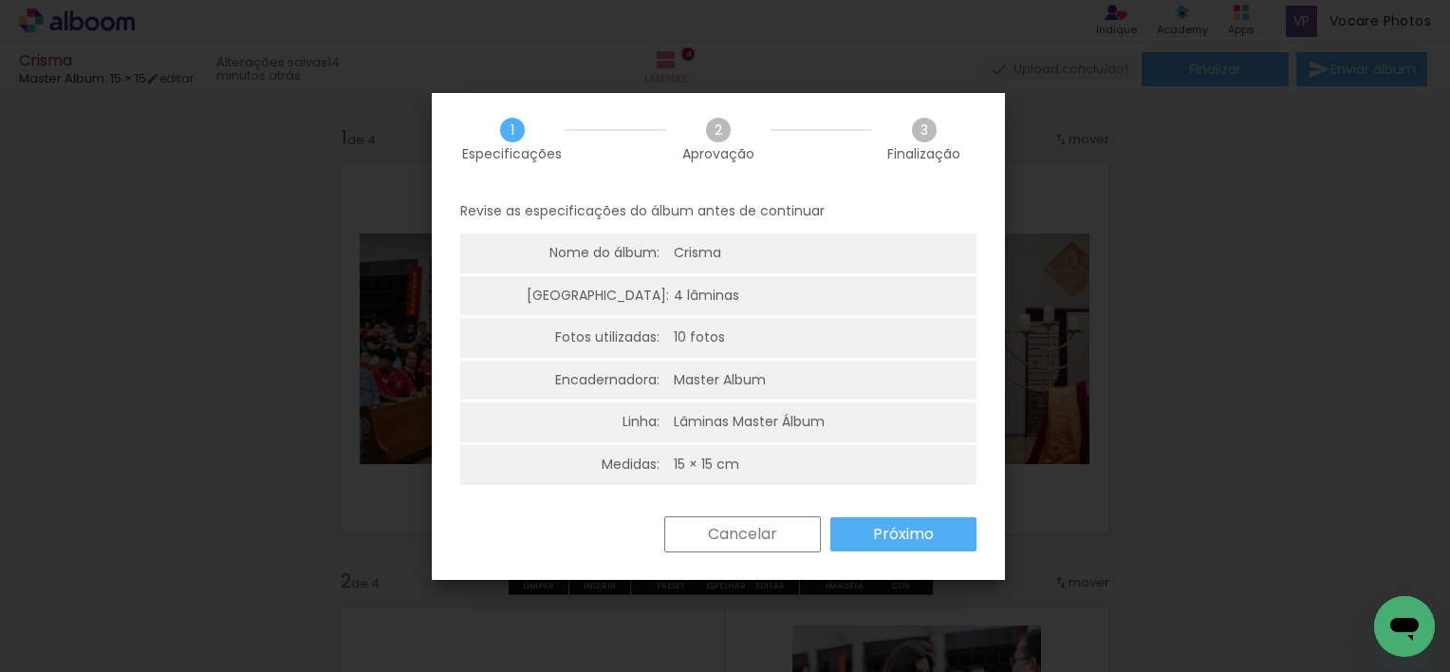
click at [0, 0] on slot "Próximo" at bounding box center [0, 0] width 0 height 0
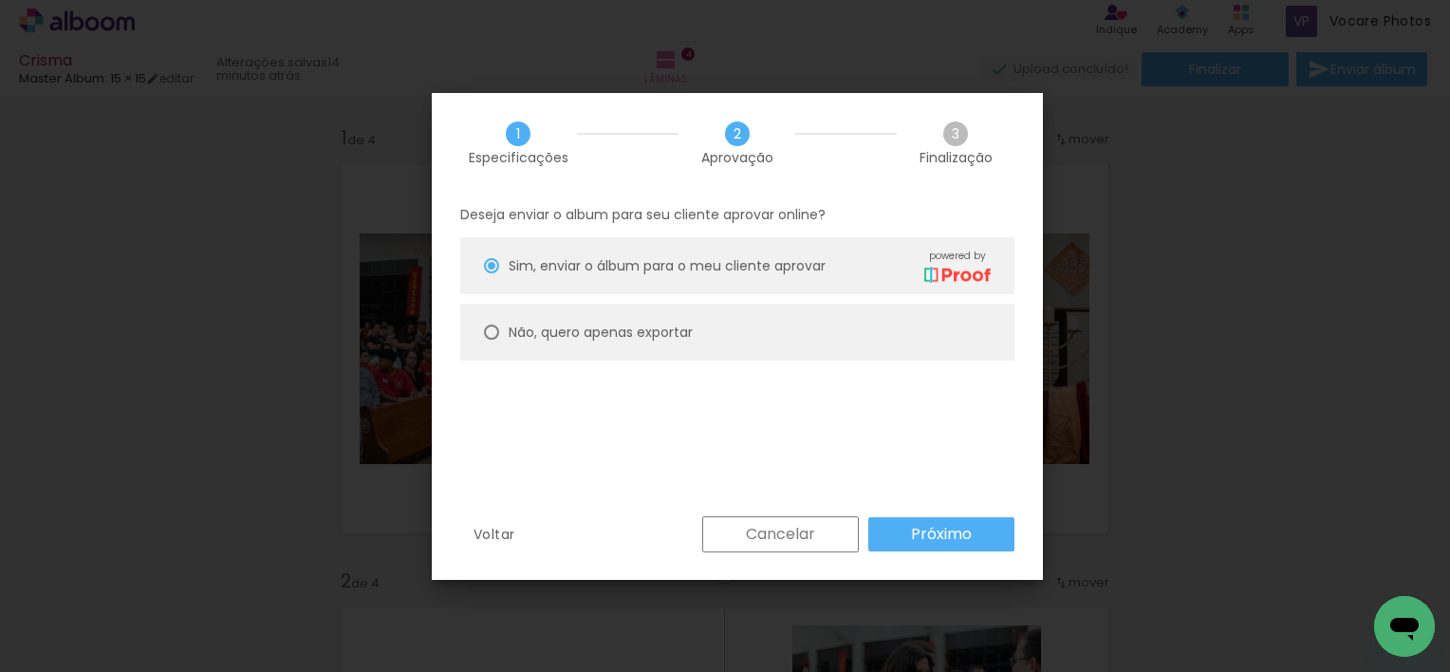
click at [602, 315] on paper-radio-button "Não, quero apenas exportar" at bounding box center [737, 332] width 554 height 57
click at [602, 318] on paper-radio-button "Não, quero apenas exportar" at bounding box center [737, 332] width 554 height 57
click at [0, 0] on slot "Próximo" at bounding box center [0, 0] width 0 height 0
type input "Alta, 300 DPI"
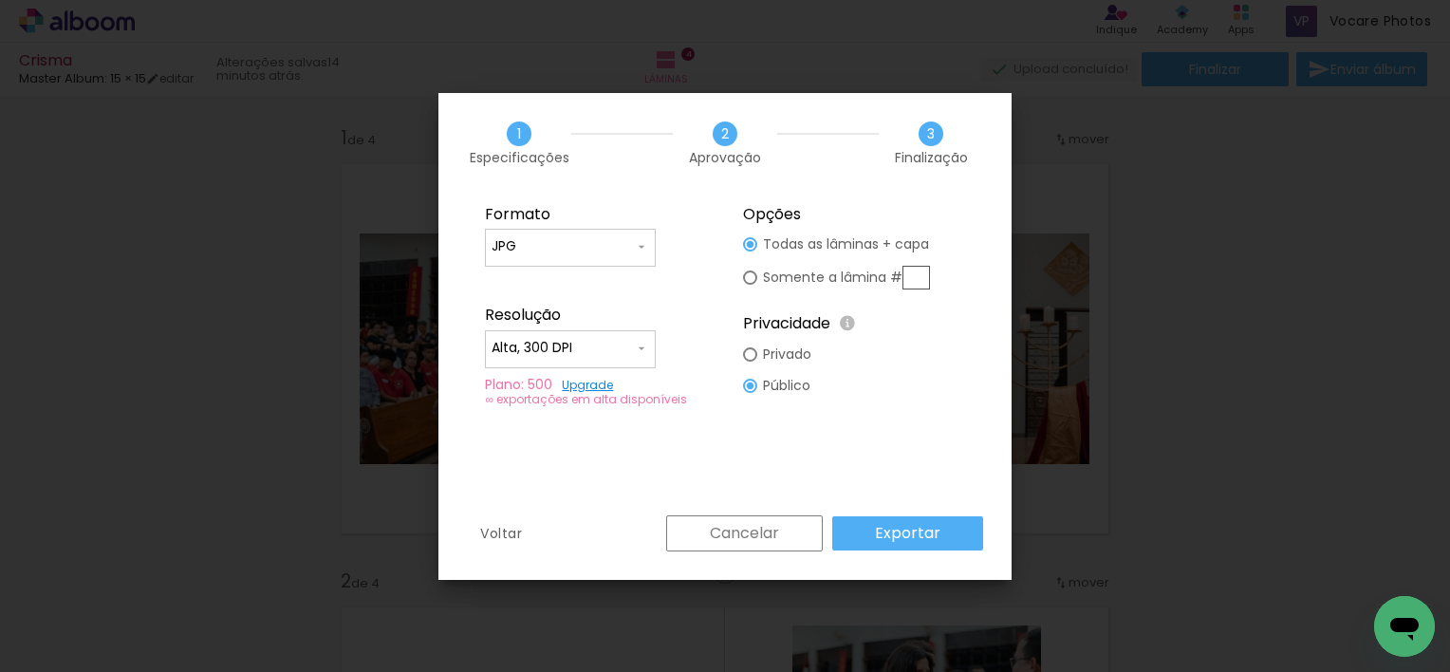
click at [611, 250] on input "JPG" at bounding box center [562, 246] width 142 height 19
click at [611, 250] on paper-item "JPG" at bounding box center [570, 244] width 171 height 38
click at [604, 344] on input "Alta, 300 DPI" at bounding box center [562, 348] width 142 height 19
click at [604, 344] on paper-item "Alta, 300 DPI" at bounding box center [570, 345] width 171 height 38
click at [598, 383] on link "Upgrade" at bounding box center [587, 385] width 51 height 16
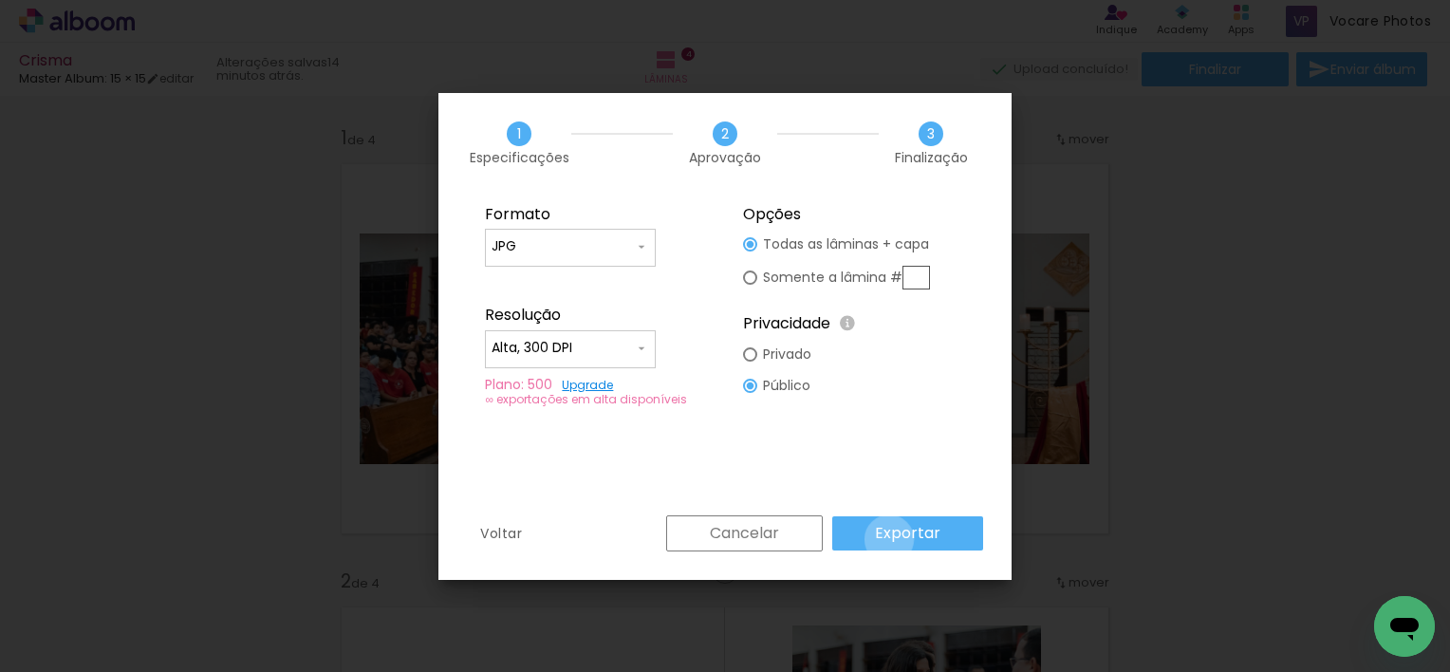
click at [0, 0] on slot "Exportar" at bounding box center [0, 0] width 0 height 0
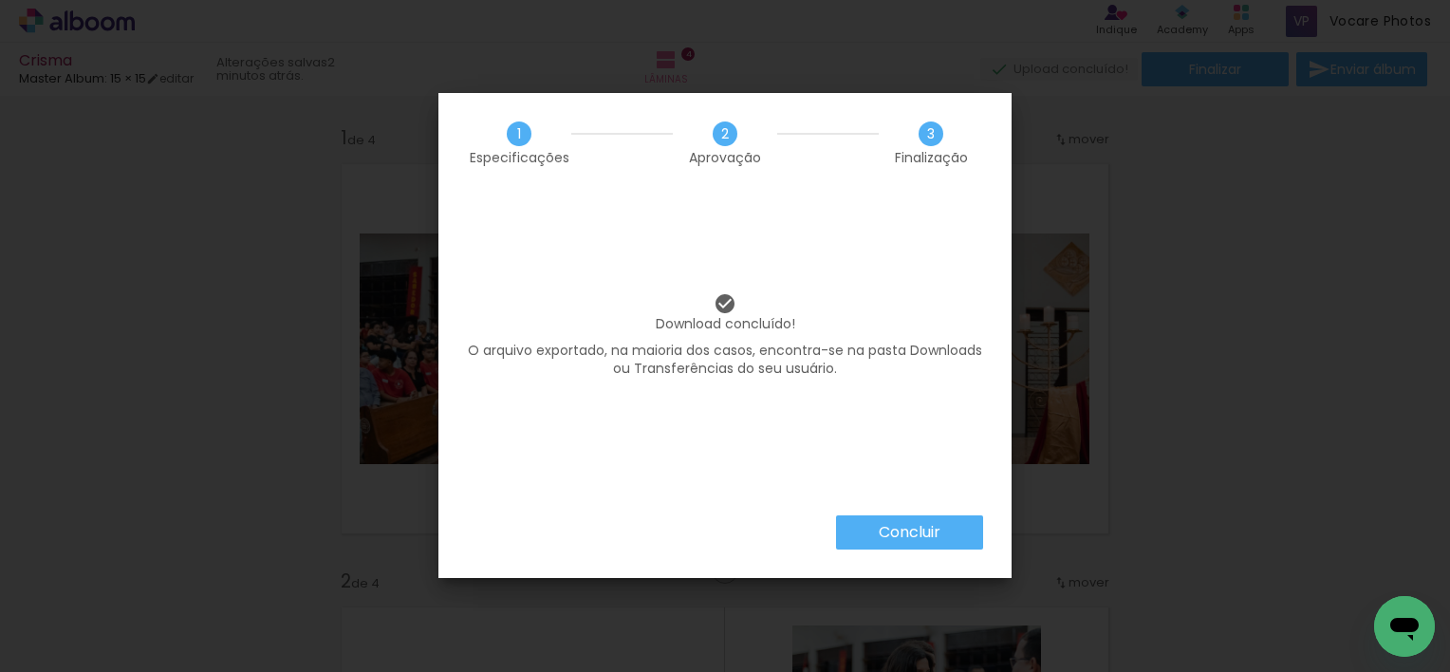
click at [0, 0] on slot "Concluir" at bounding box center [0, 0] width 0 height 0
